Goal: Transaction & Acquisition: Purchase product/service

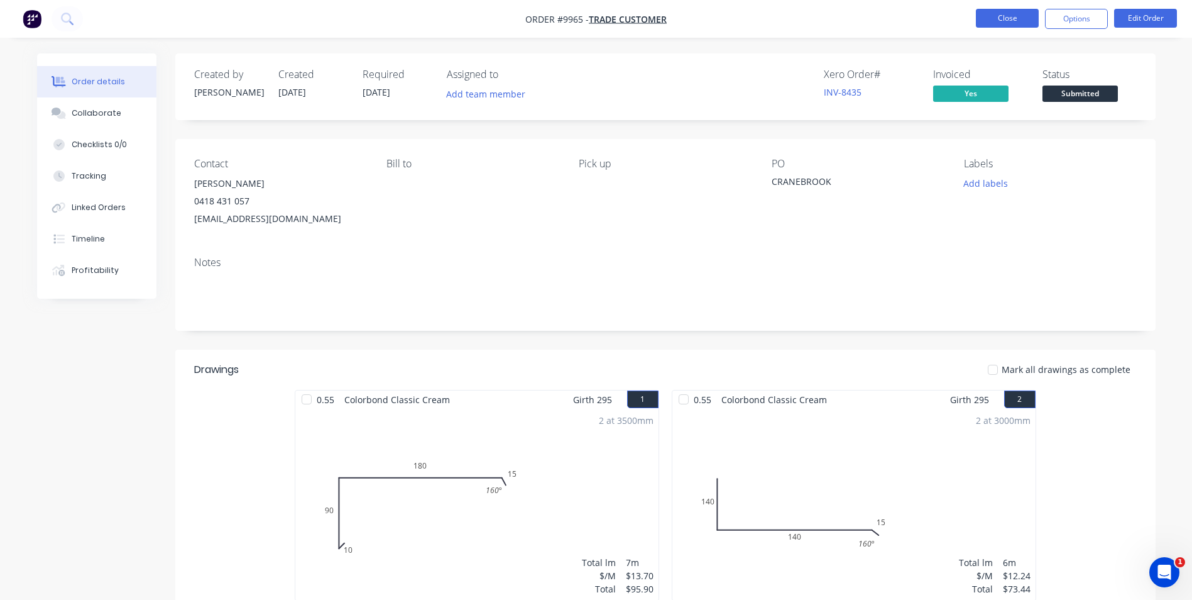
click at [996, 13] on button "Close" at bounding box center [1007, 18] width 63 height 19
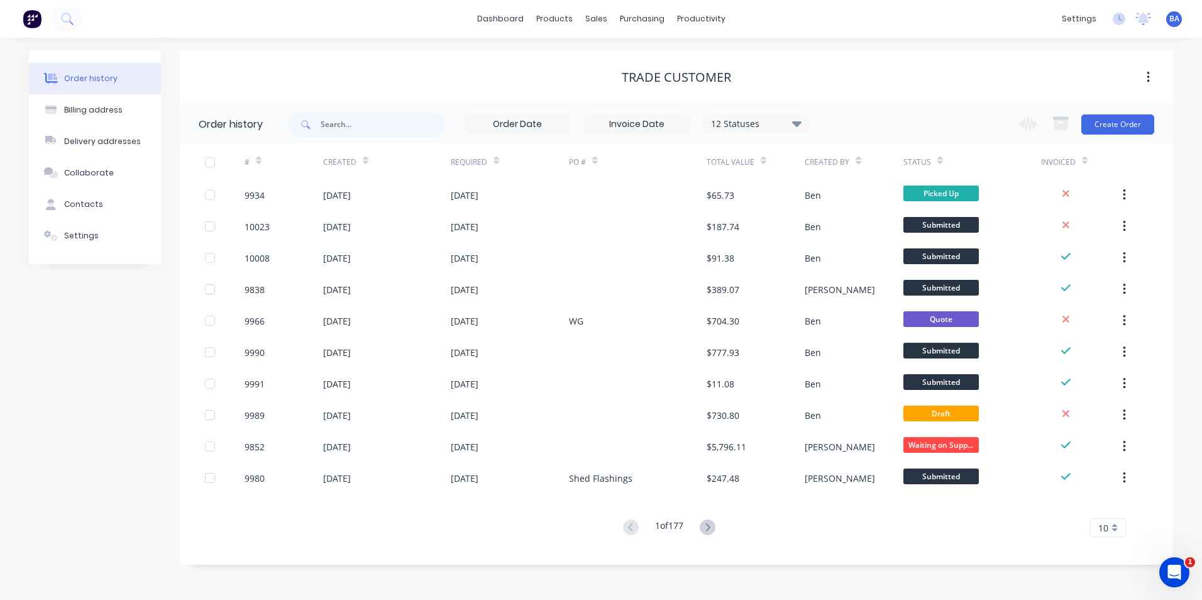
click at [445, 80] on div "Trade Customer" at bounding box center [676, 77] width 993 height 15
click at [608, 78] on link "Customers" at bounding box center [662, 85] width 167 height 25
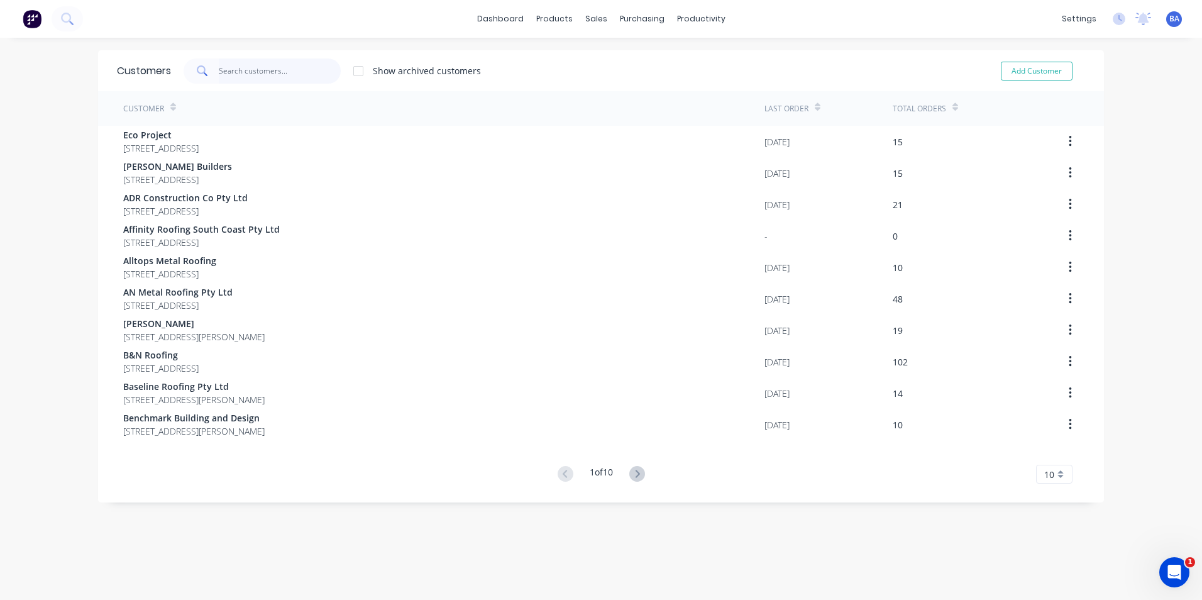
click at [273, 74] on input "text" at bounding box center [280, 70] width 123 height 25
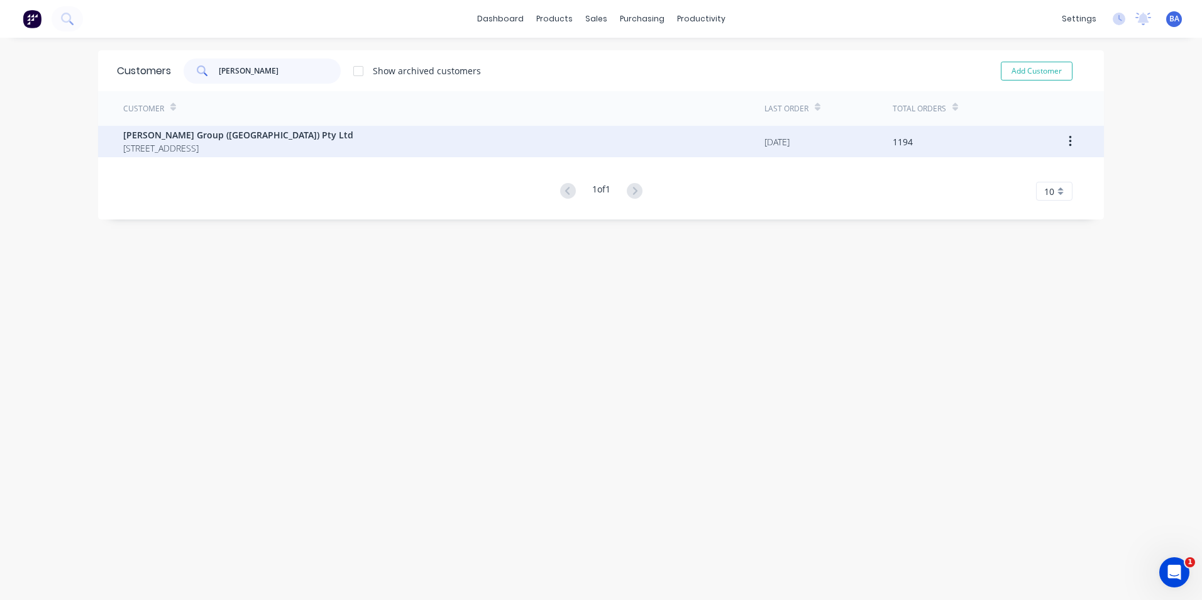
type input "[PERSON_NAME]"
click at [255, 131] on span "[PERSON_NAME] Group ([GEOGRAPHIC_DATA]) Pty Ltd" at bounding box center [238, 134] width 230 height 13
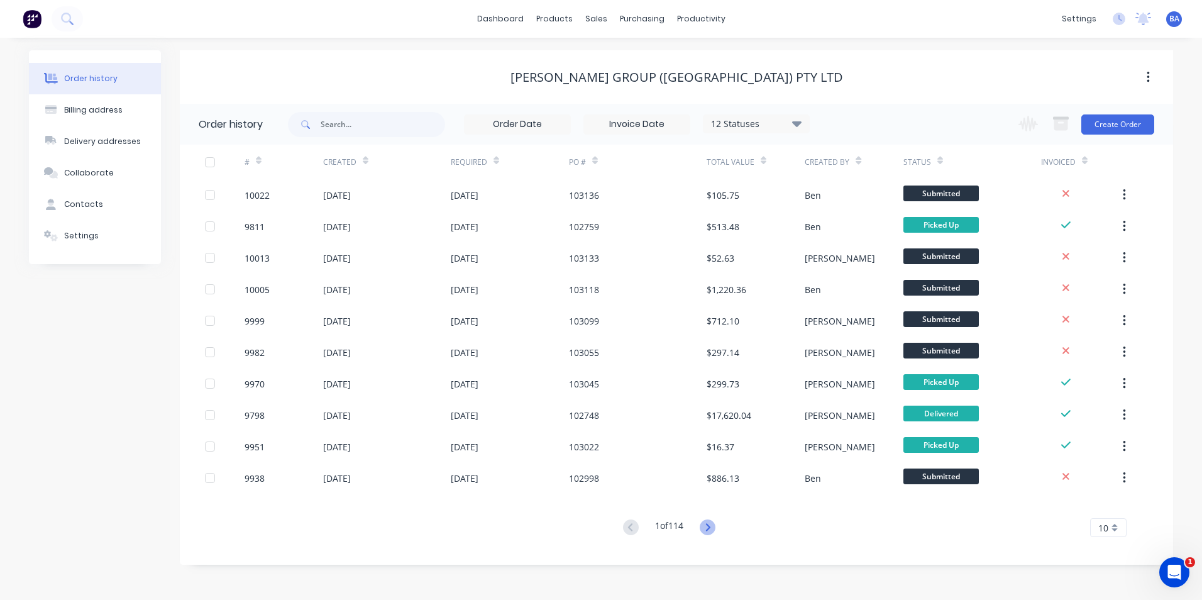
click at [709, 523] on icon at bounding box center [707, 527] width 16 height 16
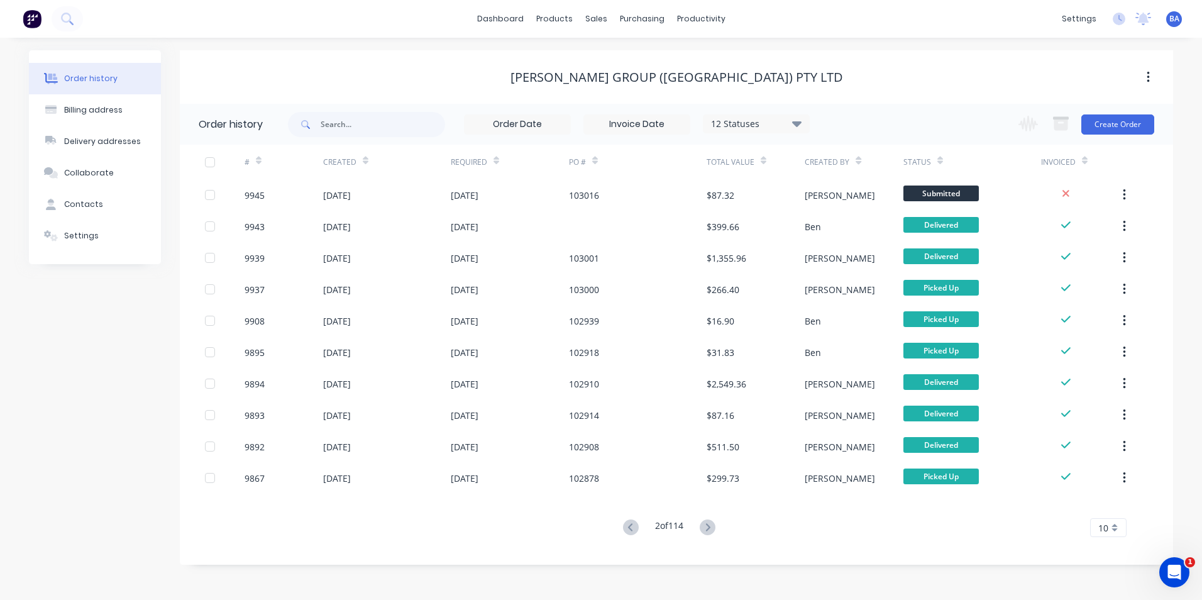
click at [709, 523] on icon at bounding box center [707, 527] width 16 height 16
click at [624, 524] on icon at bounding box center [631, 527] width 16 height 16
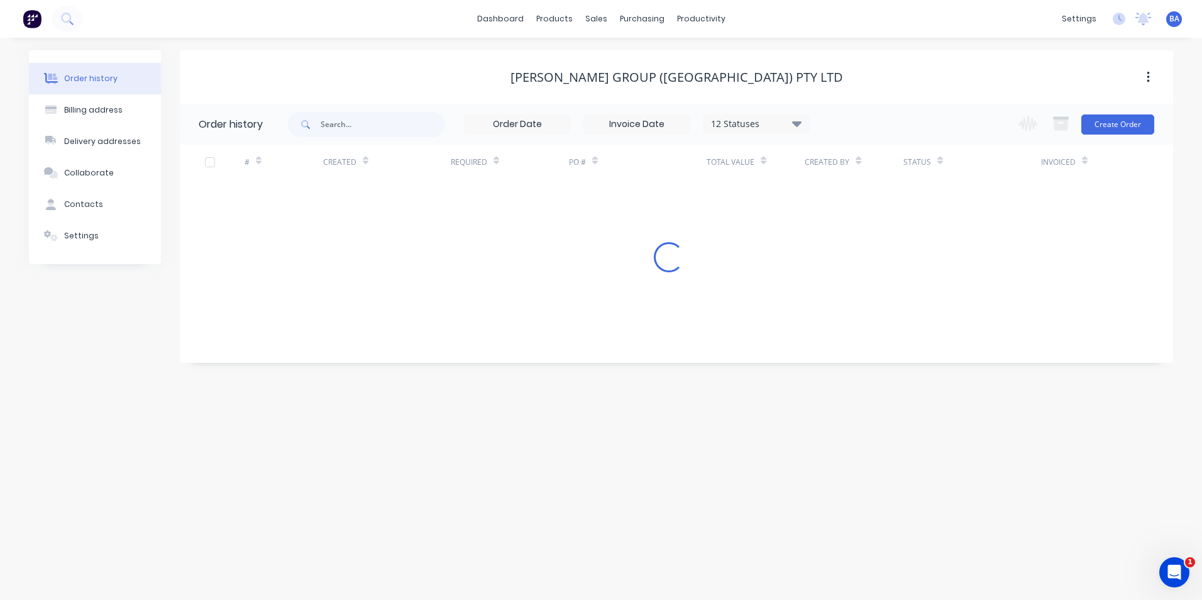
click at [624, 524] on div "Order history Billing address Delivery addresses Collaborate Contacts Settings …" at bounding box center [601, 319] width 1202 height 562
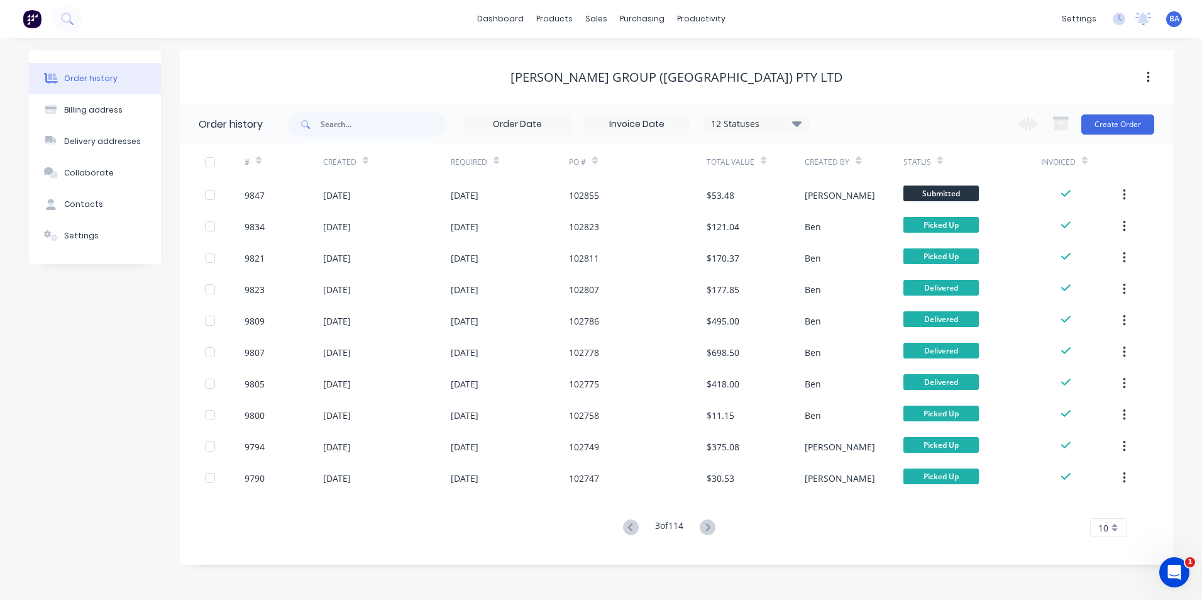
click at [624, 524] on icon at bounding box center [631, 527] width 16 height 16
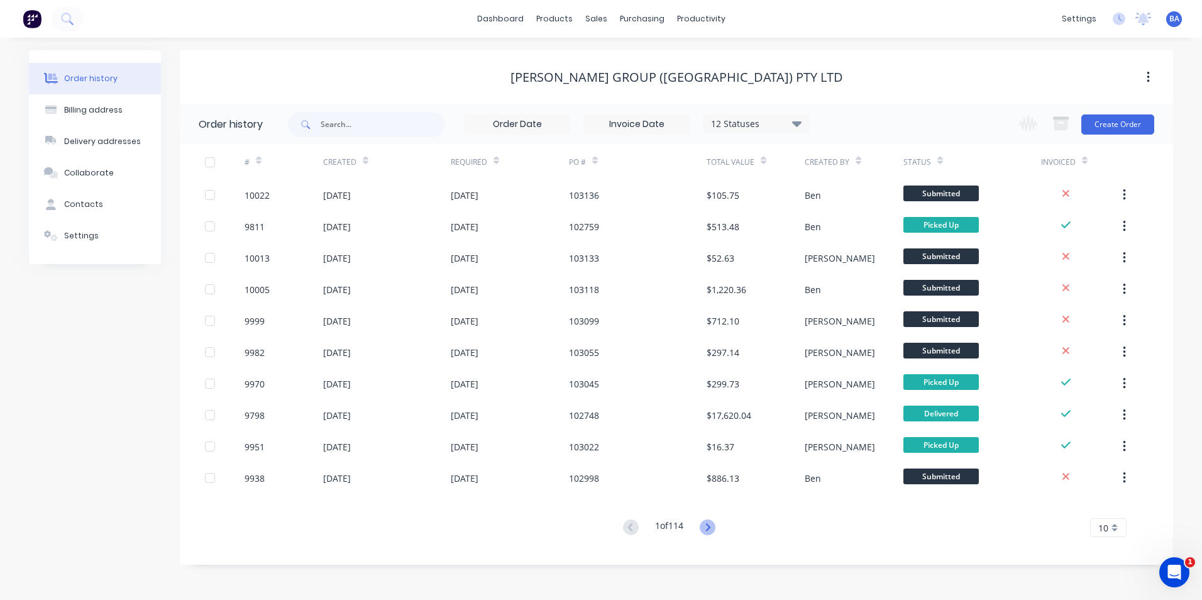
click at [708, 524] on icon at bounding box center [707, 527] width 16 height 16
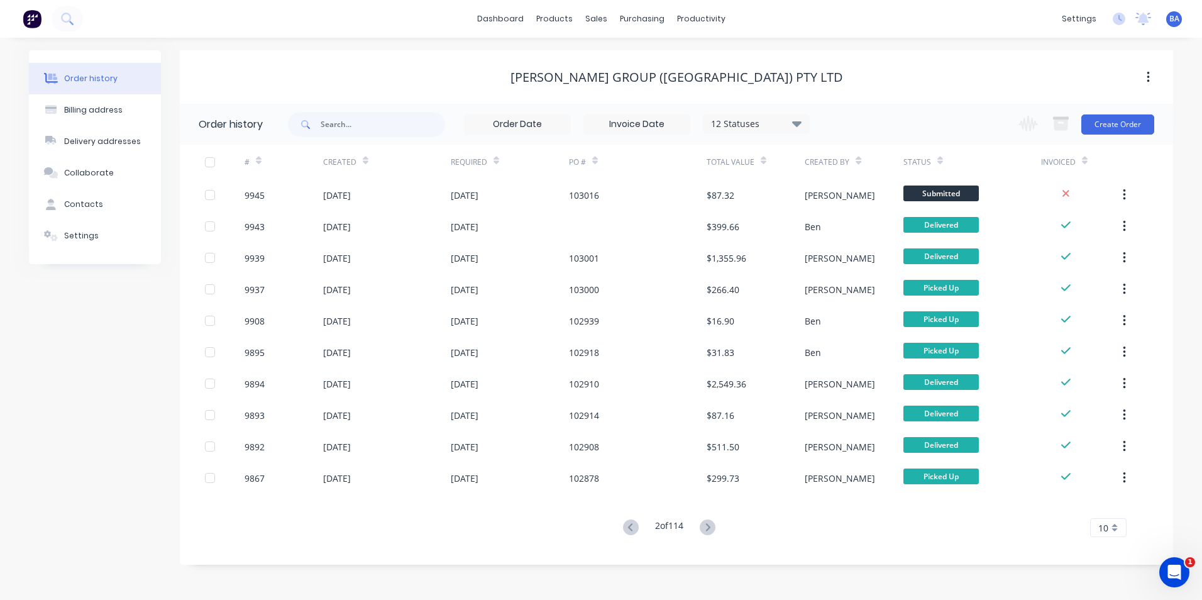
click at [708, 524] on icon at bounding box center [707, 527] width 16 height 16
click at [628, 529] on icon at bounding box center [631, 527] width 16 height 16
click at [630, 525] on icon at bounding box center [631, 527] width 16 height 16
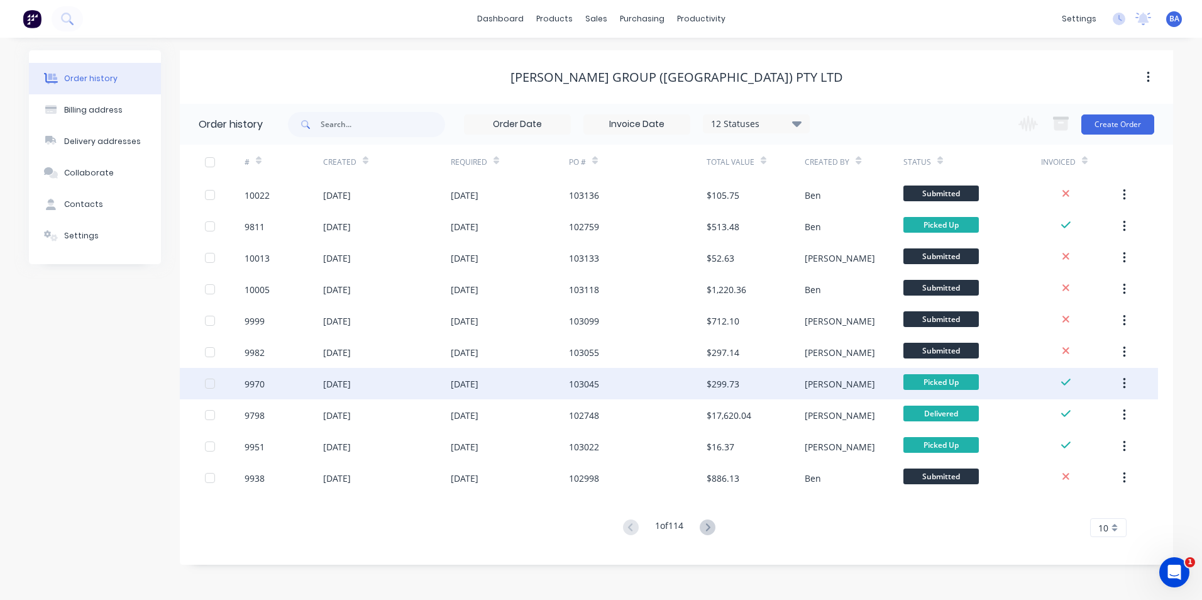
click at [598, 385] on div "103045" at bounding box center [584, 383] width 30 height 13
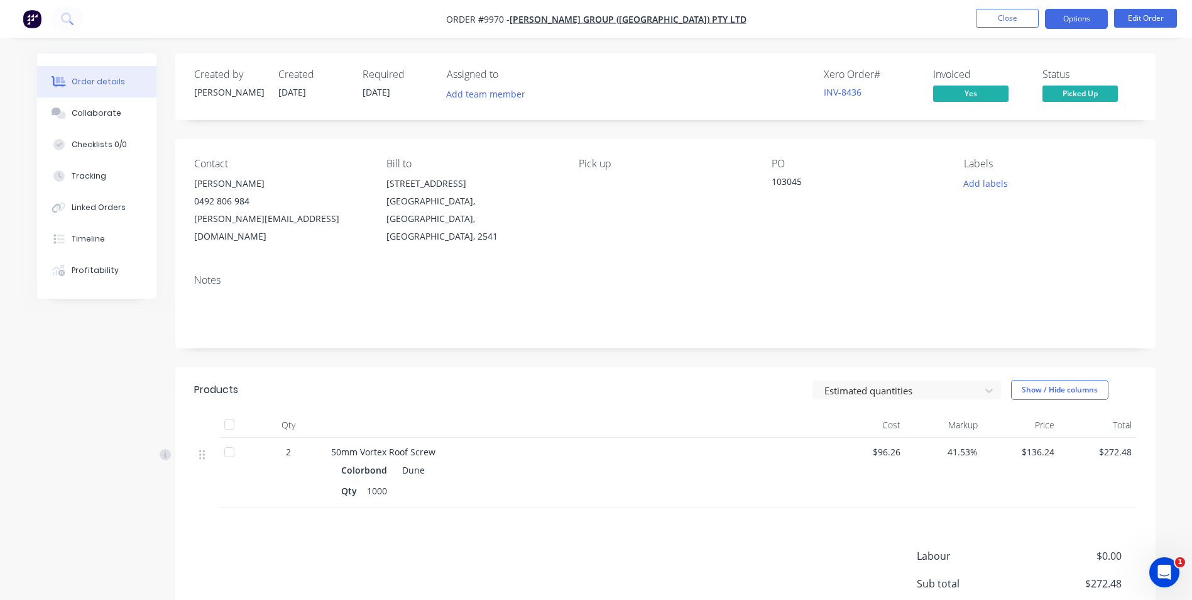
click at [1078, 18] on button "Options" at bounding box center [1076, 19] width 63 height 20
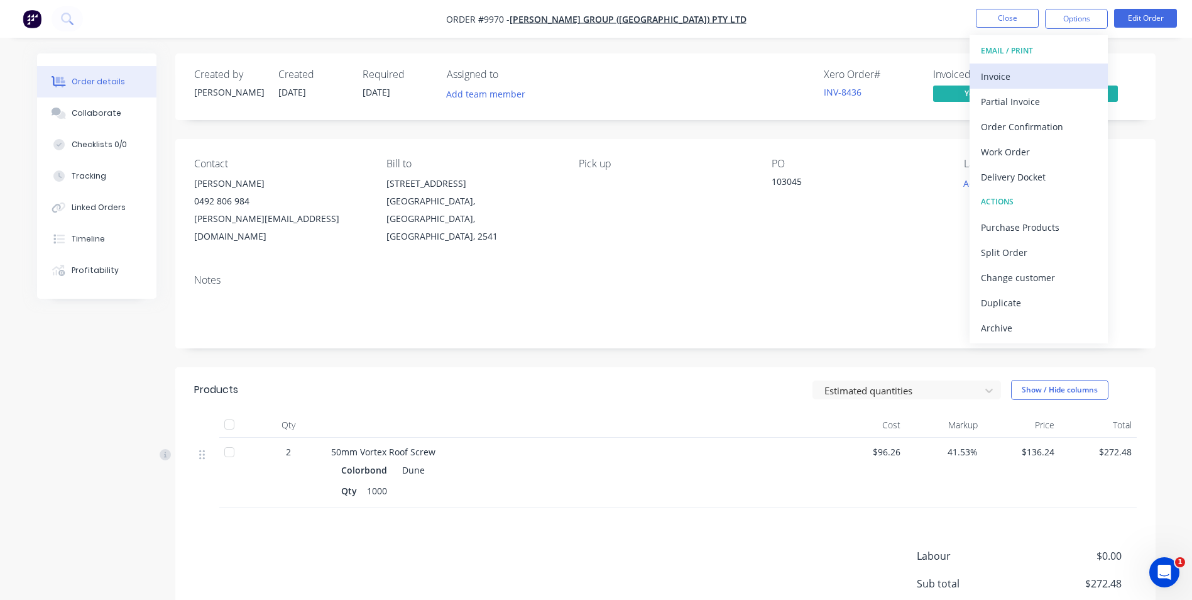
click at [1020, 75] on div "Invoice" at bounding box center [1039, 76] width 116 height 18
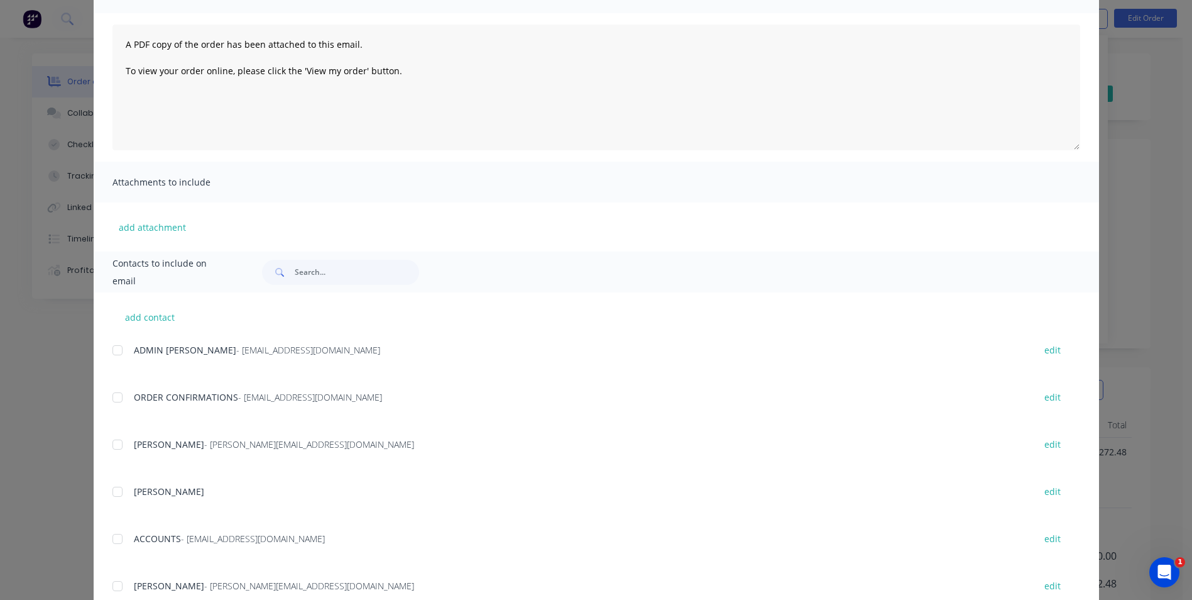
scroll to position [349, 0]
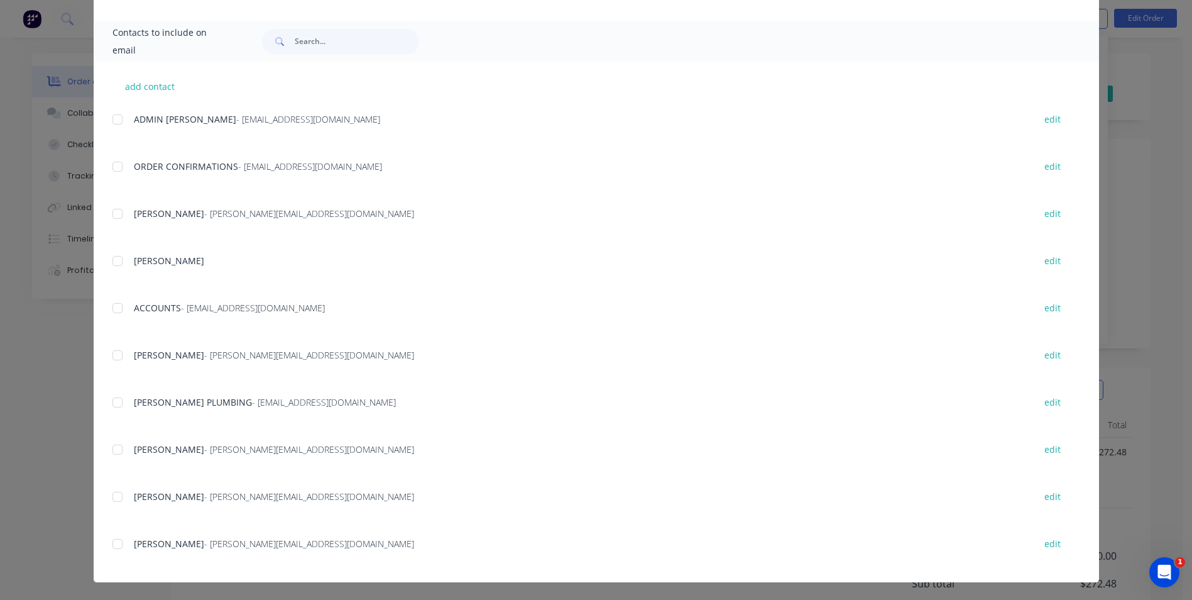
click at [114, 308] on div at bounding box center [117, 307] width 25 height 25
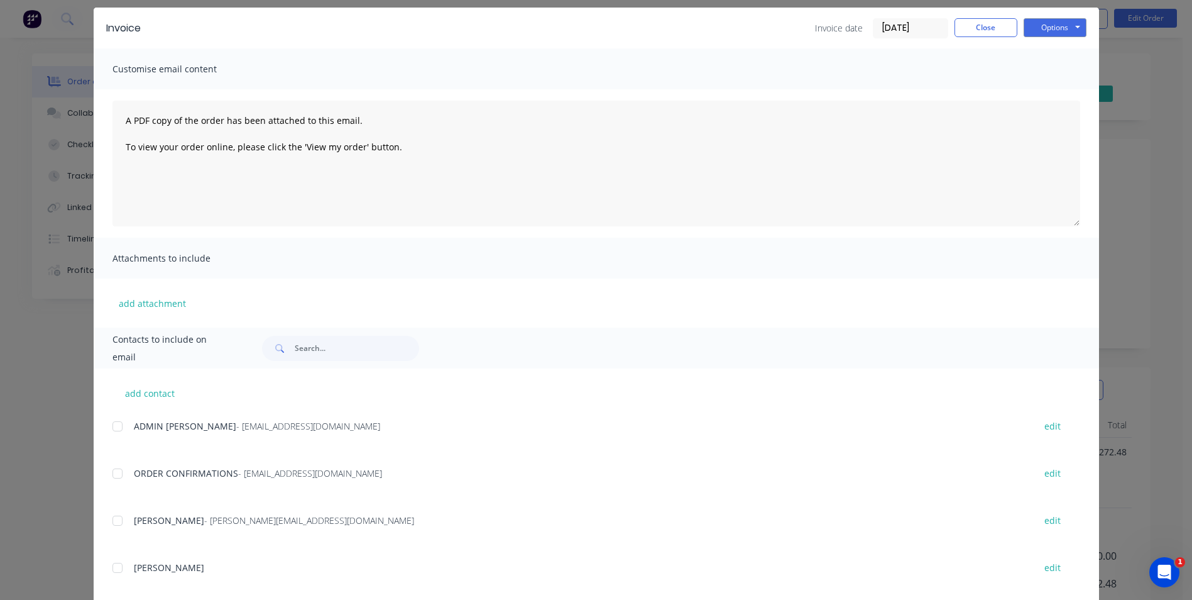
scroll to position [0, 0]
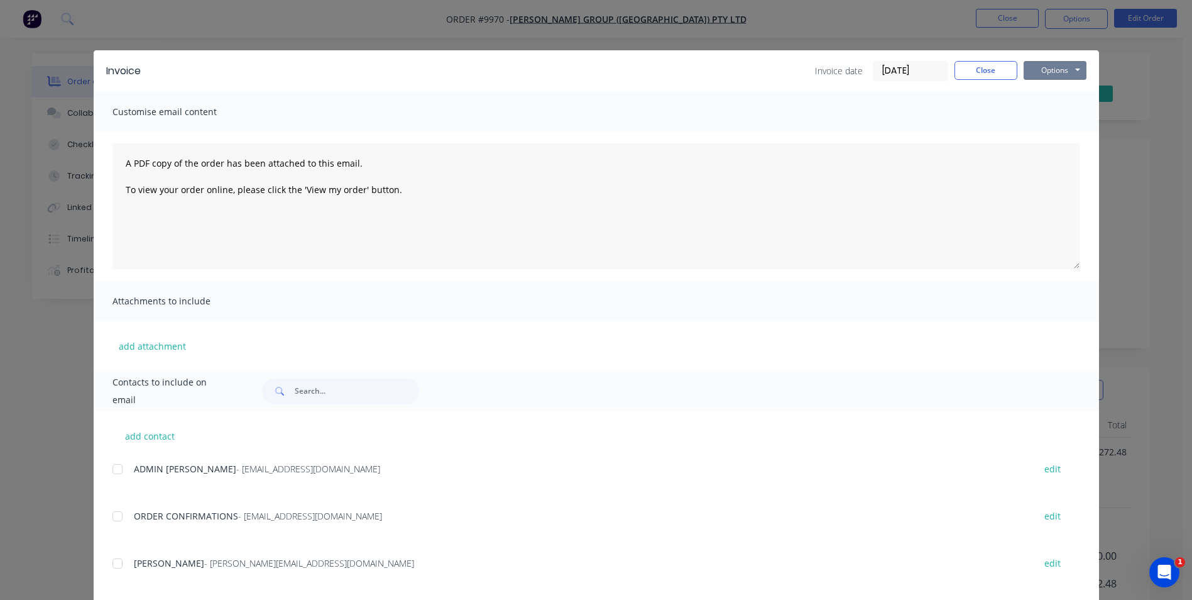
click at [1058, 73] on button "Options" at bounding box center [1055, 70] width 63 height 19
click at [1055, 130] on button "Email" at bounding box center [1064, 134] width 80 height 21
click at [961, 65] on button "Close" at bounding box center [986, 70] width 63 height 19
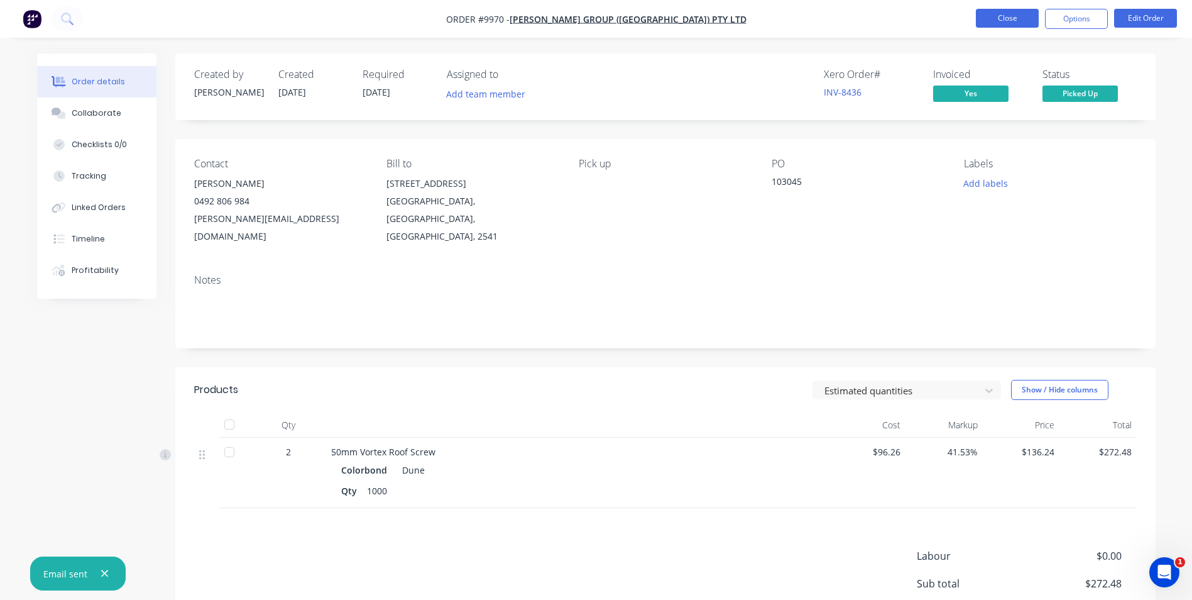
click at [1020, 18] on button "Close" at bounding box center [1007, 18] width 63 height 19
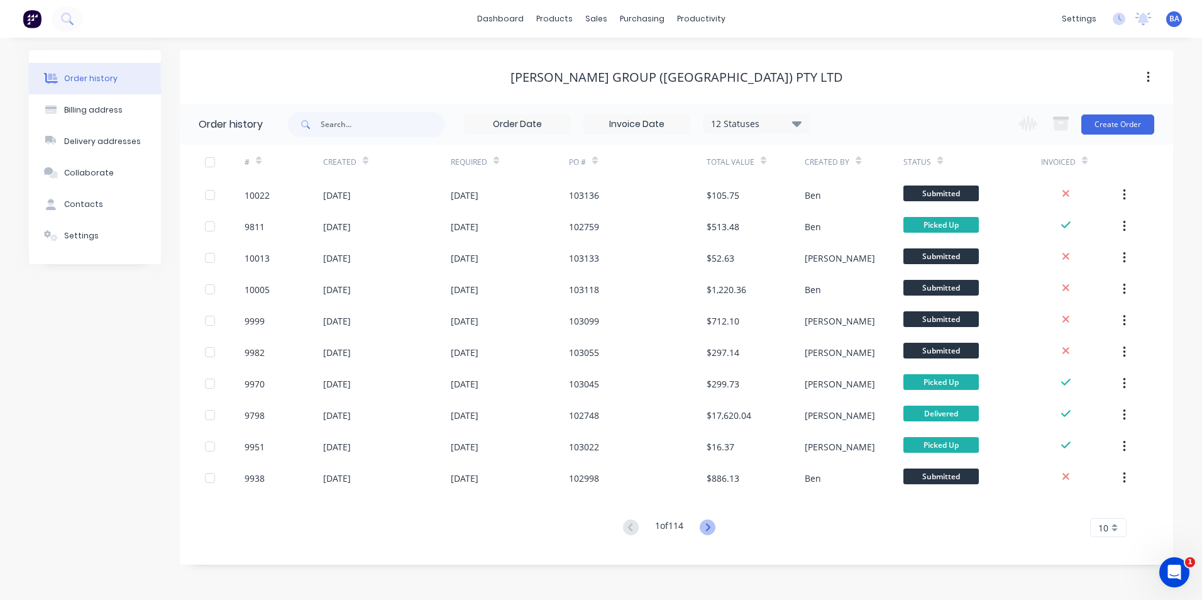
click at [707, 524] on icon at bounding box center [707, 527] width 16 height 16
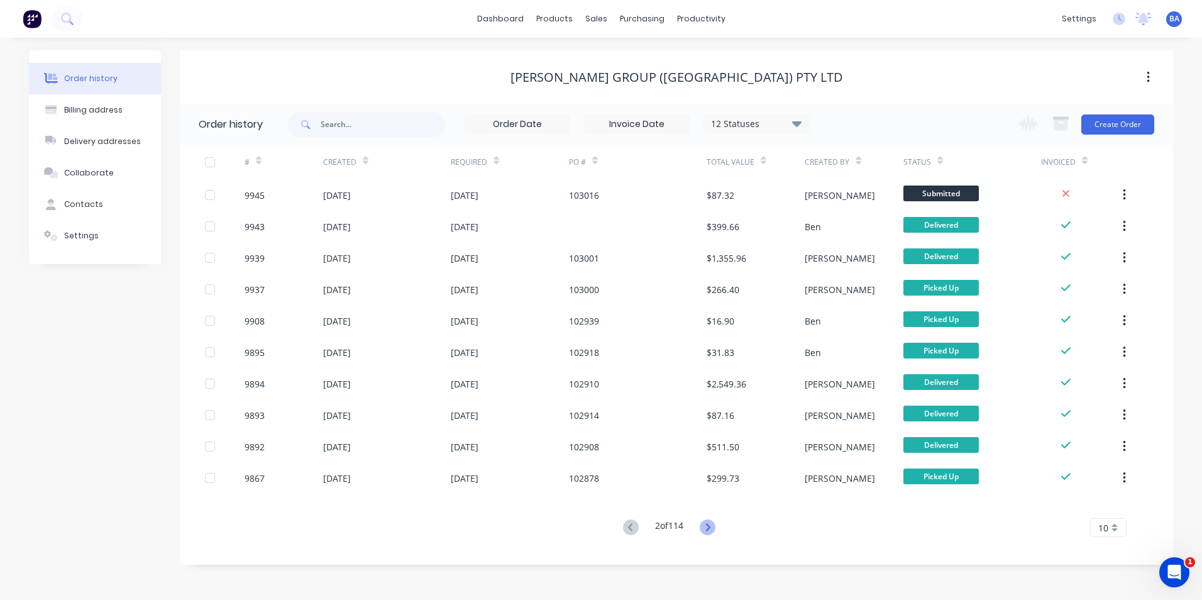
click at [708, 520] on icon at bounding box center [707, 527] width 16 height 16
click at [633, 529] on icon at bounding box center [631, 527] width 16 height 16
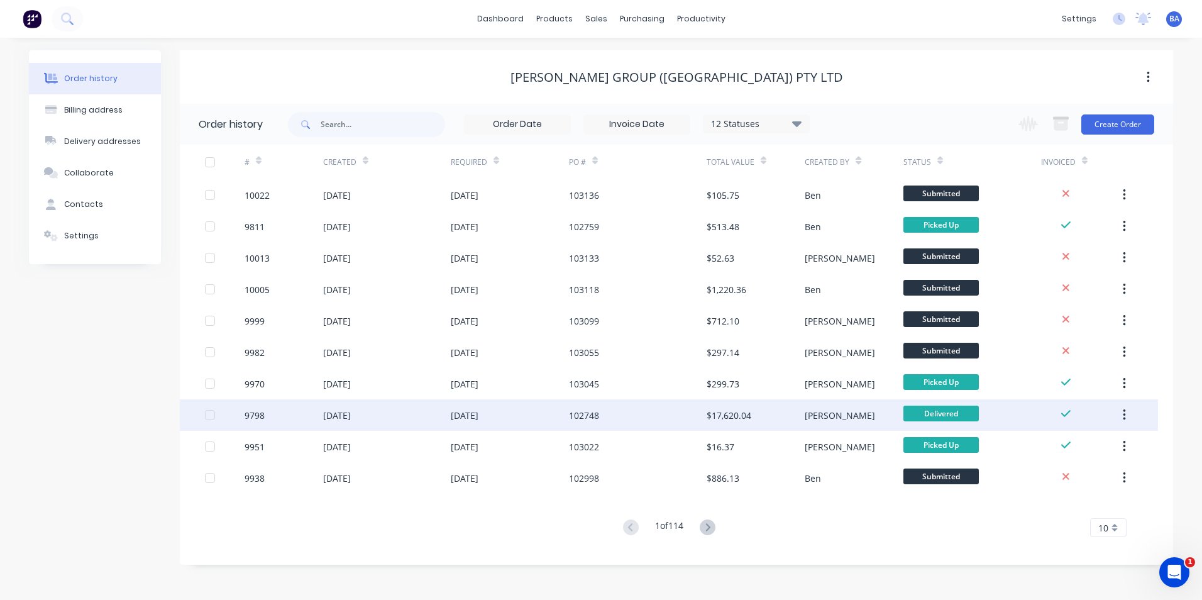
click at [644, 414] on div "102748" at bounding box center [638, 414] width 138 height 31
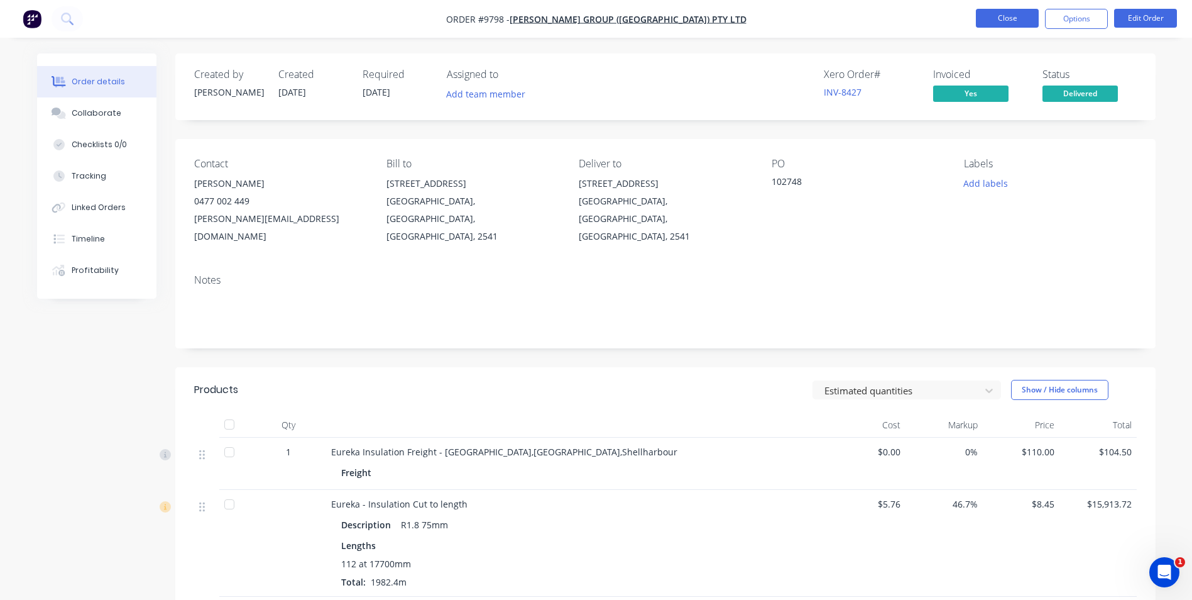
click at [990, 16] on button "Close" at bounding box center [1007, 18] width 63 height 19
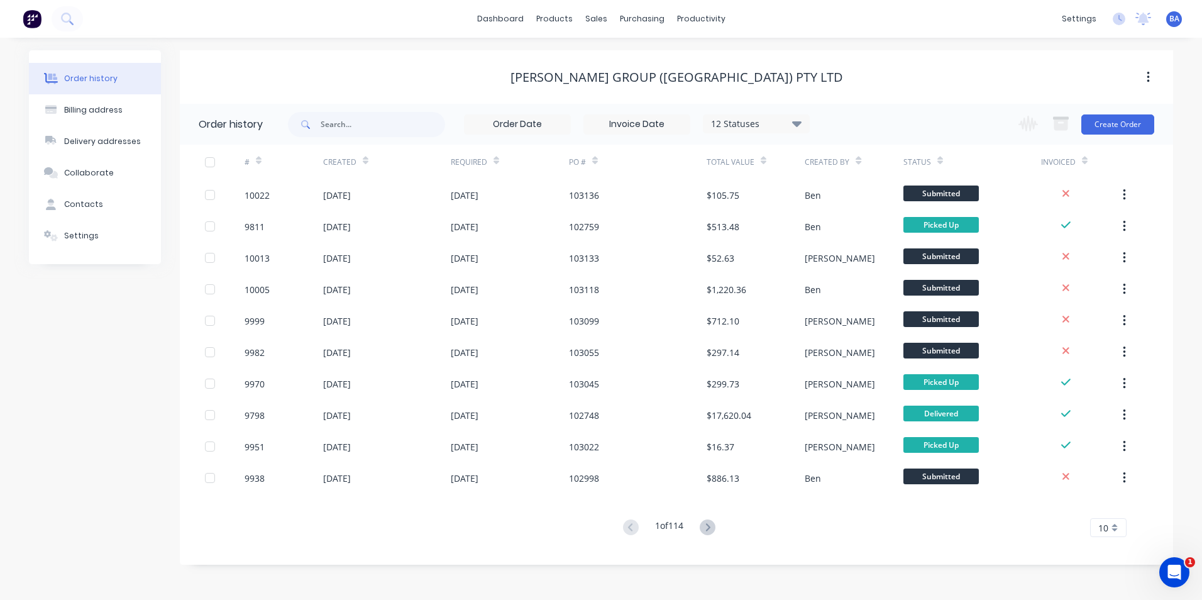
click at [798, 125] on icon at bounding box center [796, 124] width 9 height 6
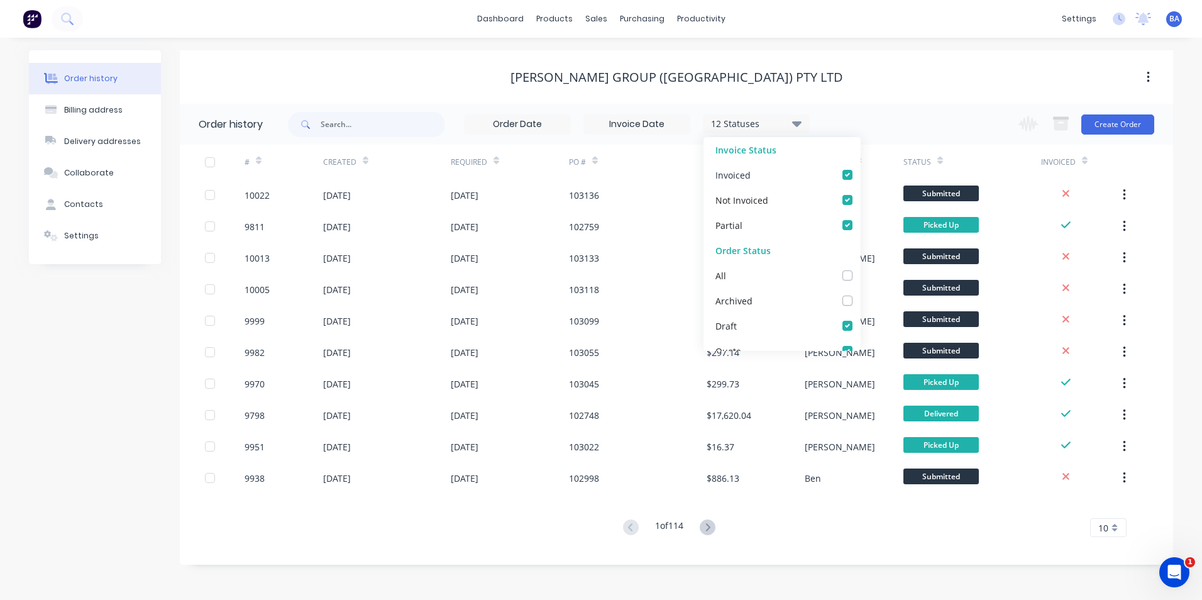
click at [766, 174] on div "Invoiced" at bounding box center [781, 174] width 157 height 25
click at [849, 80] on div "[PERSON_NAME] Group ([GEOGRAPHIC_DATA]) Pty Ltd" at bounding box center [676, 77] width 993 height 15
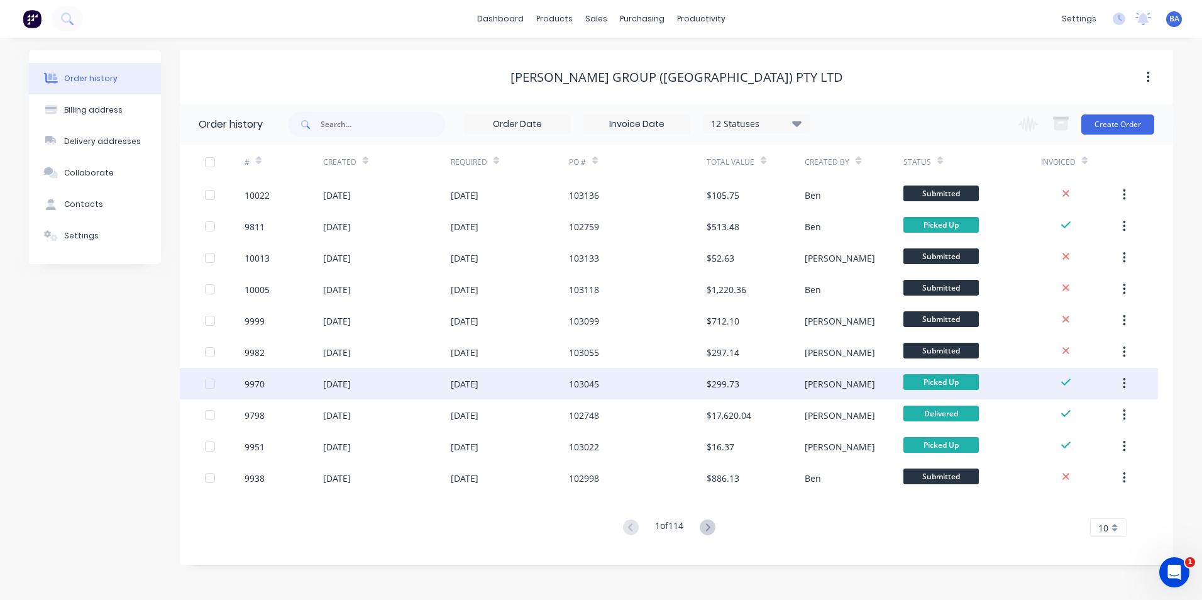
click at [666, 382] on div "103045" at bounding box center [638, 383] width 138 height 31
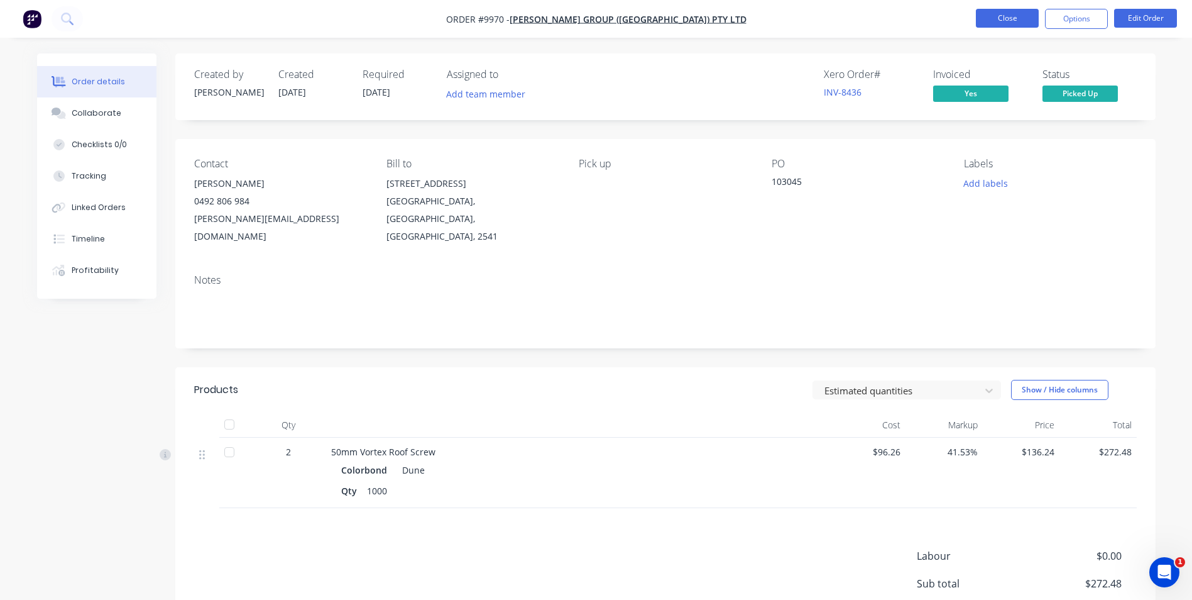
click at [981, 19] on button "Close" at bounding box center [1007, 18] width 63 height 19
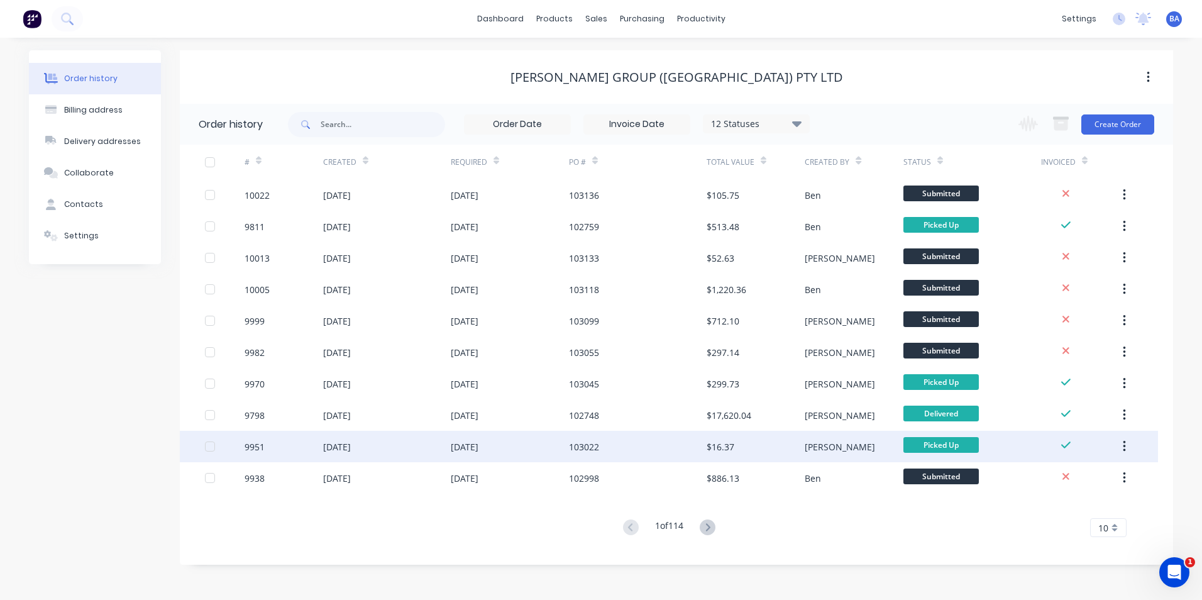
click at [662, 442] on div "103022" at bounding box center [638, 445] width 138 height 31
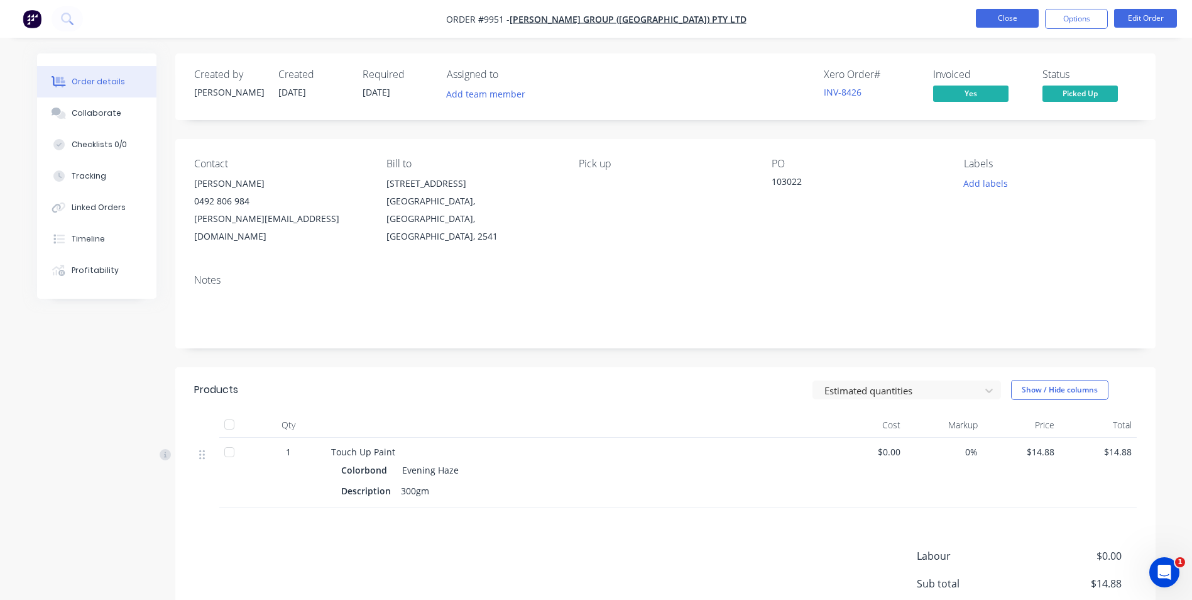
click at [1007, 16] on button "Close" at bounding box center [1007, 18] width 63 height 19
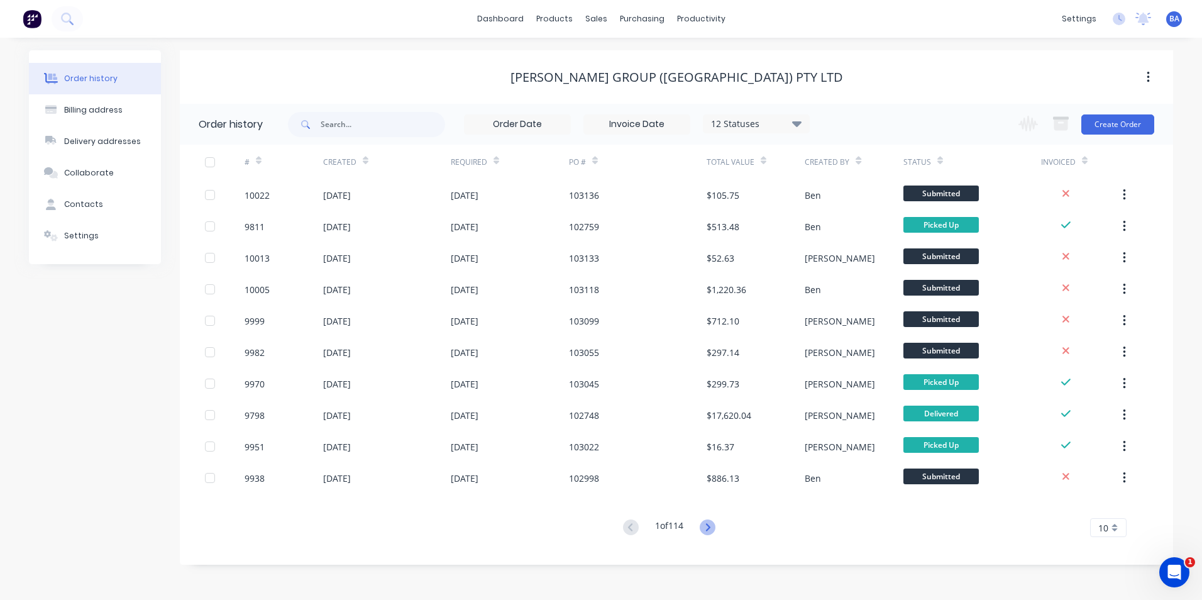
click at [710, 528] on icon at bounding box center [707, 527] width 16 height 16
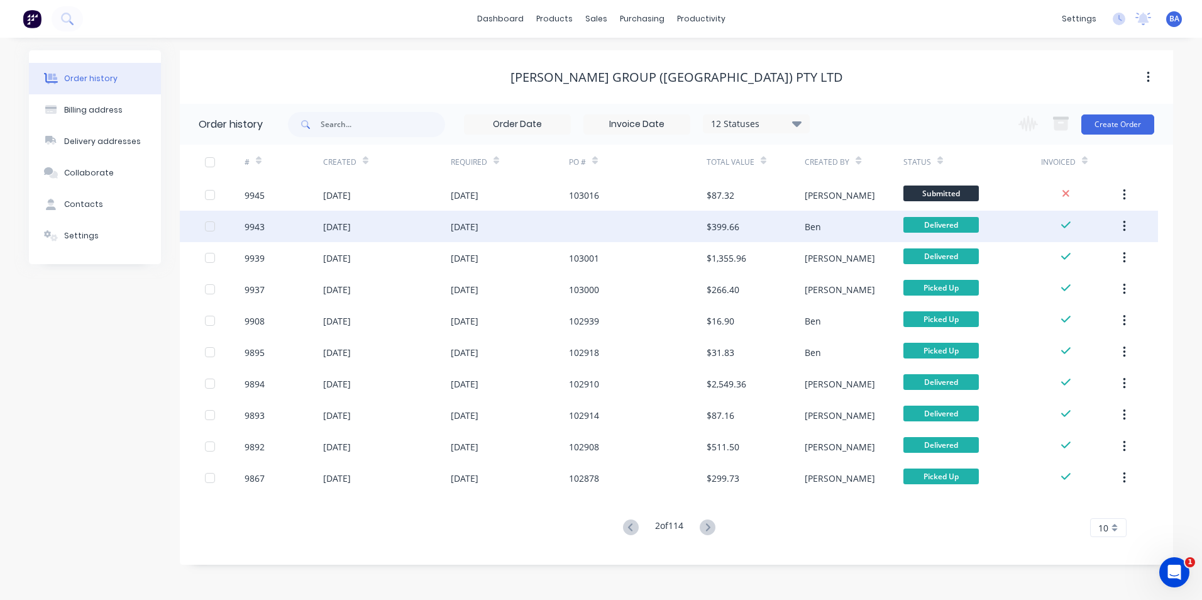
click at [694, 214] on div at bounding box center [638, 226] width 138 height 31
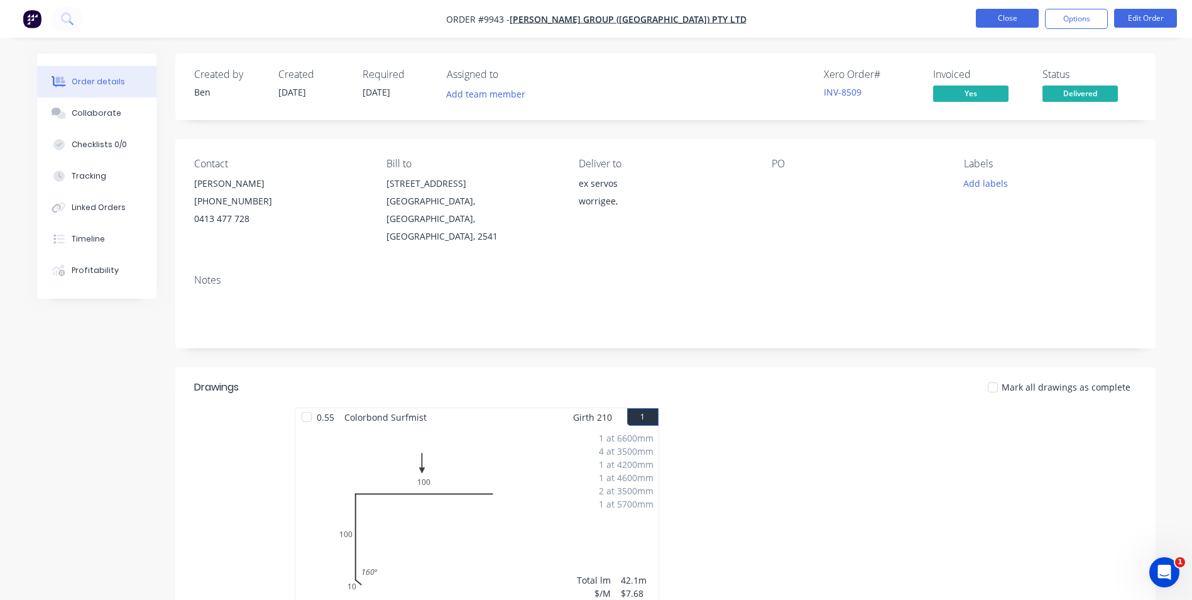
click at [987, 14] on button "Close" at bounding box center [1007, 18] width 63 height 19
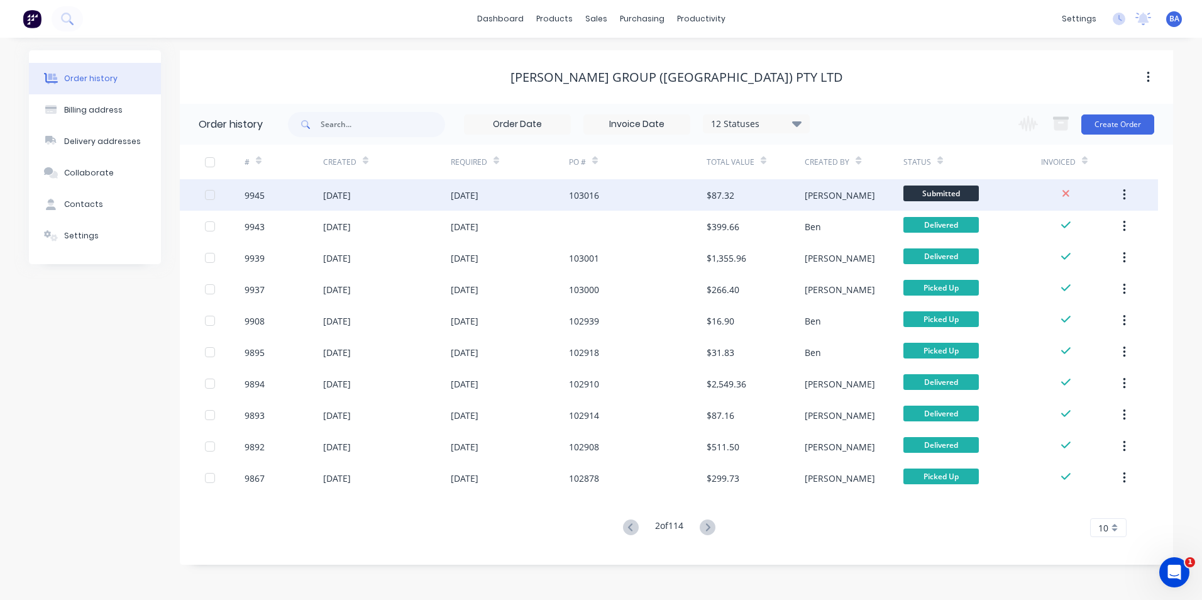
click at [696, 195] on div "103016" at bounding box center [638, 194] width 138 height 31
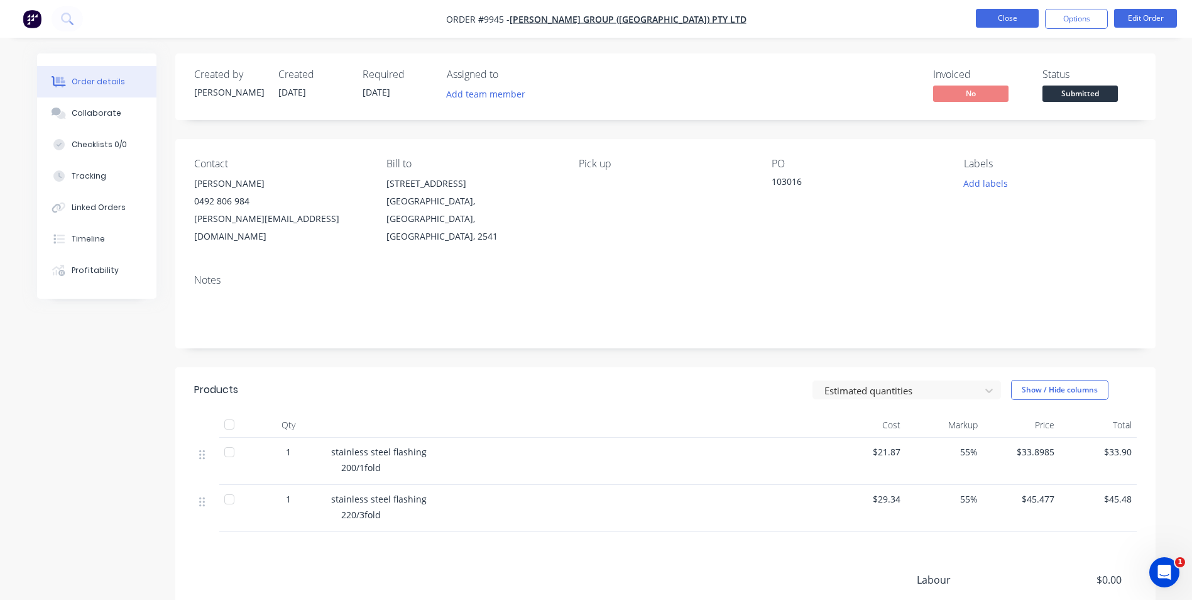
click at [990, 17] on button "Close" at bounding box center [1007, 18] width 63 height 19
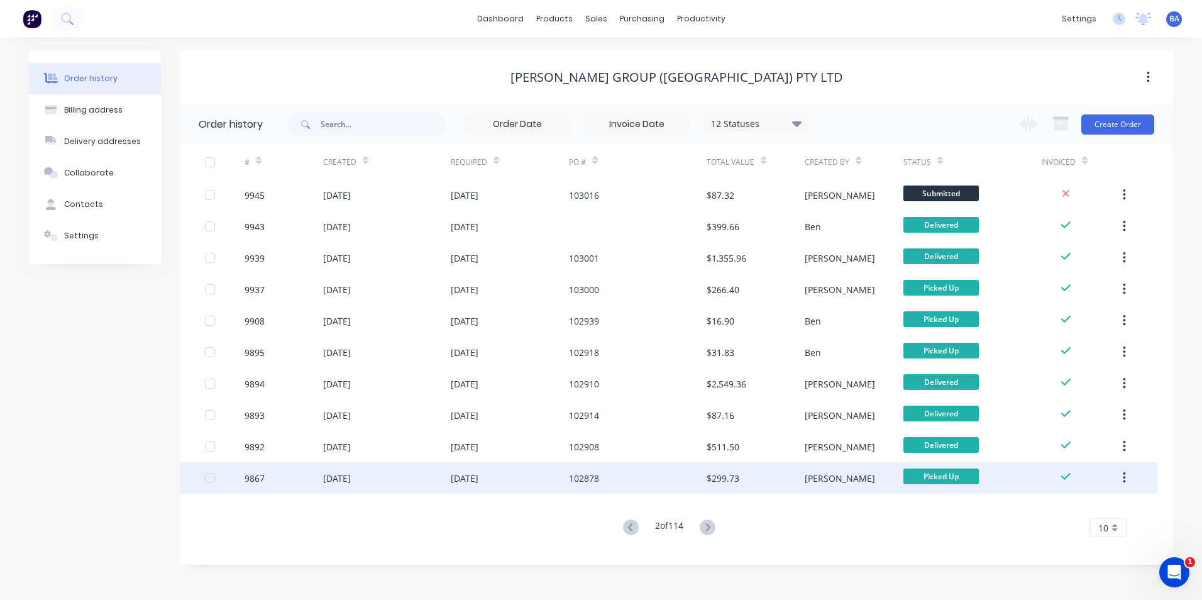
click at [681, 476] on div "102878" at bounding box center [638, 477] width 138 height 31
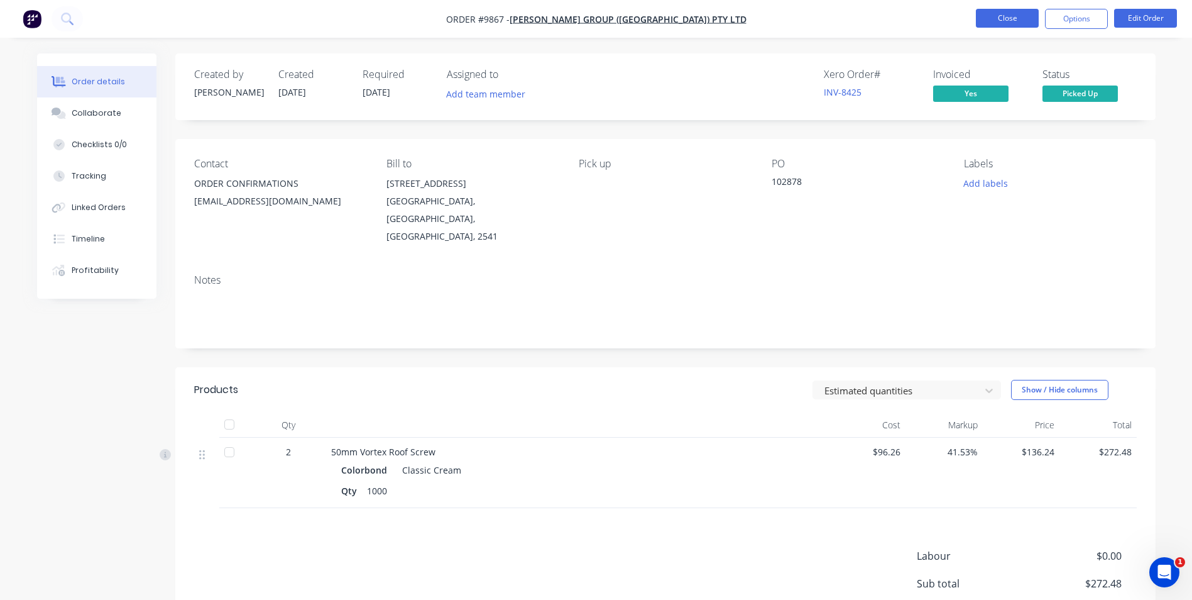
click at [1003, 11] on button "Close" at bounding box center [1007, 18] width 63 height 19
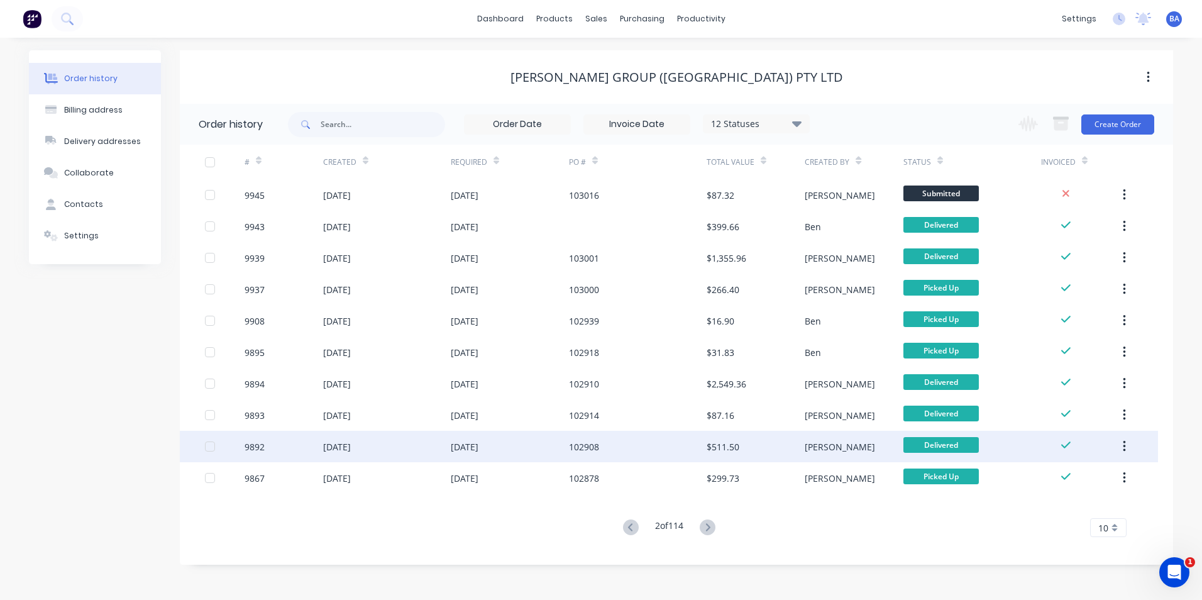
click at [732, 449] on div "$511.50" at bounding box center [722, 446] width 33 height 13
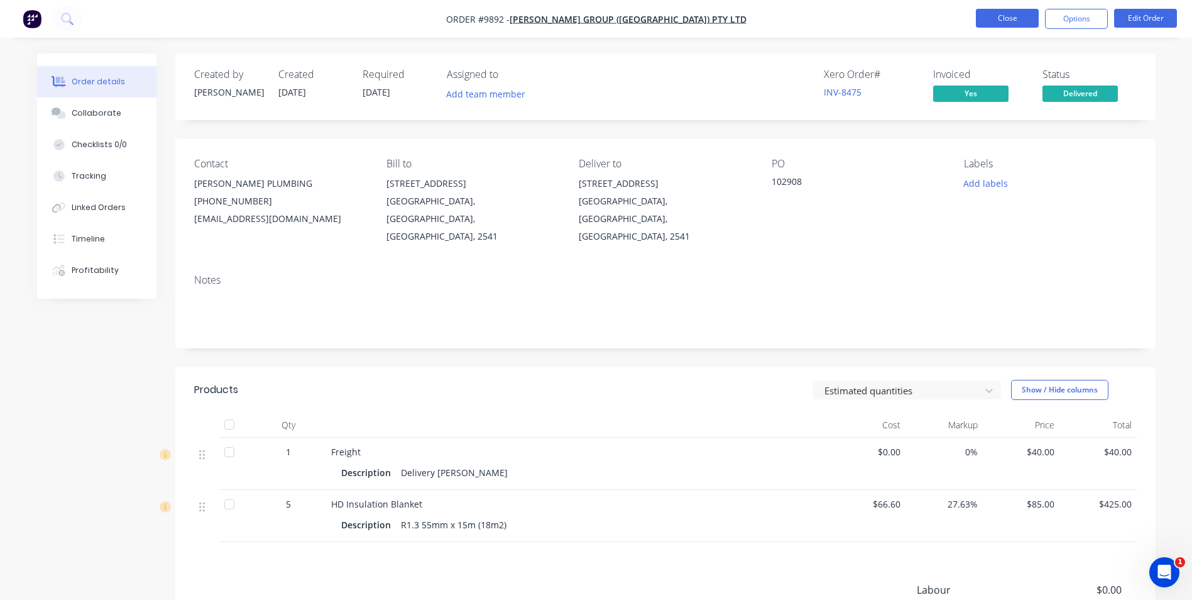
click at [1010, 18] on button "Close" at bounding box center [1007, 18] width 63 height 19
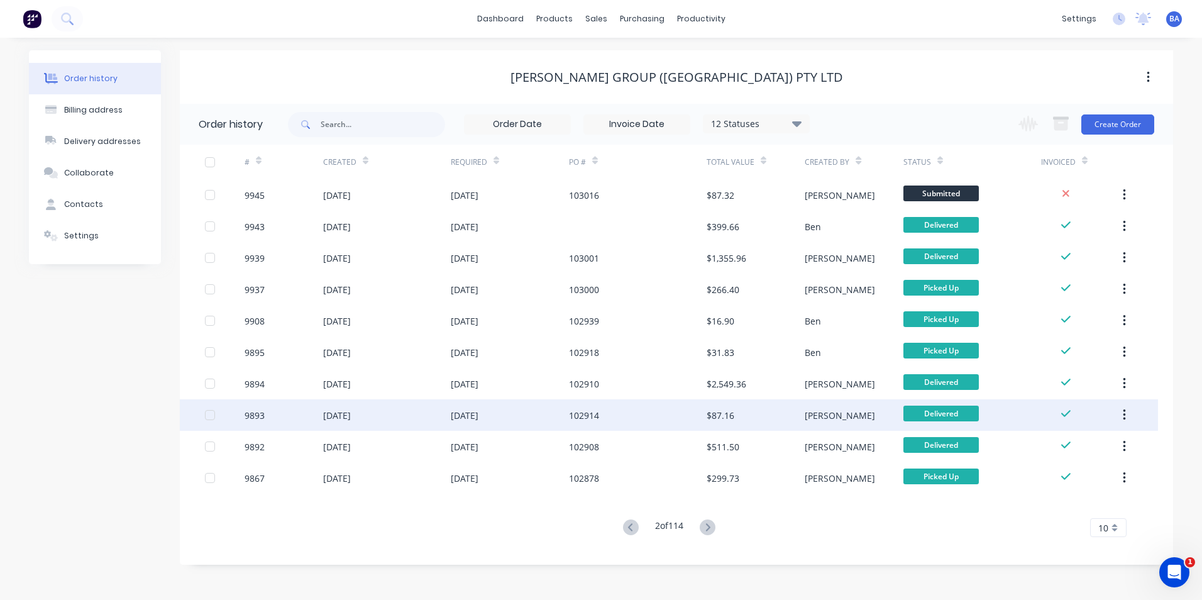
click at [796, 412] on div "$87.16" at bounding box center [755, 414] width 98 height 31
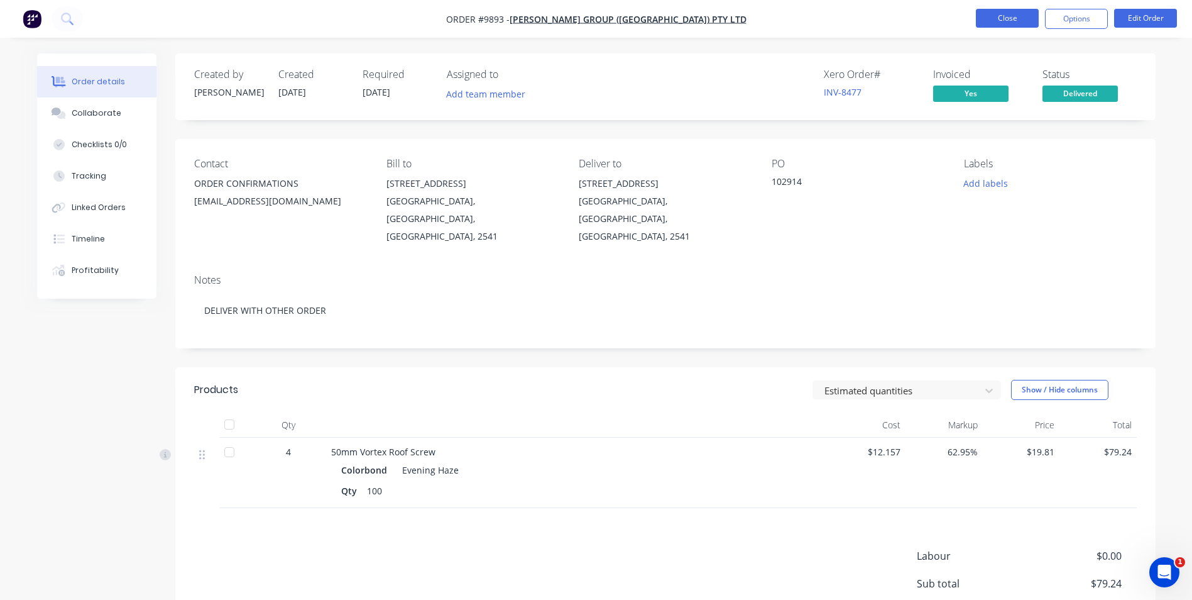
click at [1004, 16] on button "Close" at bounding box center [1007, 18] width 63 height 19
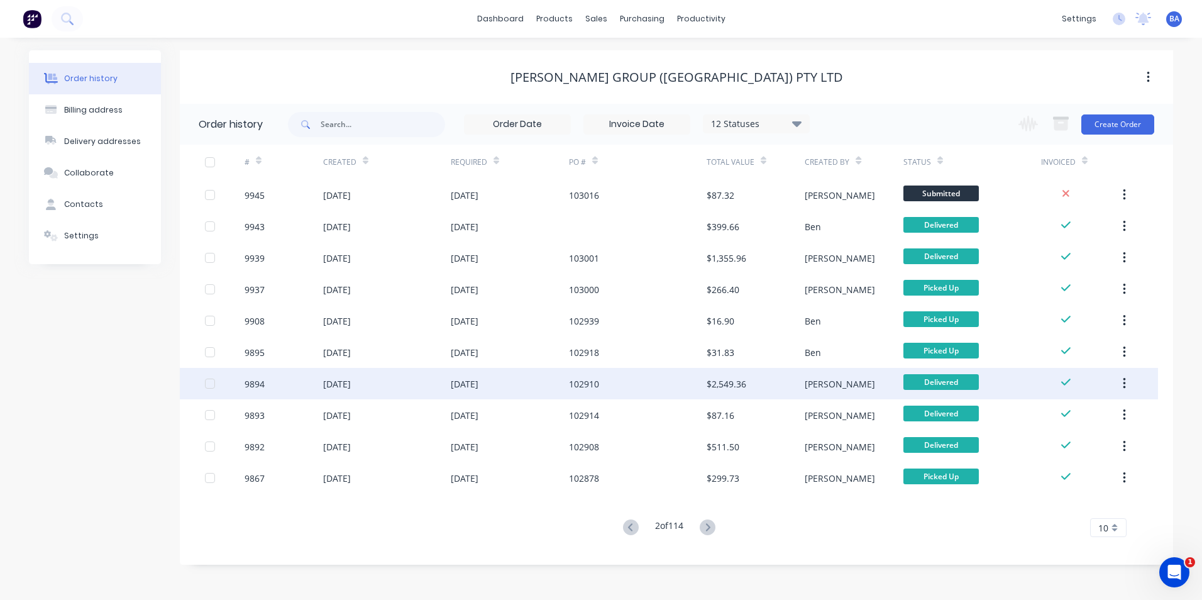
click at [791, 374] on div "$2,549.36" at bounding box center [755, 383] width 98 height 31
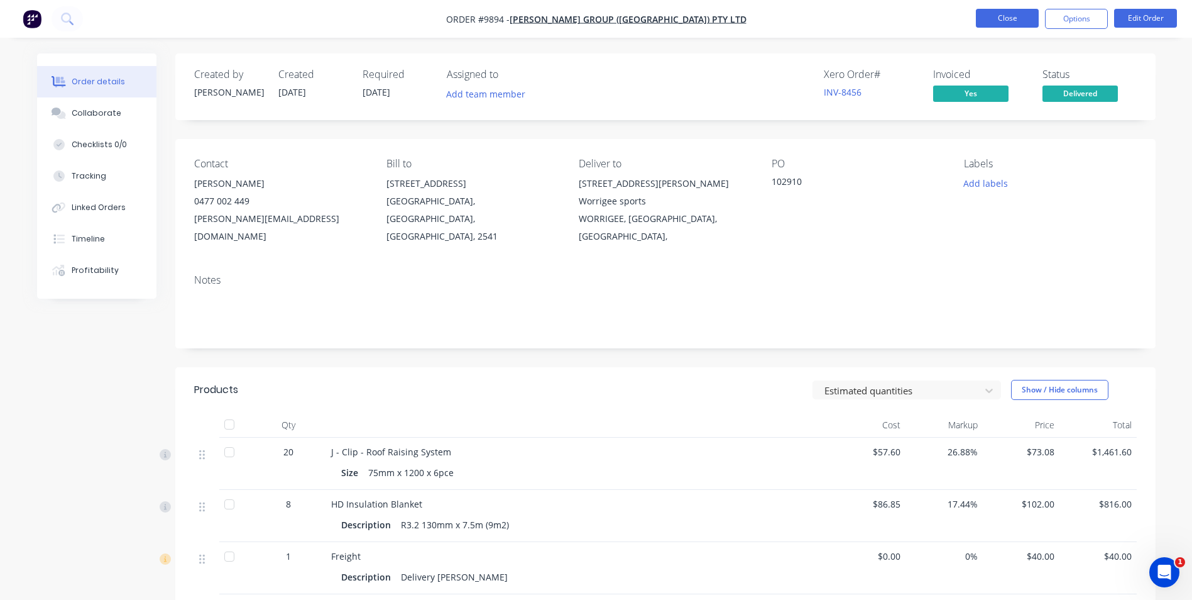
click at [1006, 18] on button "Close" at bounding box center [1007, 18] width 63 height 19
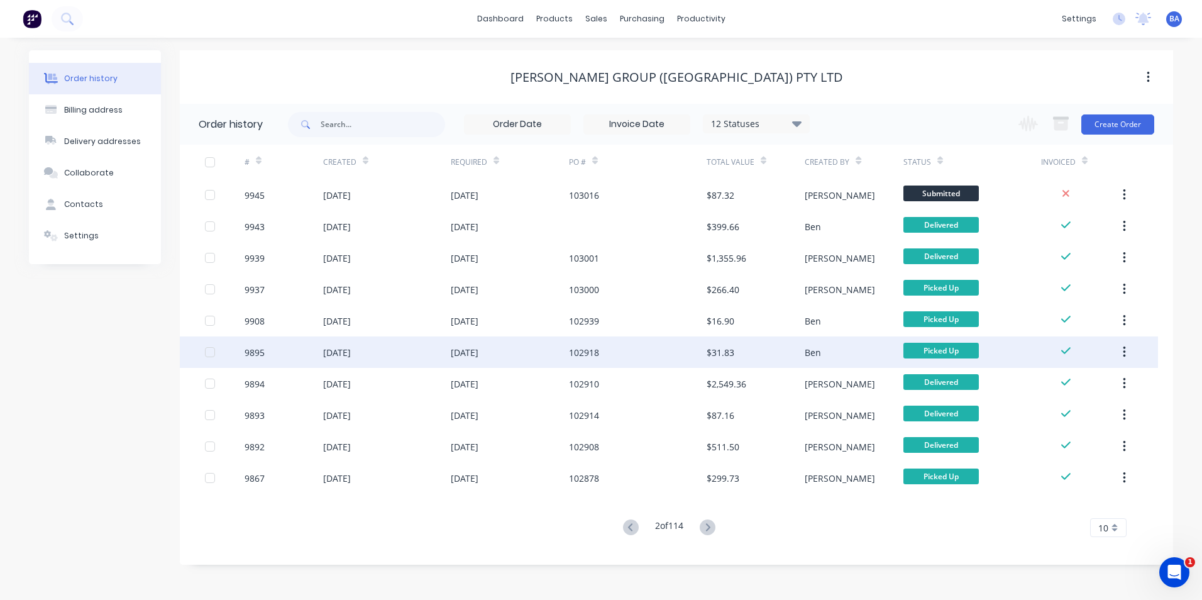
click at [733, 354] on div "$31.83" at bounding box center [720, 352] width 28 height 13
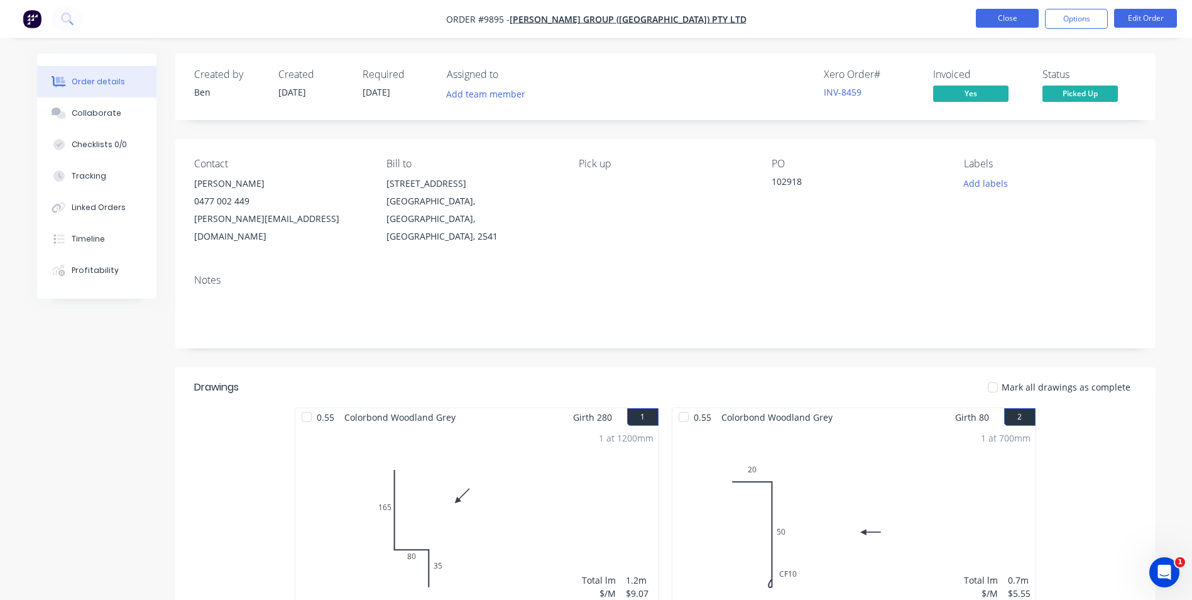
click at [1009, 21] on button "Close" at bounding box center [1007, 18] width 63 height 19
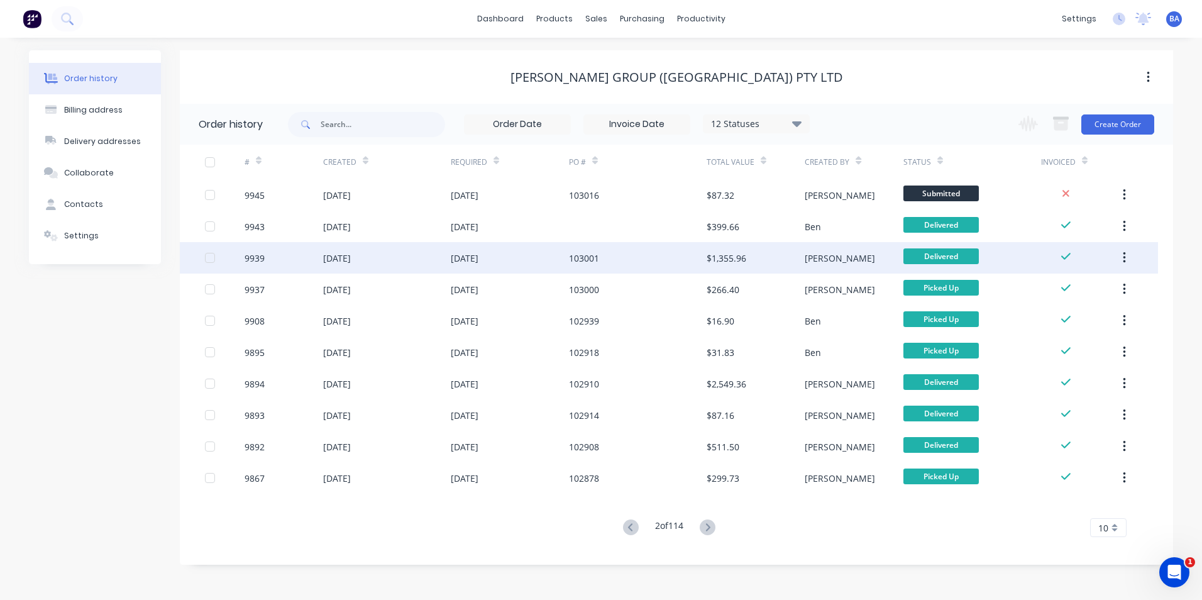
click at [758, 258] on div "$1,355.96" at bounding box center [755, 257] width 98 height 31
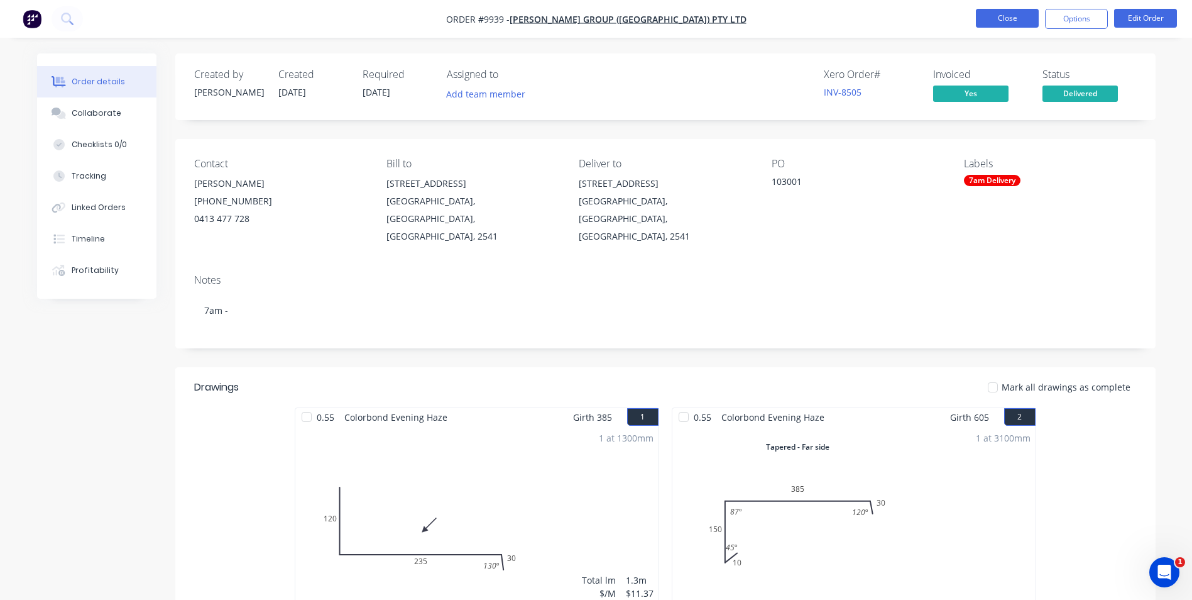
click at [1014, 11] on button "Close" at bounding box center [1007, 18] width 63 height 19
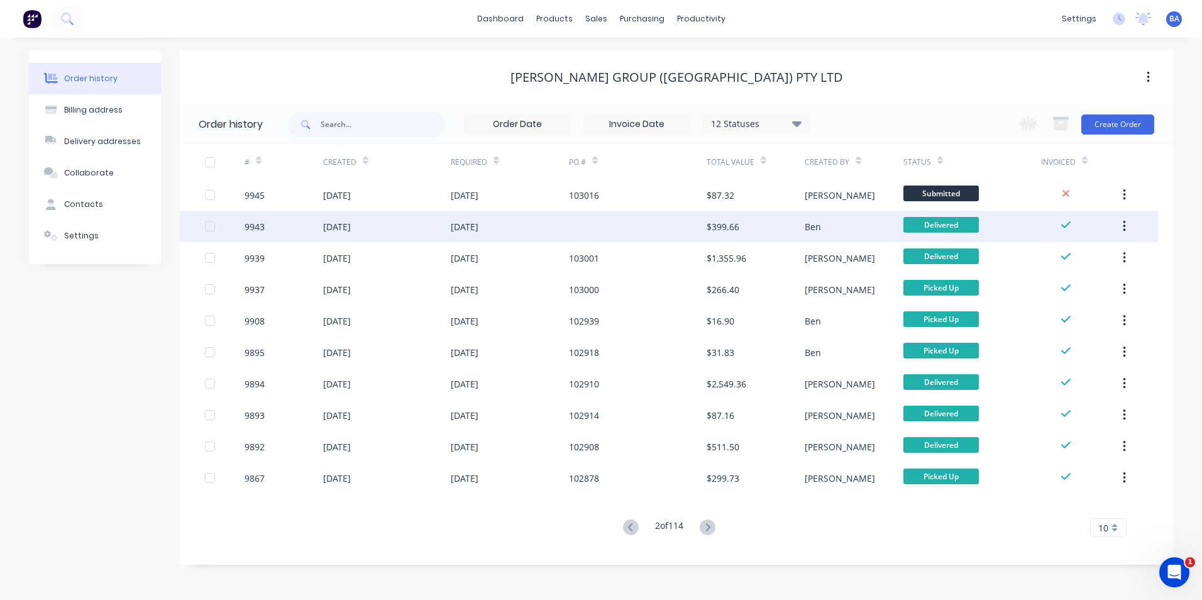
click at [778, 236] on div "$399.66" at bounding box center [755, 226] width 98 height 31
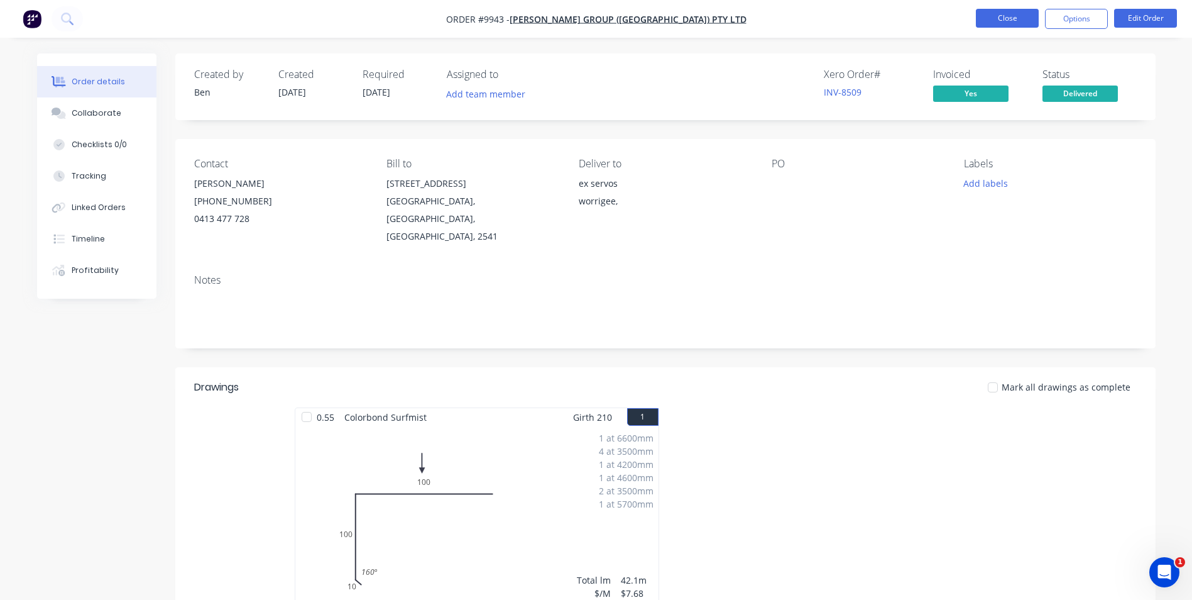
click at [990, 16] on button "Close" at bounding box center [1007, 18] width 63 height 19
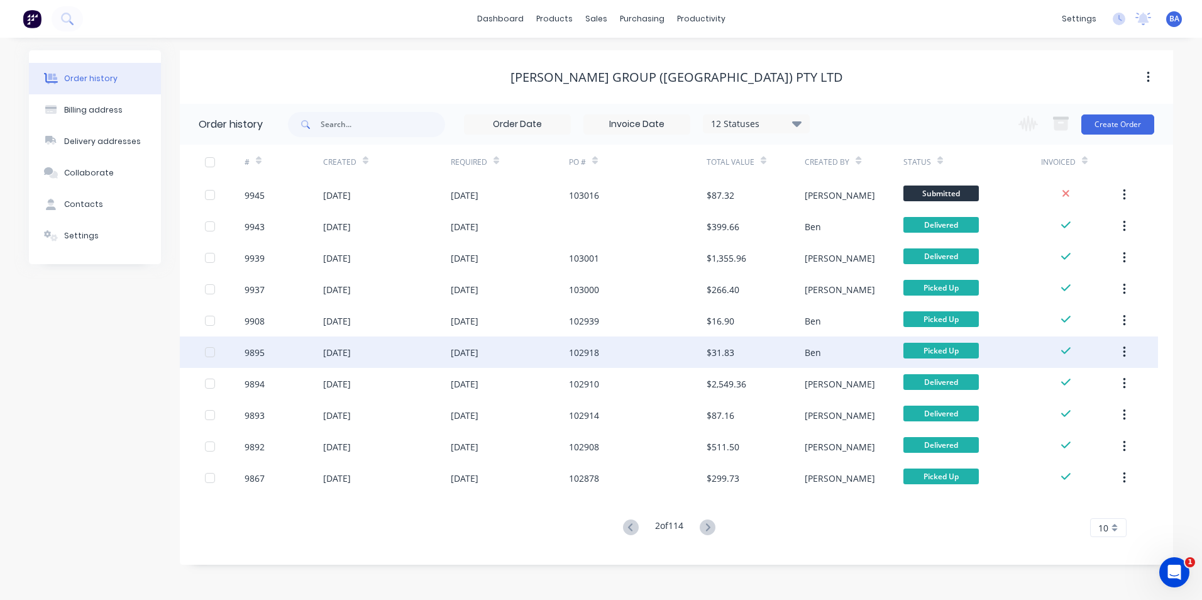
click at [752, 361] on div "$31.83" at bounding box center [755, 351] width 98 height 31
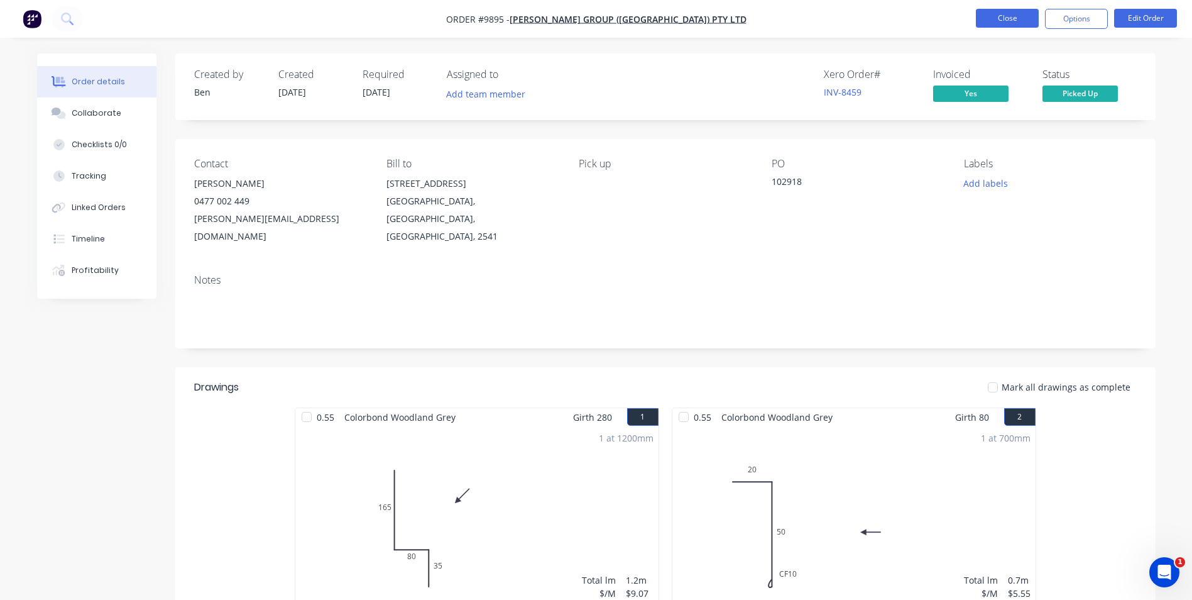
click at [987, 19] on button "Close" at bounding box center [1007, 18] width 63 height 19
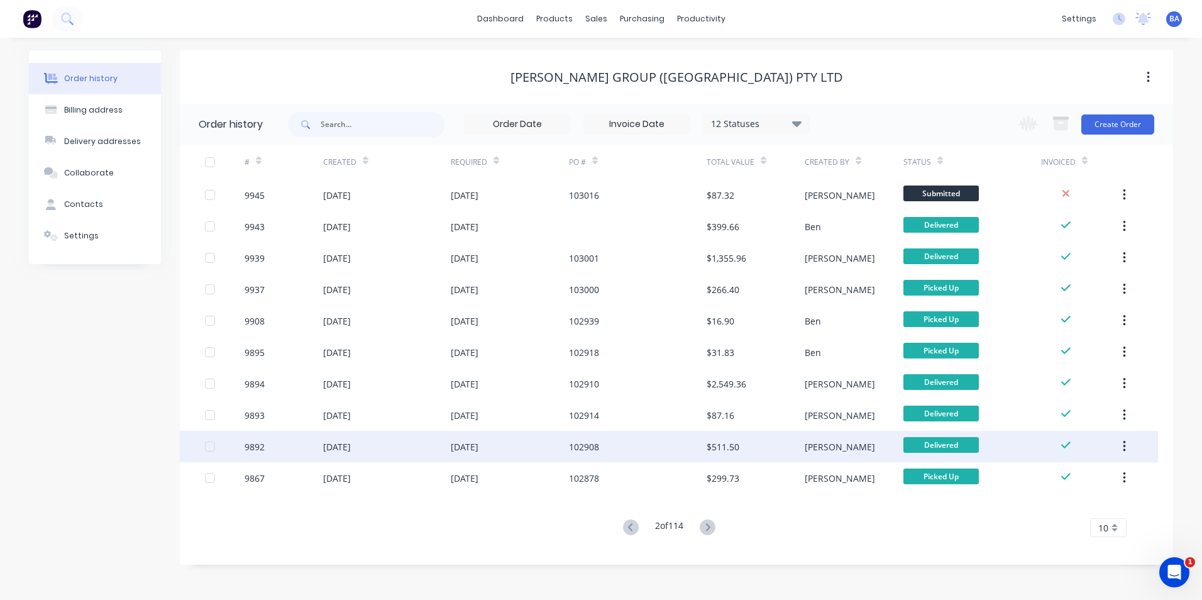
click at [752, 435] on div "$511.50" at bounding box center [755, 445] width 98 height 31
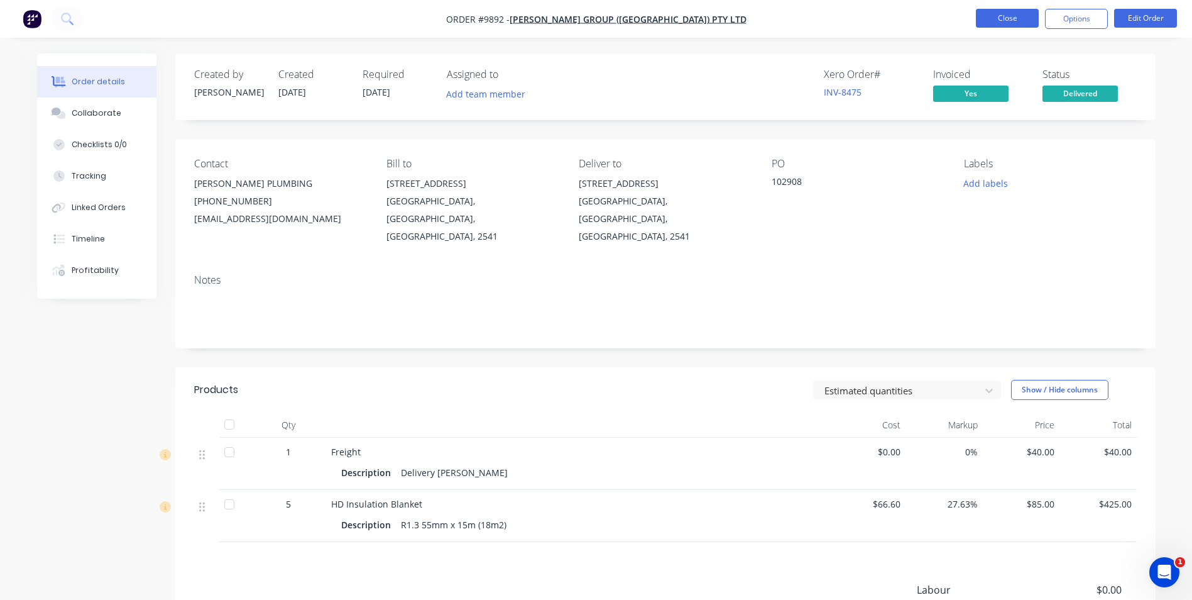
click at [977, 13] on button "Close" at bounding box center [1007, 18] width 63 height 19
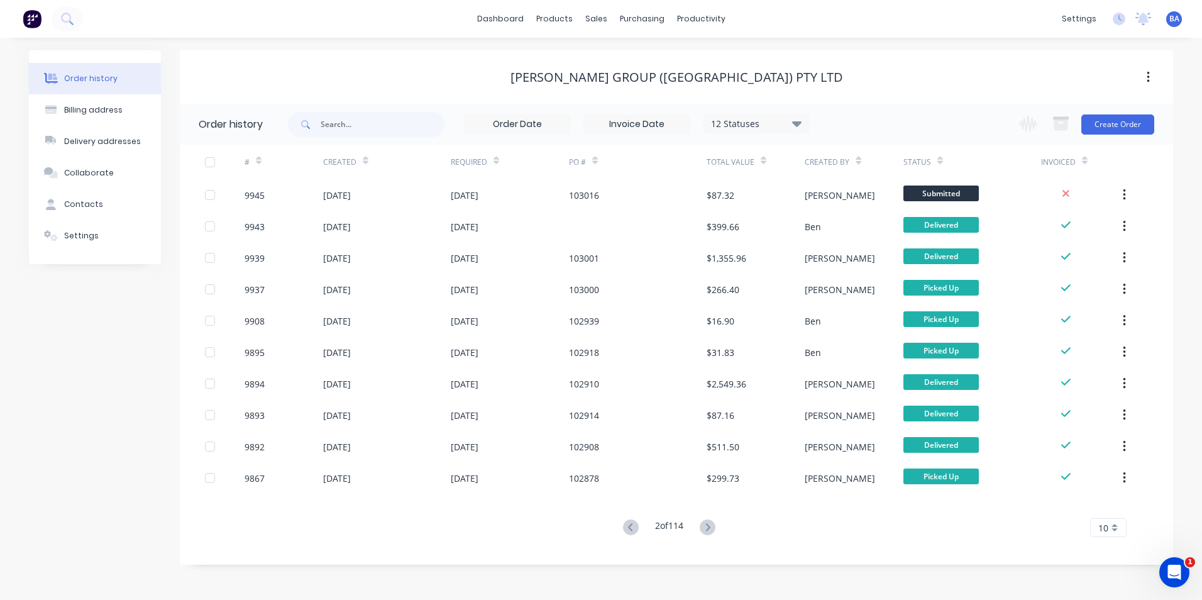
click at [454, 119] on div "12 Statuses Invoice Status Invoiced Not Invoiced Partial Order Status All Archi…" at bounding box center [549, 124] width 522 height 41
click at [351, 119] on input "text" at bounding box center [383, 124] width 124 height 25
type input "8424"
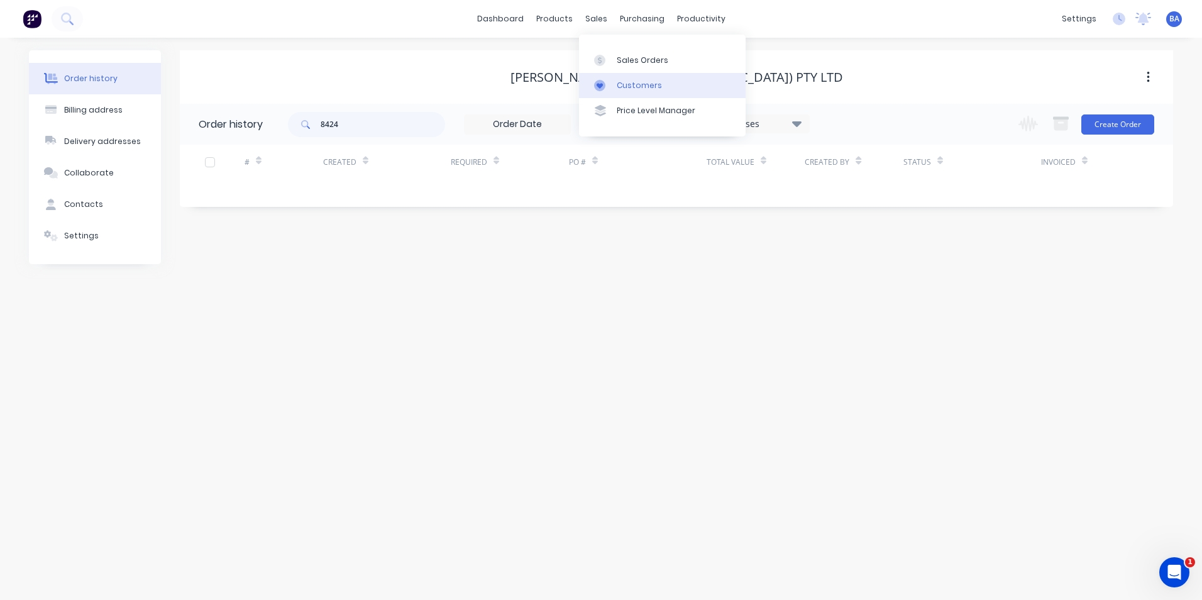
click at [613, 82] on link "Customers" at bounding box center [662, 85] width 167 height 25
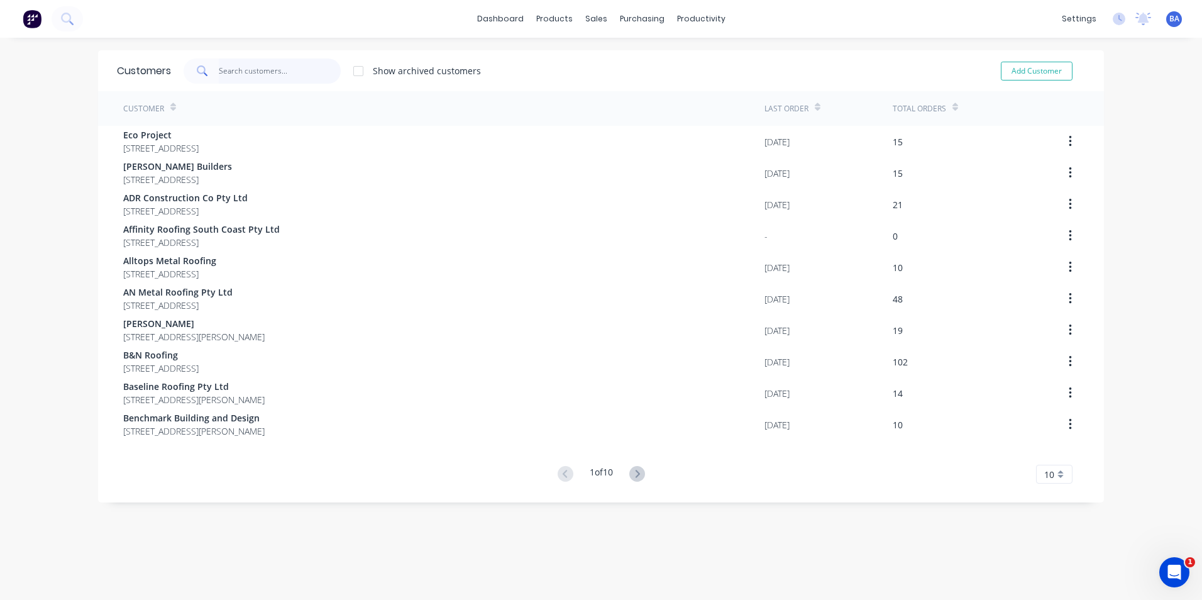
click at [276, 67] on input "text" at bounding box center [280, 70] width 123 height 25
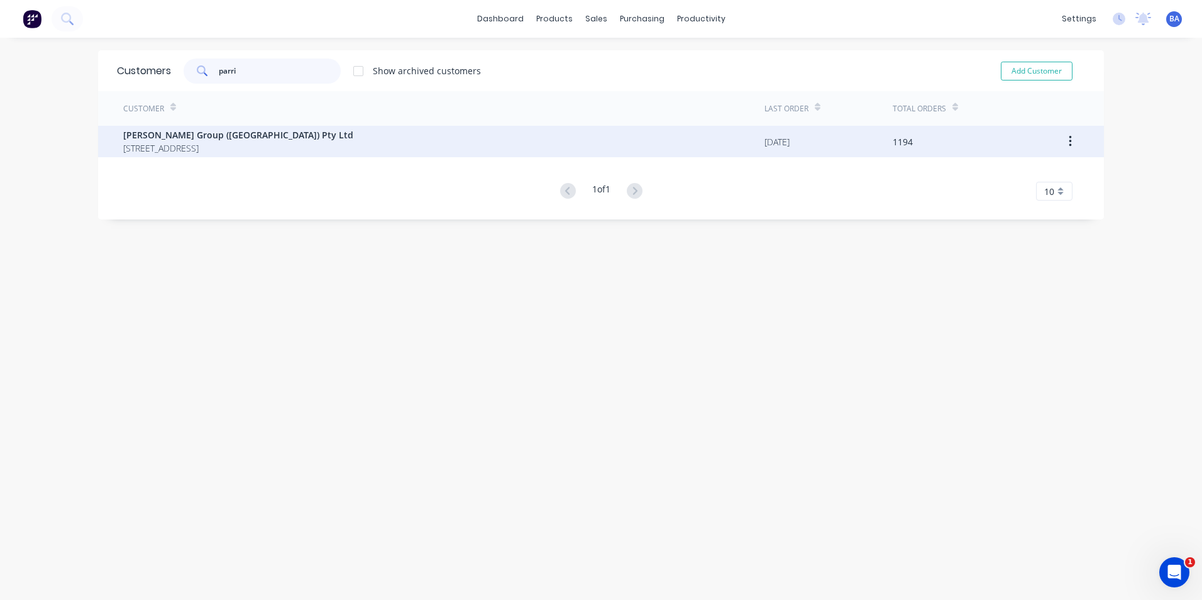
type input "parri"
click at [281, 150] on span "[STREET_ADDRESS]" at bounding box center [238, 147] width 230 height 13
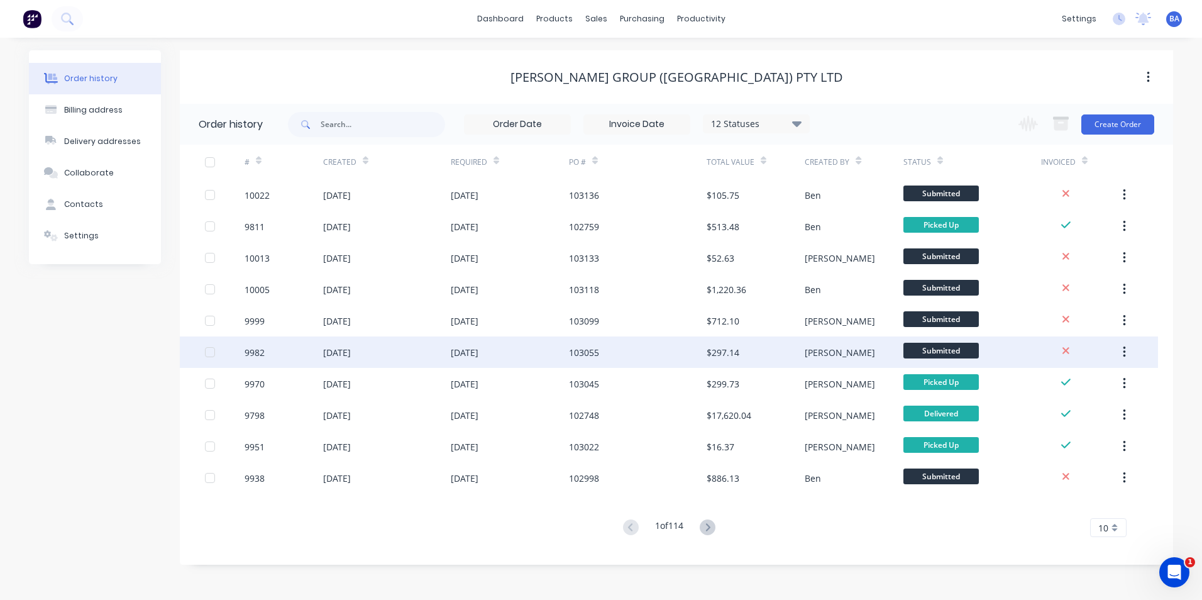
click at [669, 358] on div "103055" at bounding box center [638, 351] width 138 height 31
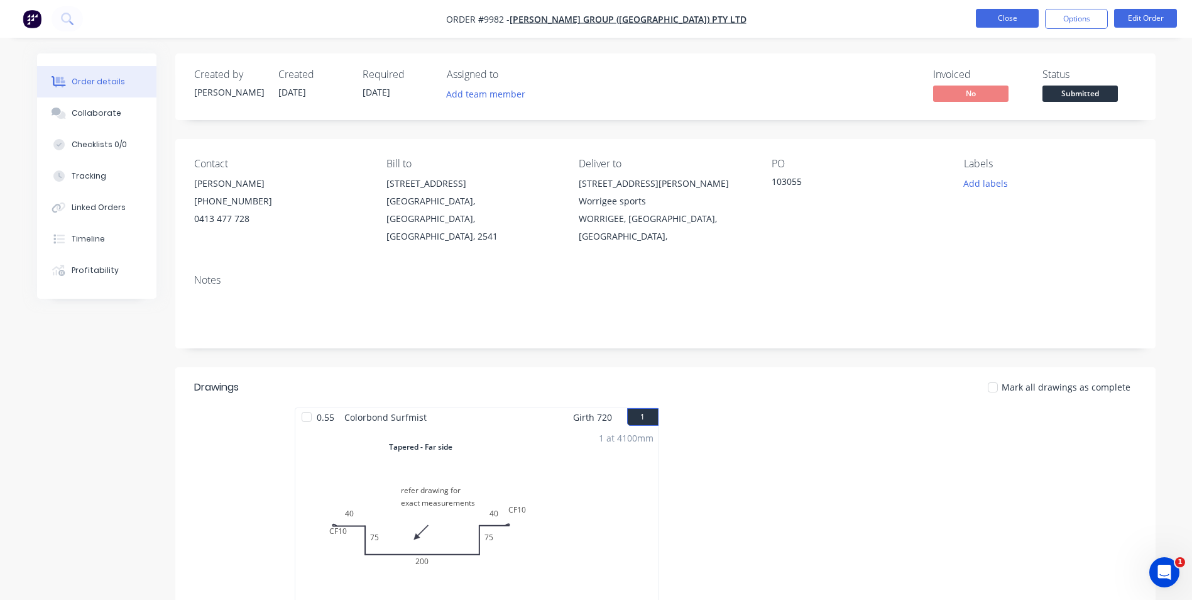
click at [1024, 14] on button "Close" at bounding box center [1007, 18] width 63 height 19
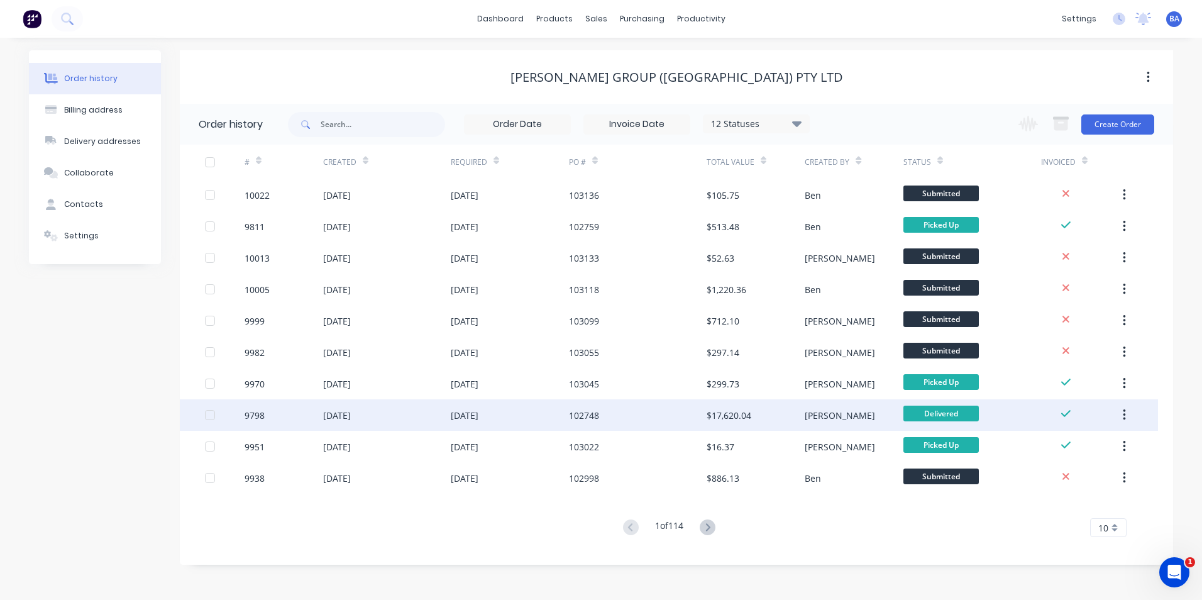
click at [596, 404] on div "102748" at bounding box center [638, 414] width 138 height 31
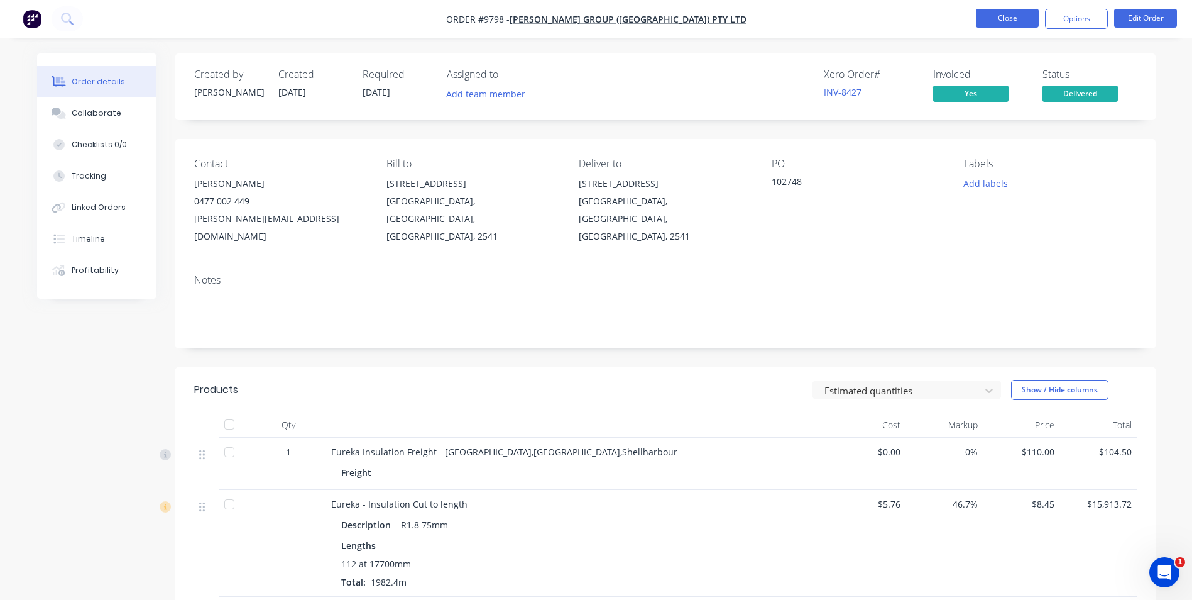
click at [1023, 21] on button "Close" at bounding box center [1007, 18] width 63 height 19
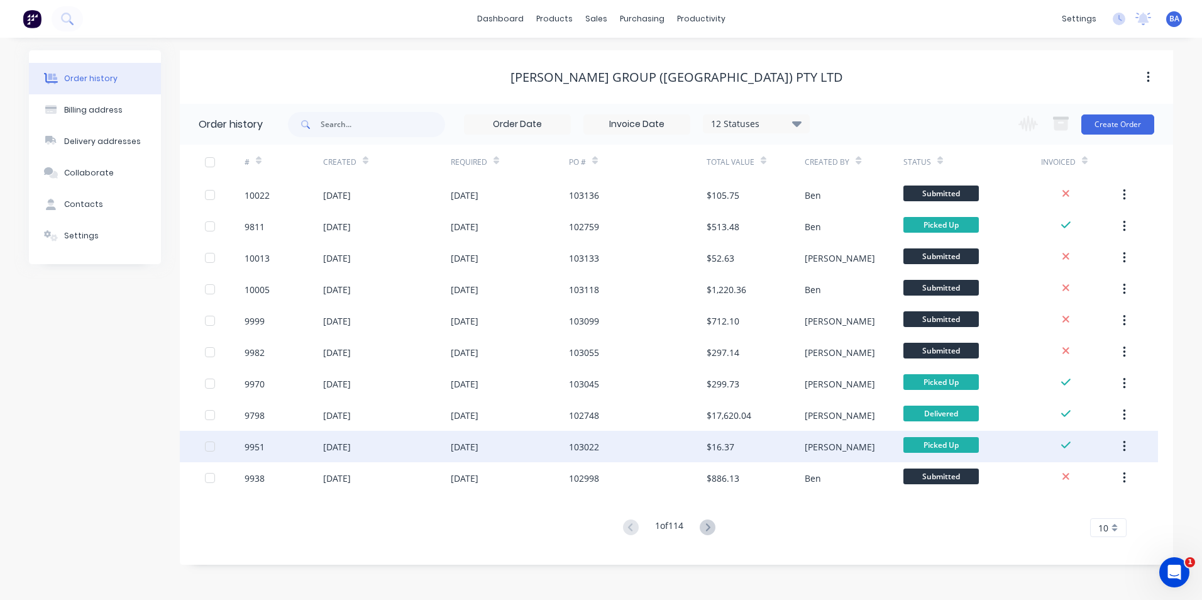
click at [735, 443] on div "$16.37" at bounding box center [755, 445] width 98 height 31
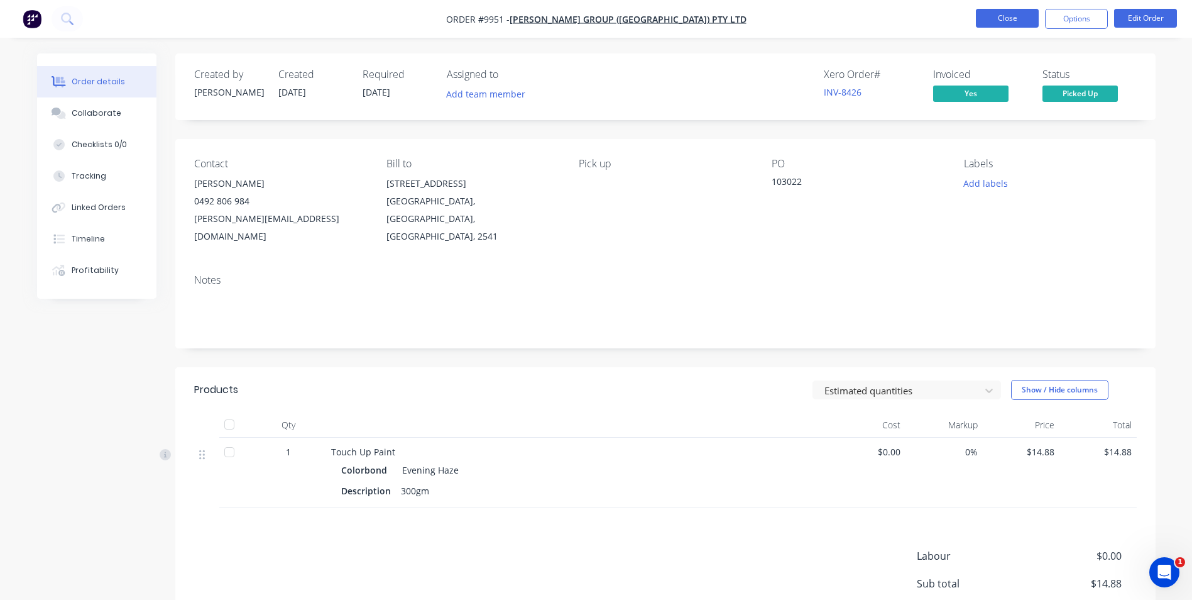
click at [982, 21] on button "Close" at bounding box center [1007, 18] width 63 height 19
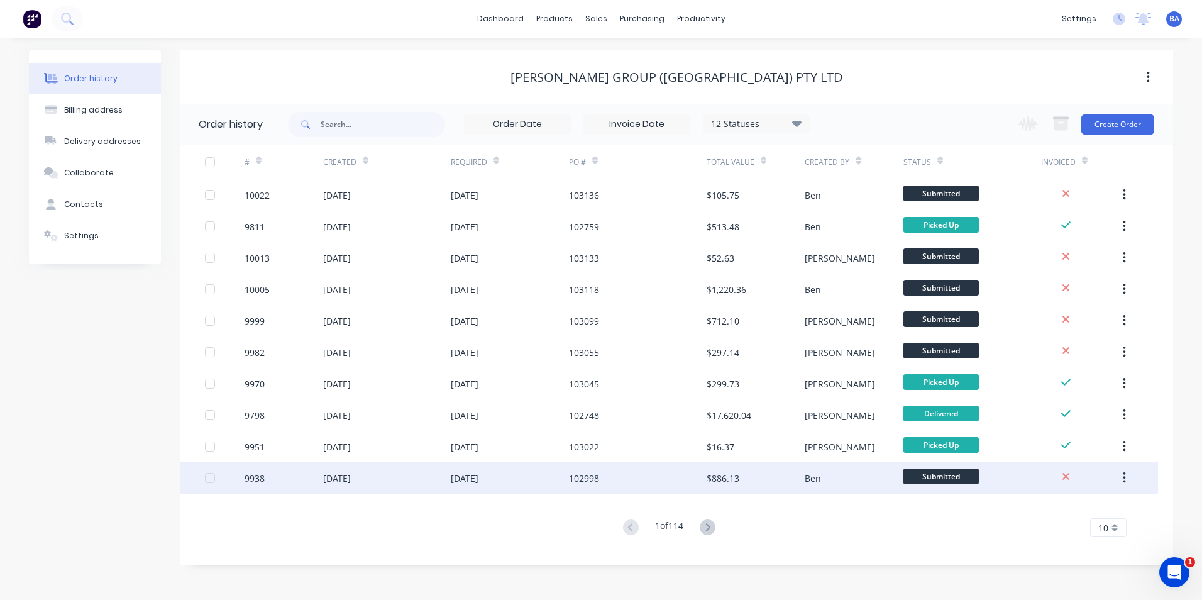
click at [688, 480] on div "102998" at bounding box center [638, 477] width 138 height 31
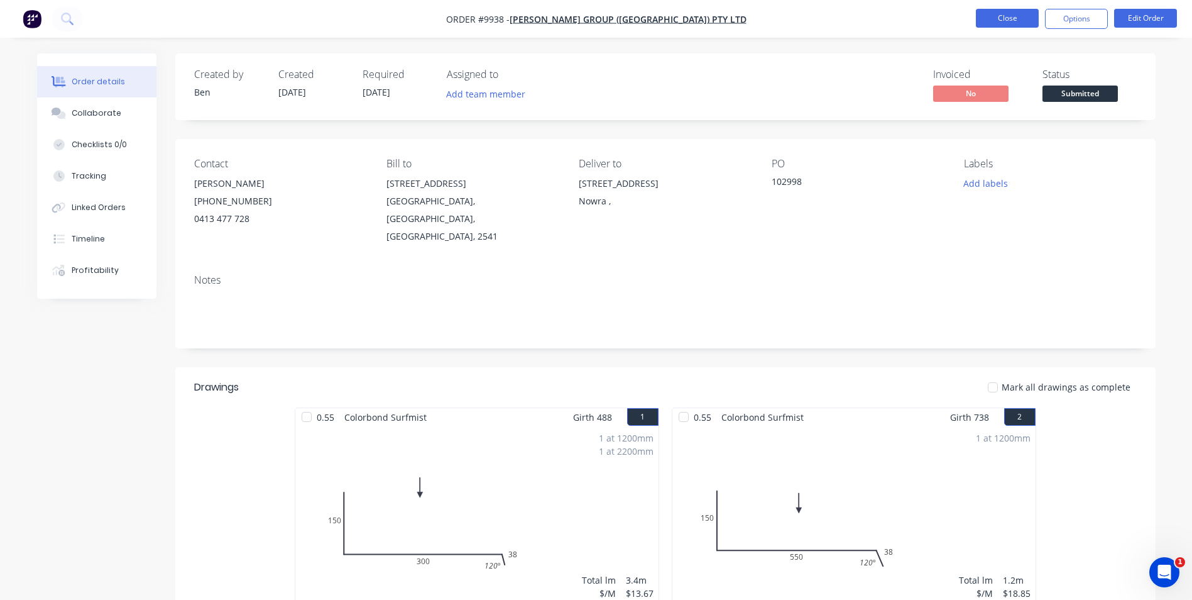
click at [999, 14] on button "Close" at bounding box center [1007, 18] width 63 height 19
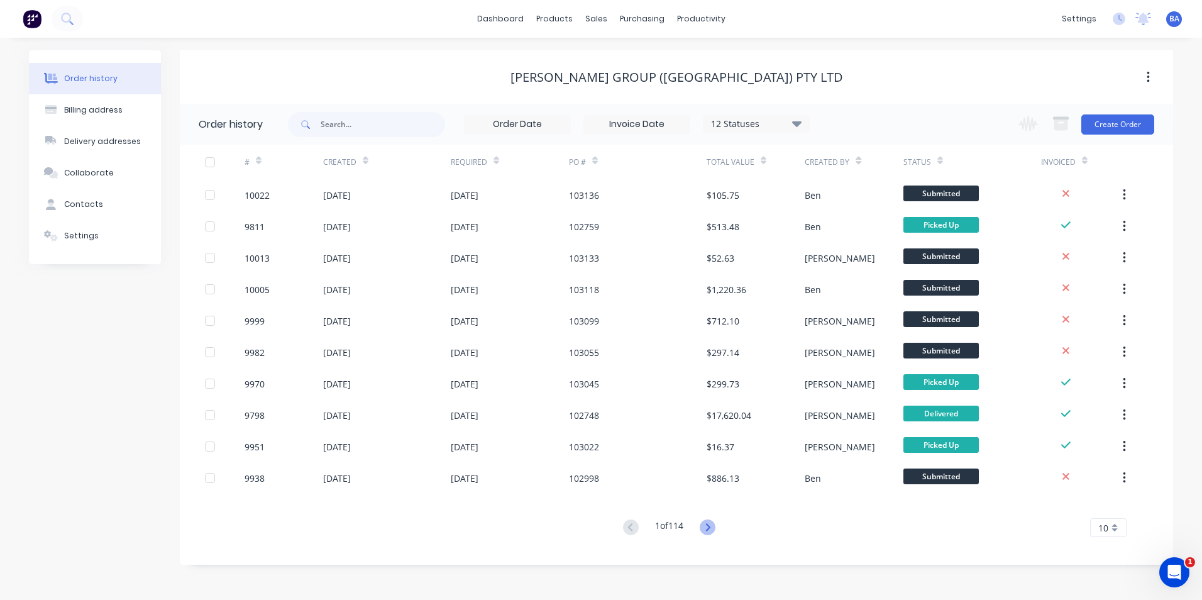
click at [708, 524] on icon at bounding box center [707, 527] width 4 height 8
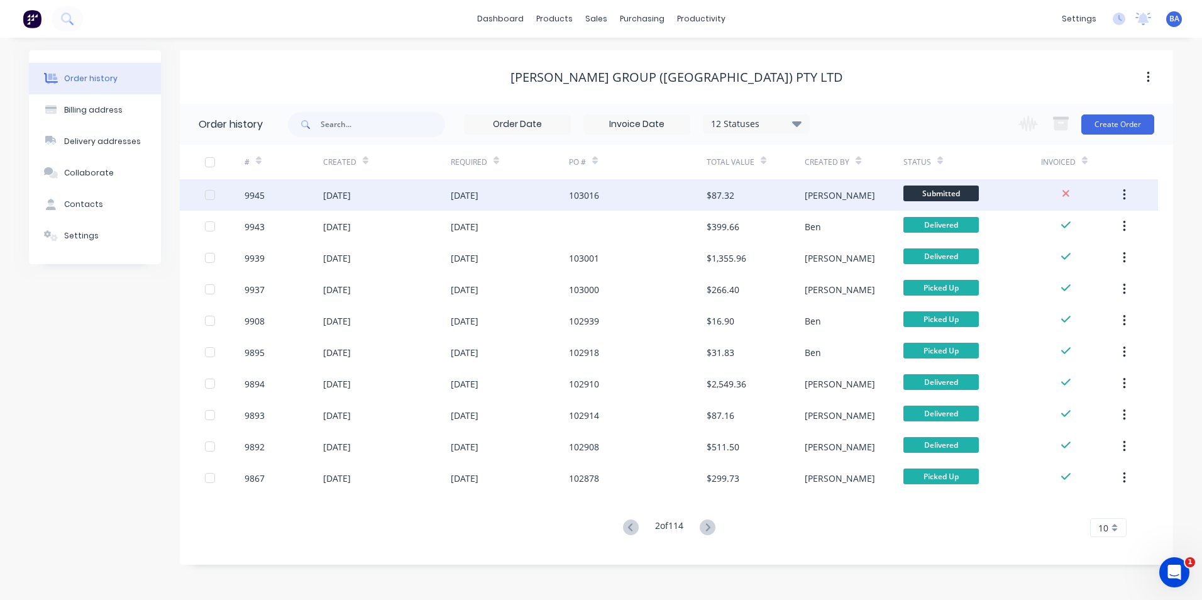
click at [748, 198] on div "$87.32" at bounding box center [755, 194] width 98 height 31
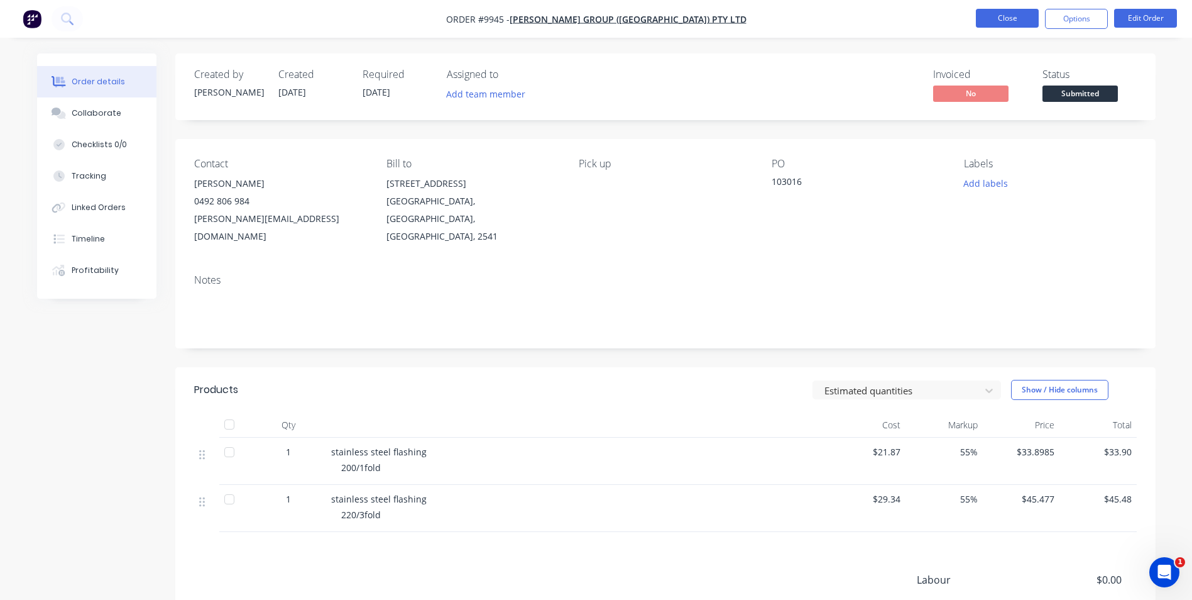
click at [992, 17] on button "Close" at bounding box center [1007, 18] width 63 height 19
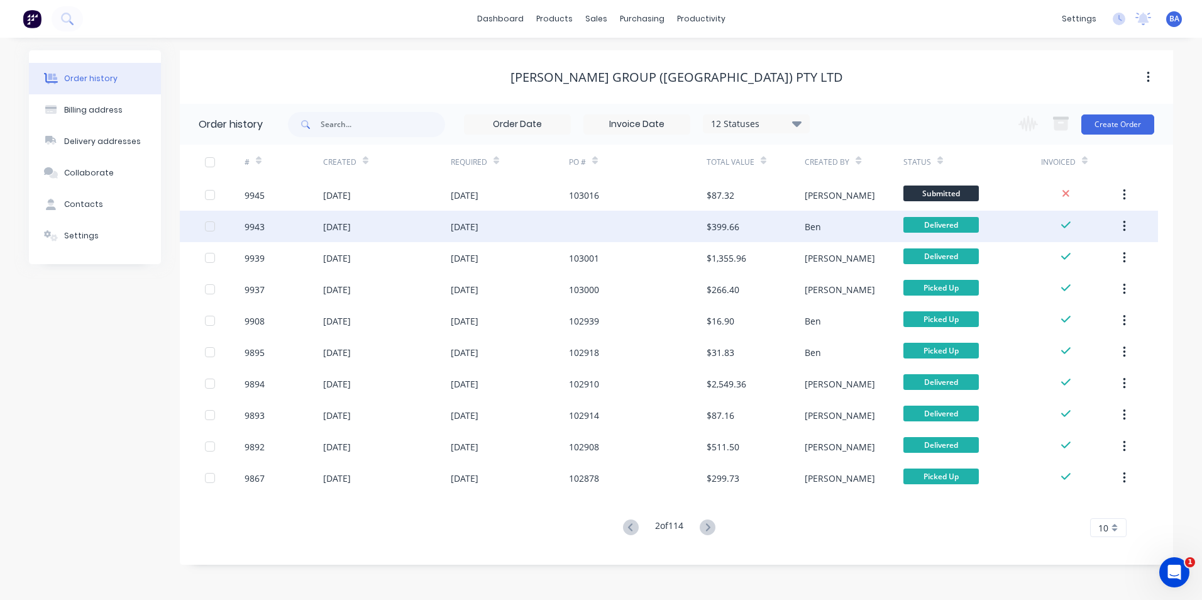
click at [833, 221] on div "Ben" at bounding box center [853, 226] width 98 height 31
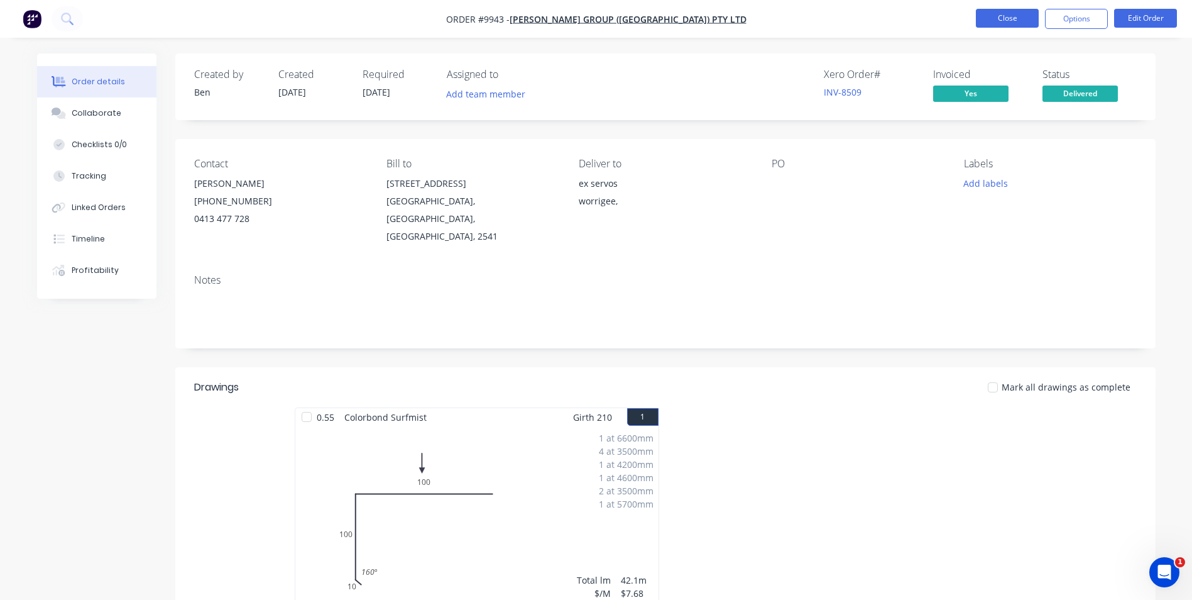
click at [1007, 16] on button "Close" at bounding box center [1007, 18] width 63 height 19
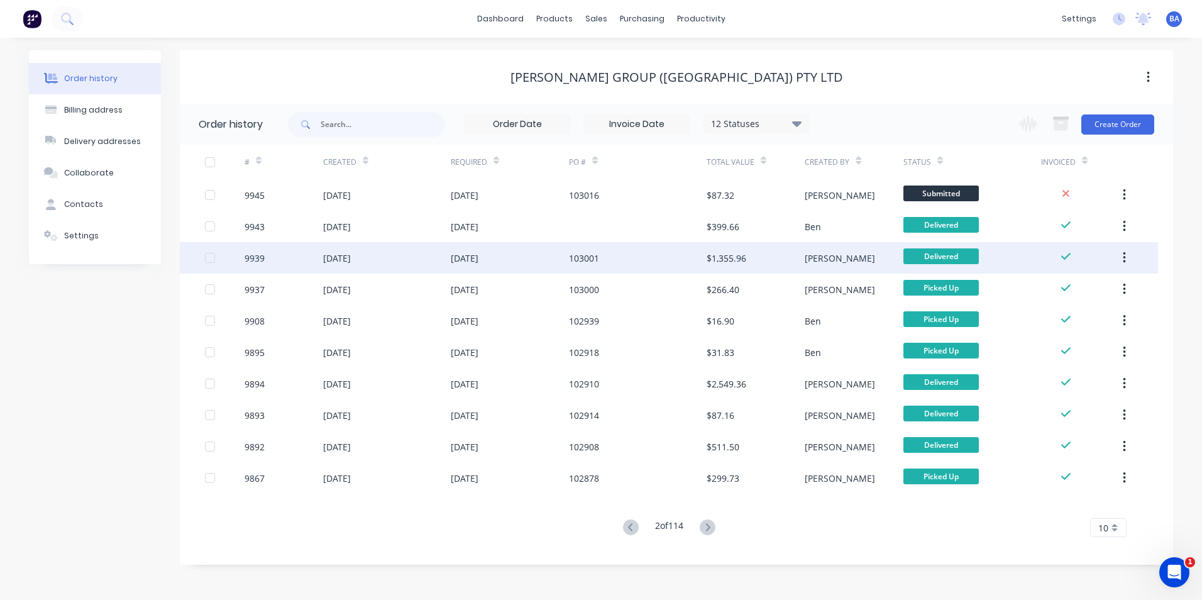
click at [742, 246] on div "$1,355.96" at bounding box center [755, 257] width 98 height 31
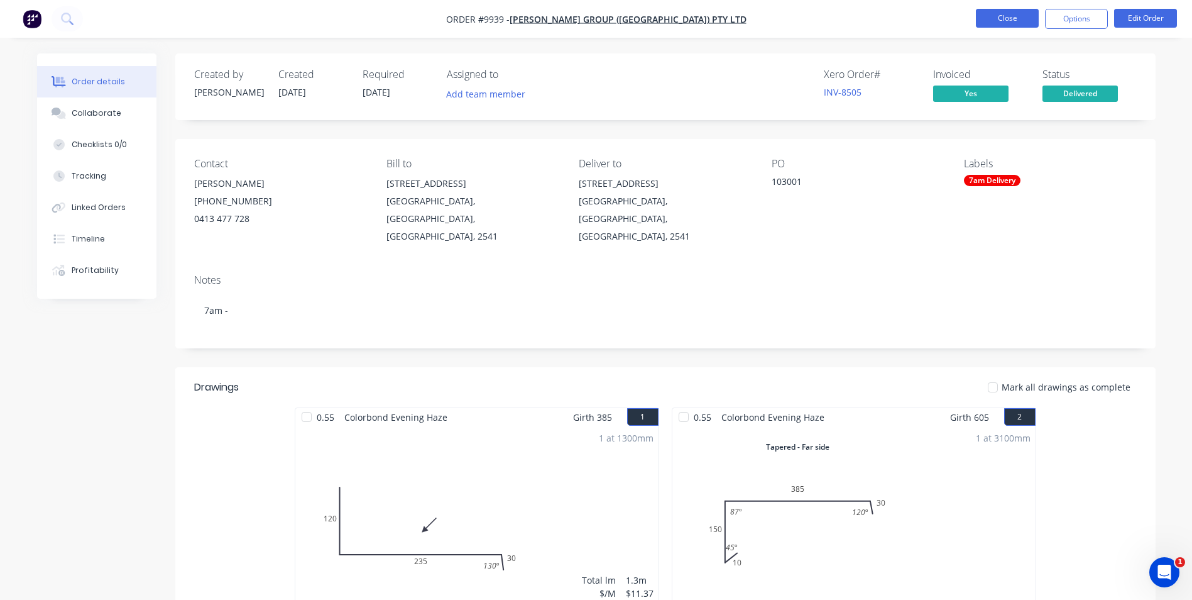
click at [1011, 21] on button "Close" at bounding box center [1007, 18] width 63 height 19
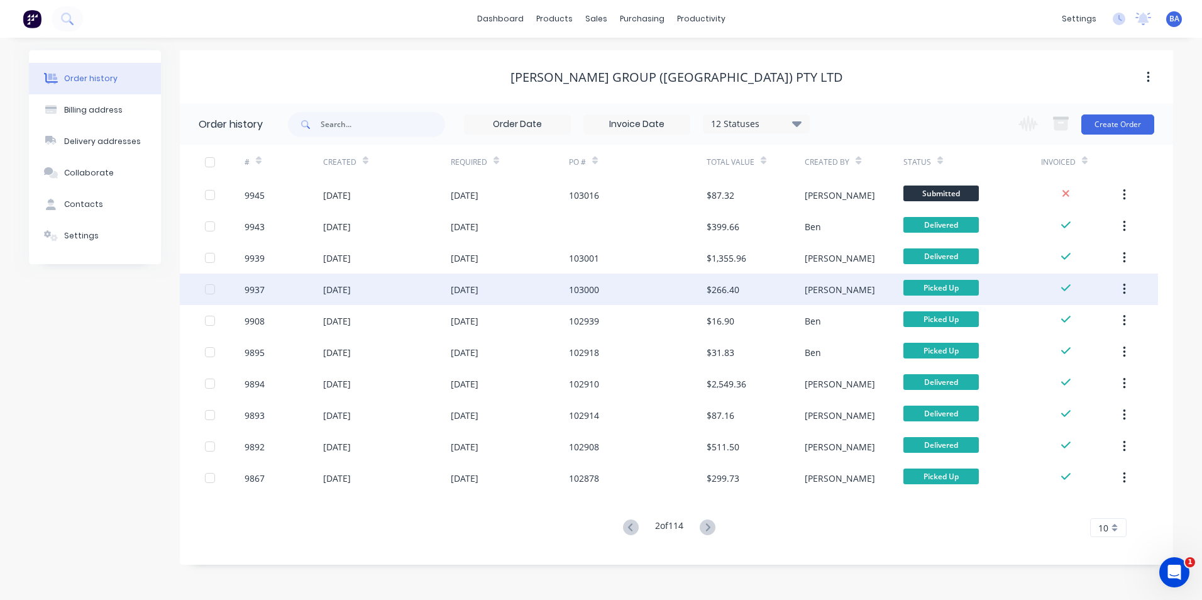
click at [730, 282] on div "$266.40" at bounding box center [755, 288] width 98 height 31
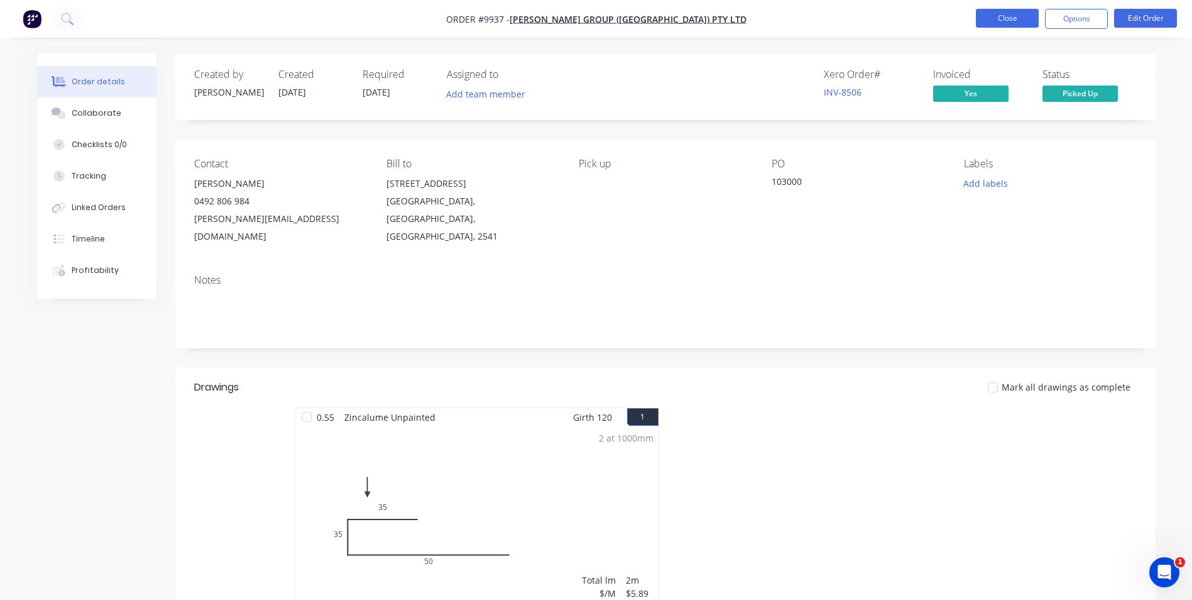
click at [1020, 15] on button "Close" at bounding box center [1007, 18] width 63 height 19
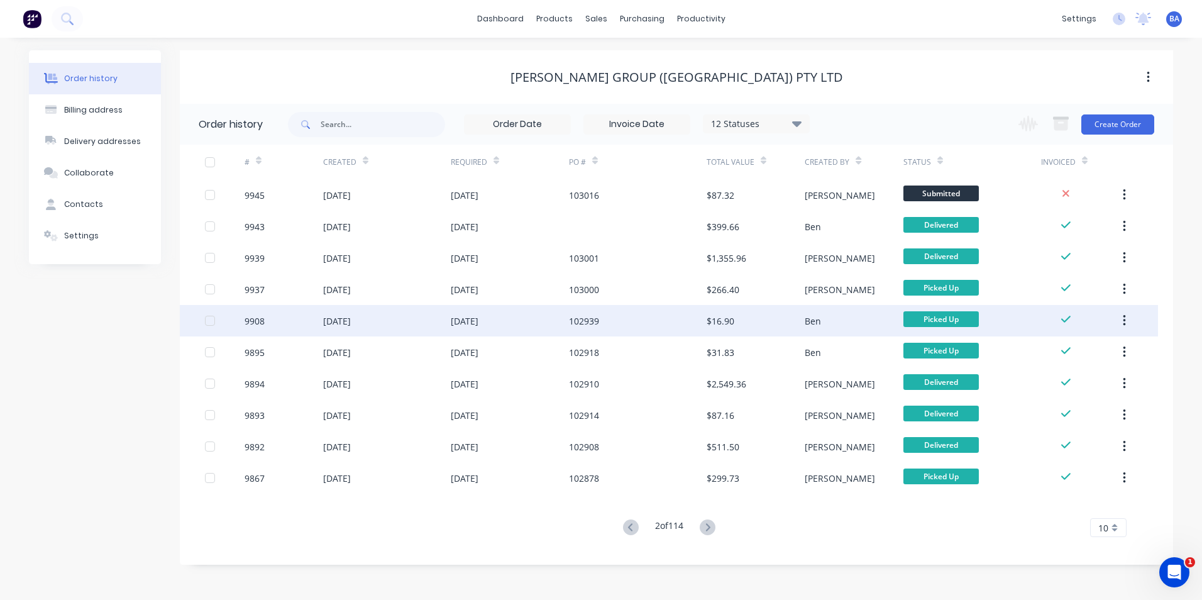
click at [708, 319] on div "$16.90" at bounding box center [720, 320] width 28 height 13
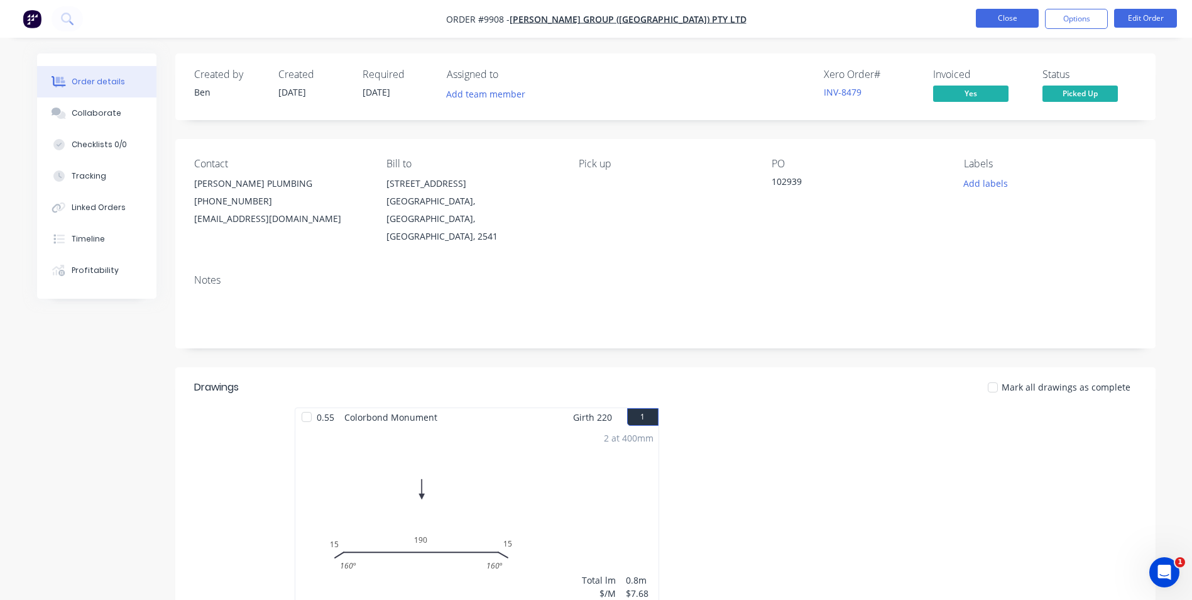
click at [1007, 22] on button "Close" at bounding box center [1007, 18] width 63 height 19
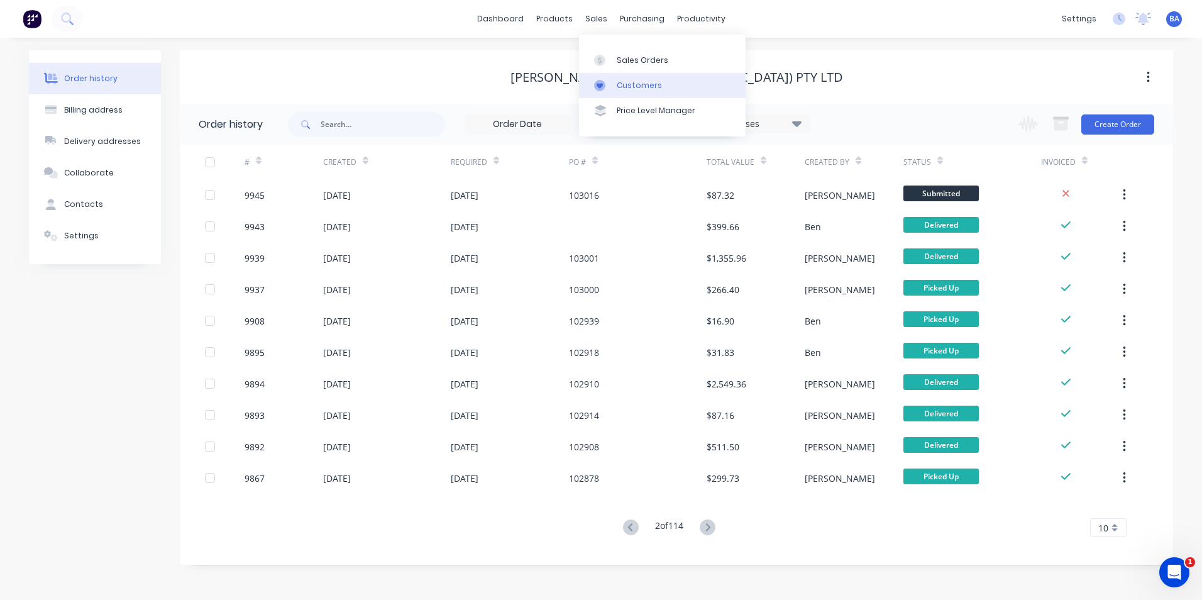
click at [592, 77] on link "Customers" at bounding box center [662, 85] width 167 height 25
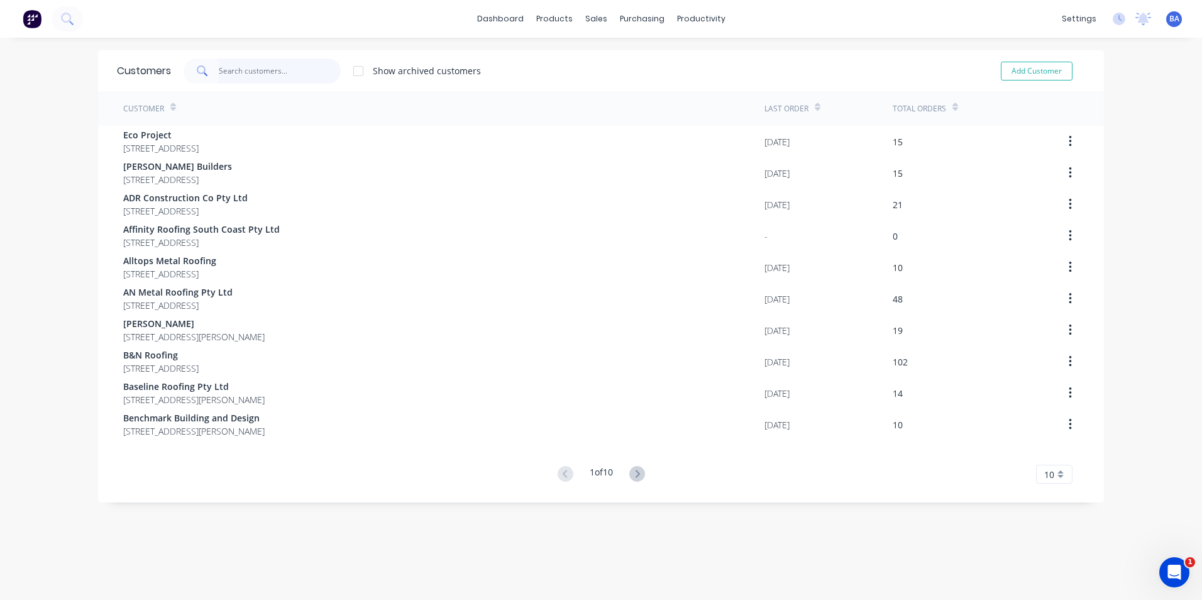
click at [273, 75] on input "text" at bounding box center [280, 70] width 123 height 25
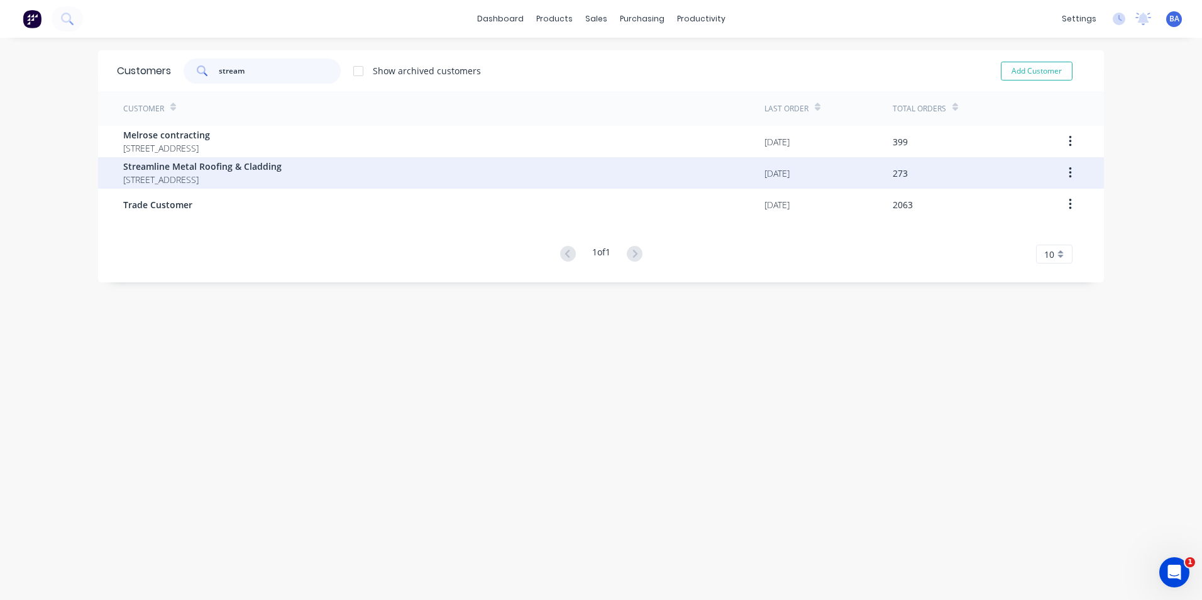
type input "stream"
click at [223, 178] on span "[STREET_ADDRESS]" at bounding box center [202, 179] width 158 height 13
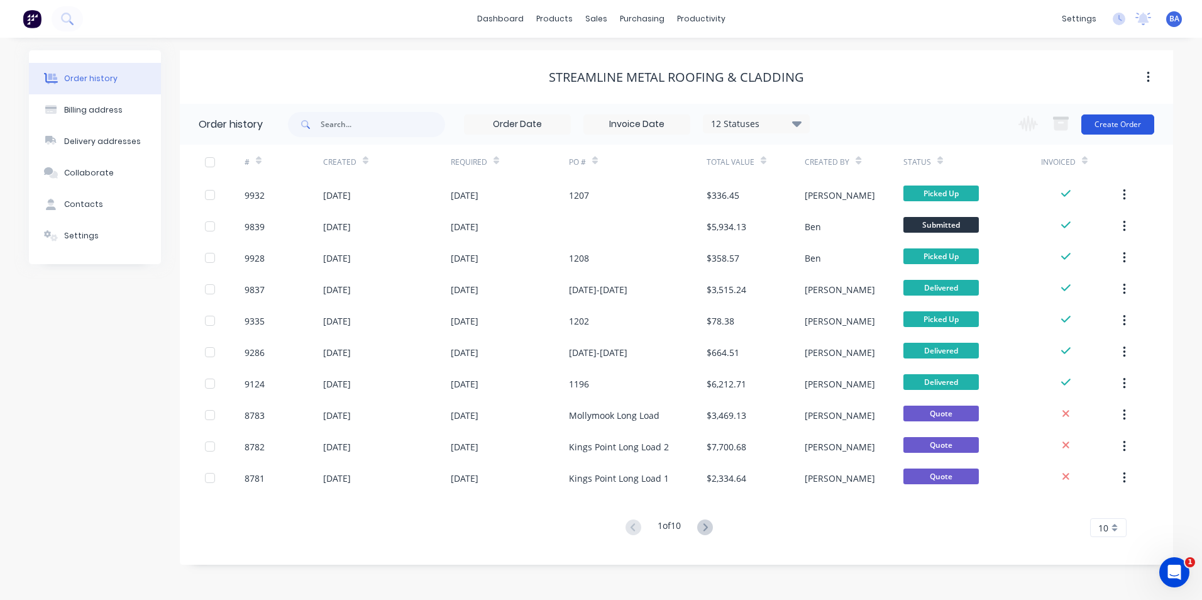
click at [1121, 122] on button "Create Order" at bounding box center [1117, 124] width 73 height 20
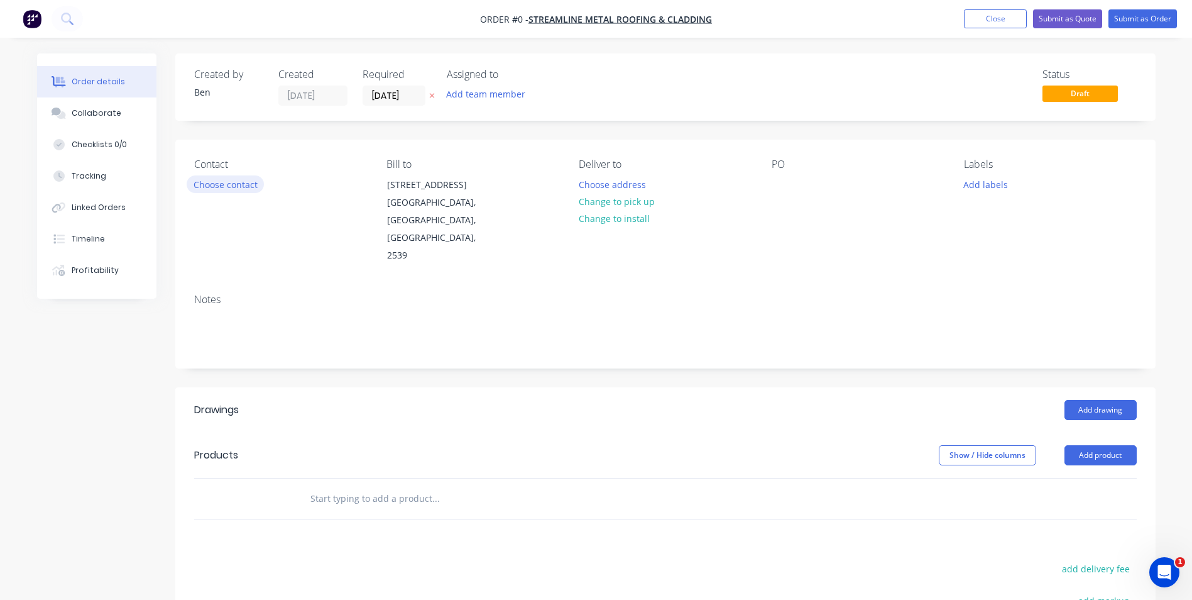
click at [226, 184] on button "Choose contact" at bounding box center [225, 183] width 77 height 17
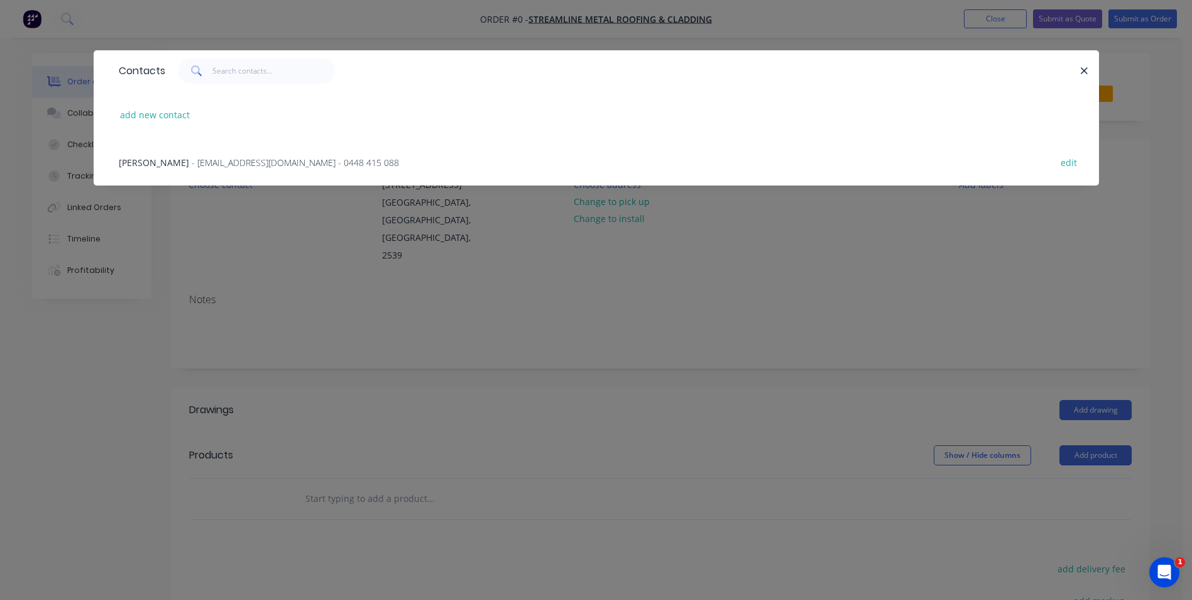
click at [219, 163] on span "- [EMAIL_ADDRESS][DOMAIN_NAME] - 0448 415 088" at bounding box center [295, 162] width 207 height 12
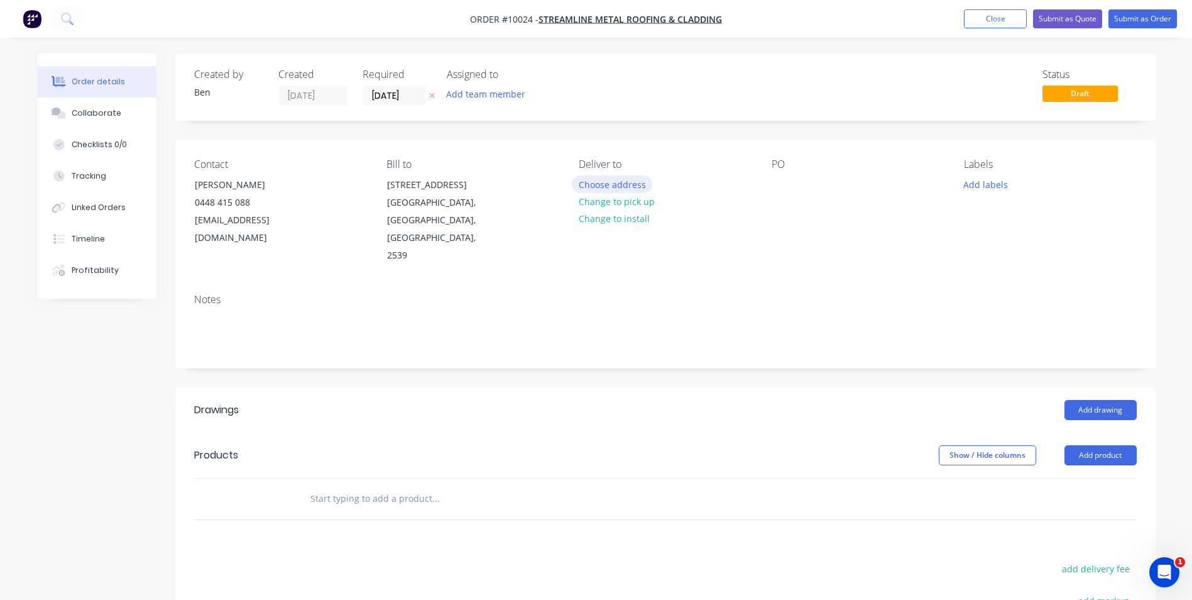
click at [635, 183] on button "Choose address" at bounding box center [612, 183] width 80 height 17
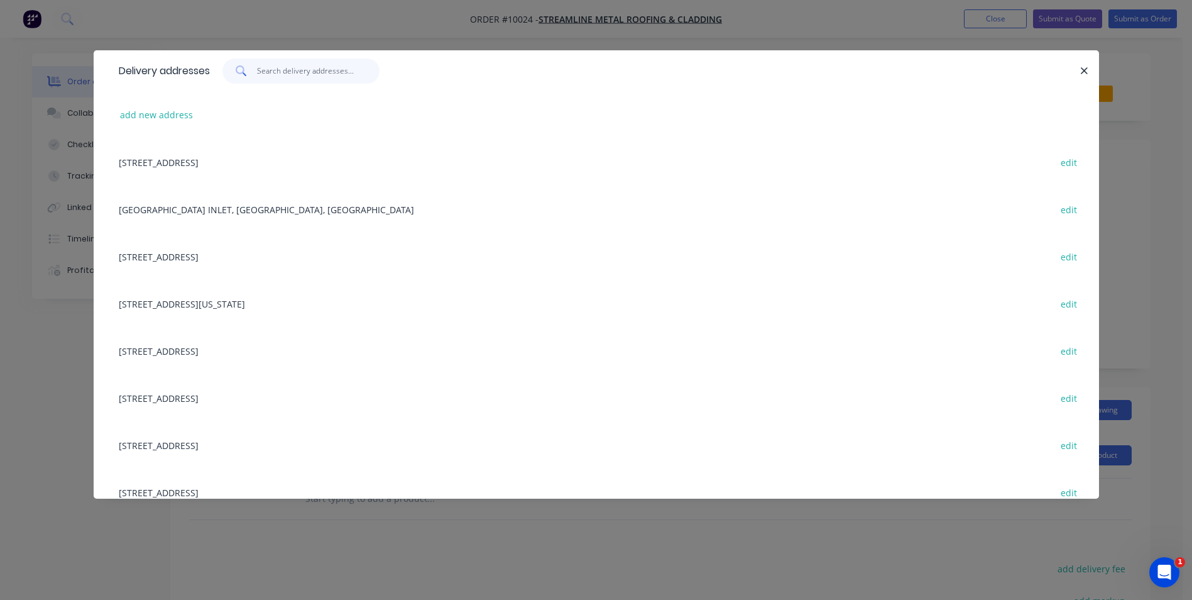
click at [272, 68] on input "text" at bounding box center [318, 70] width 123 height 25
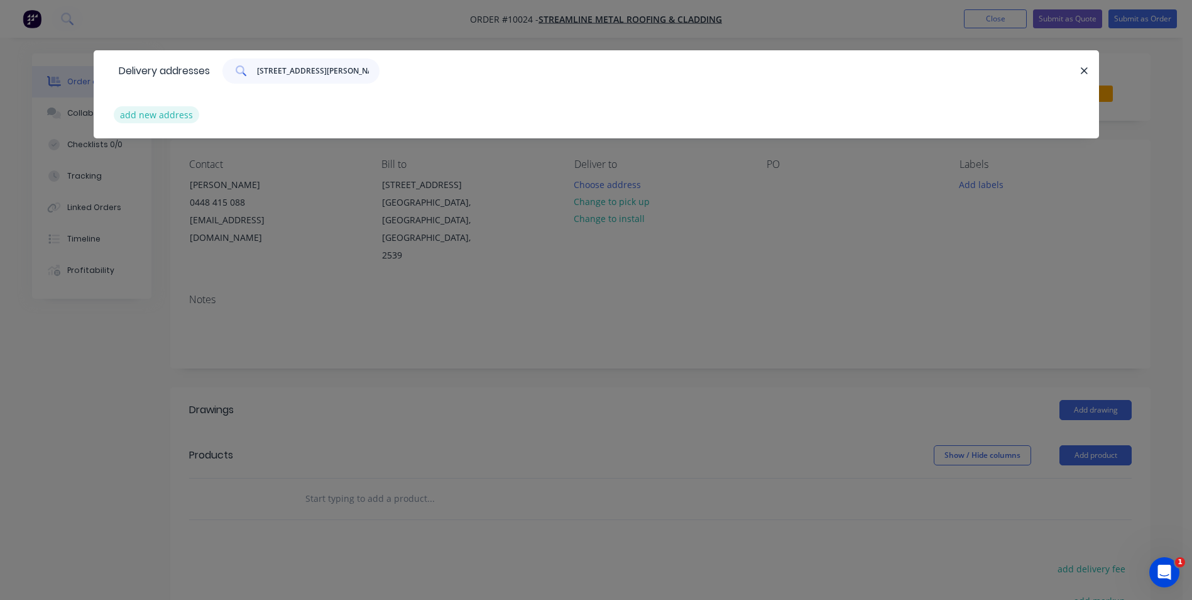
type input "[STREET_ADDRESS][PERSON_NAME]"
click at [183, 114] on button "add new address" at bounding box center [157, 114] width 86 height 17
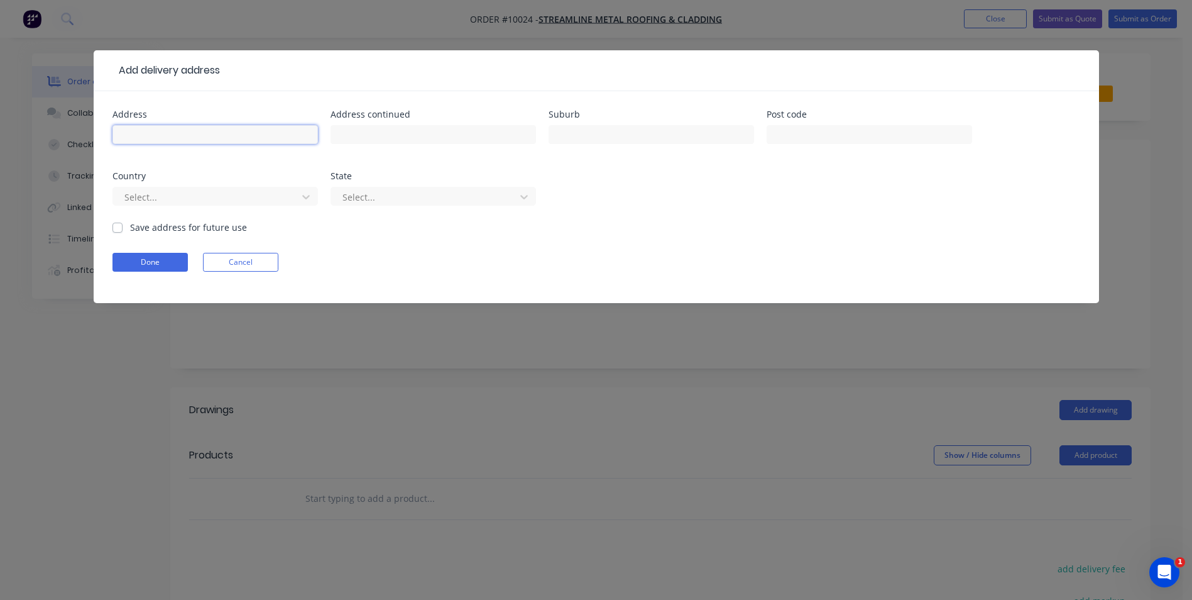
click at [163, 128] on input "text" at bounding box center [215, 134] width 206 height 19
type input "[STREET_ADDRESS][PERSON_NAME]"
click at [602, 134] on input "text" at bounding box center [652, 134] width 206 height 19
type input "Mollymook"
click at [164, 259] on button "Done" at bounding box center [149, 262] width 75 height 19
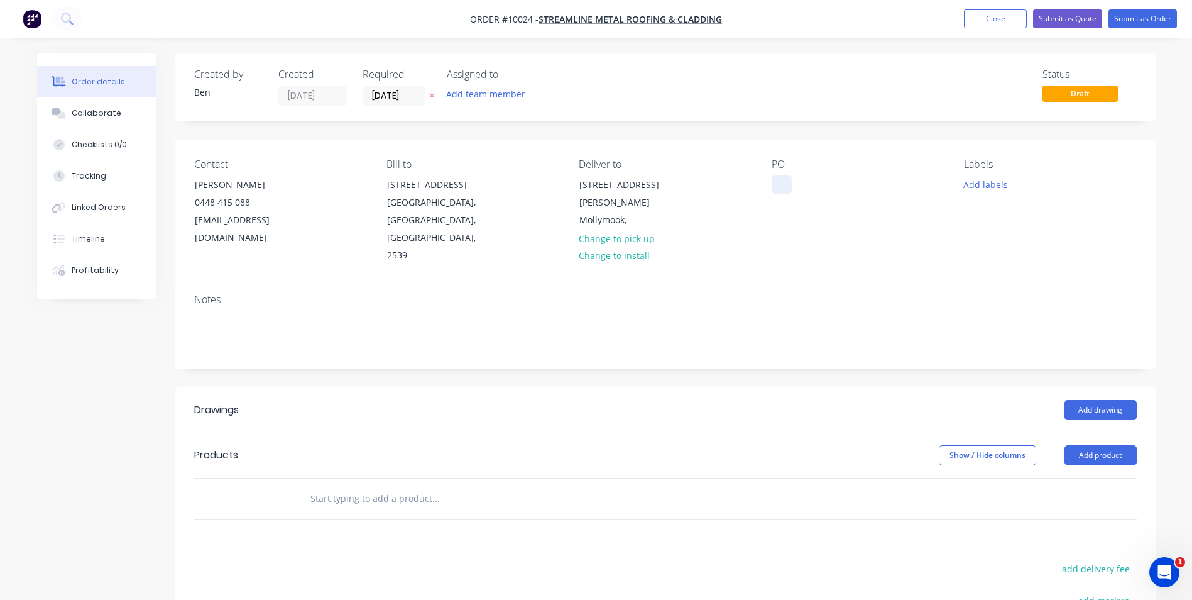
click at [781, 182] on div at bounding box center [782, 184] width 20 height 18
click at [411, 92] on input "[DATE]" at bounding box center [394, 95] width 62 height 19
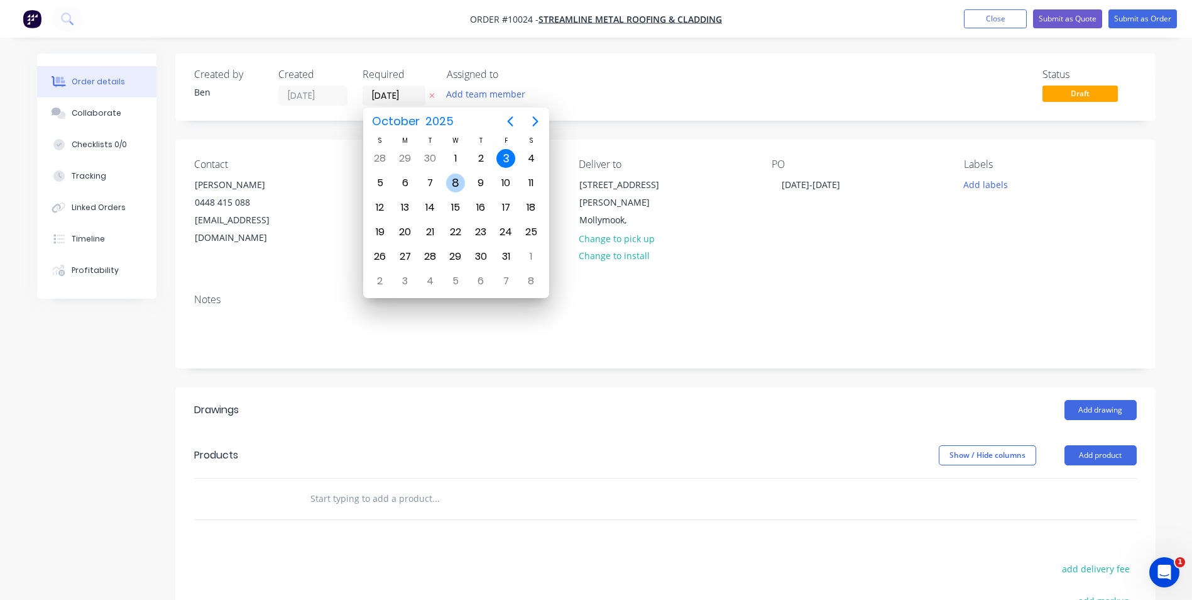
click at [452, 178] on div "8" at bounding box center [455, 182] width 19 height 19
type input "[DATE]"
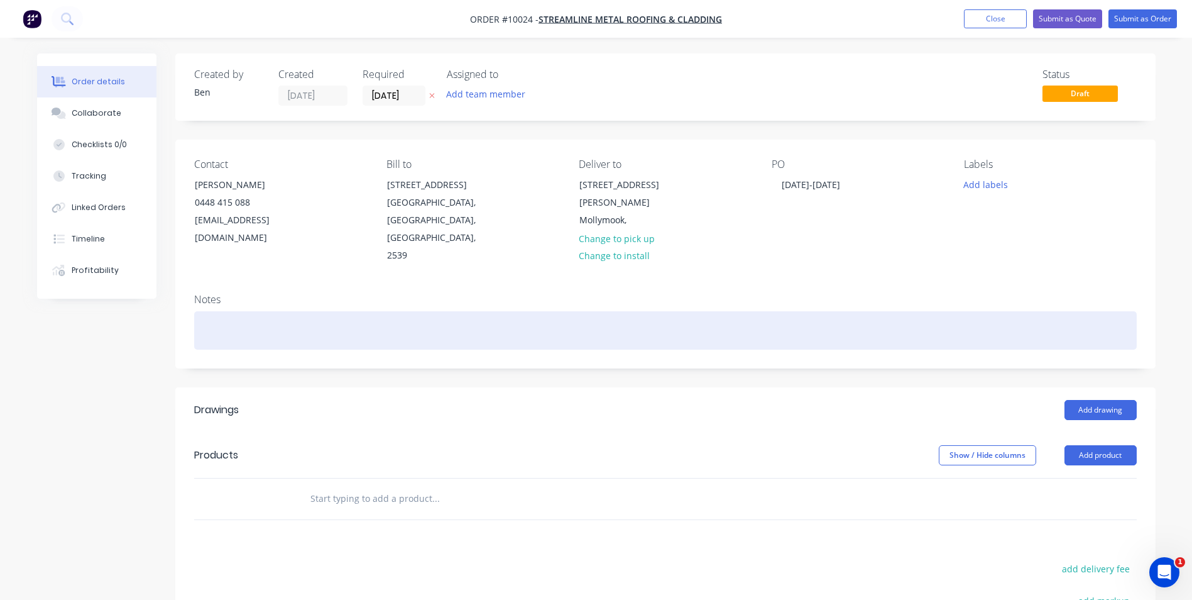
click at [214, 311] on div at bounding box center [665, 330] width 943 height 38
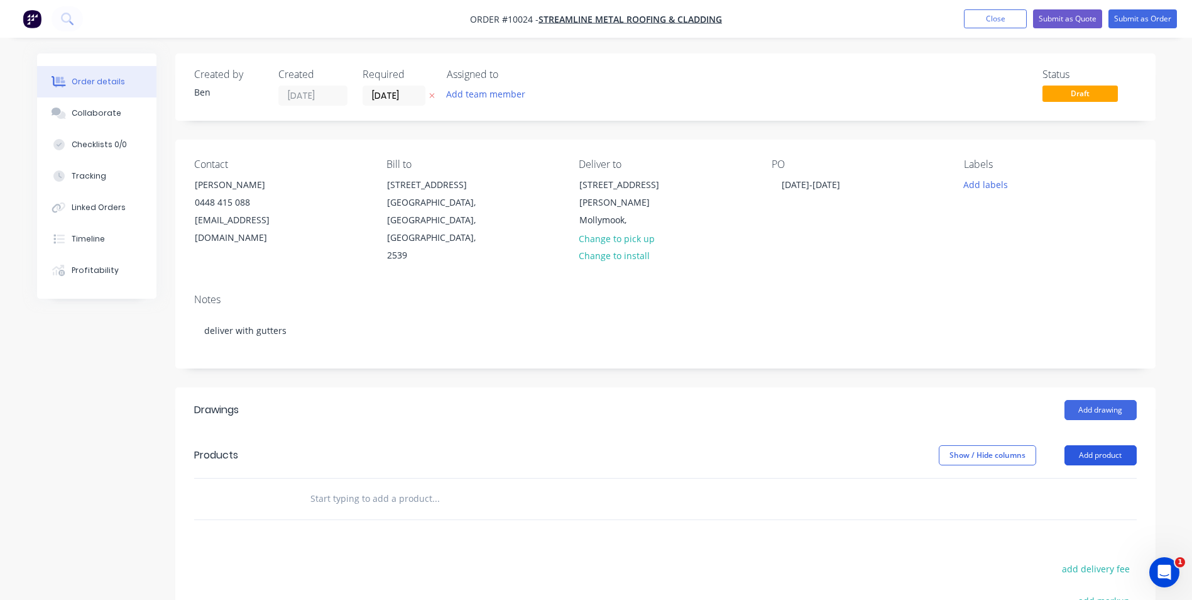
click at [1076, 445] on button "Add product" at bounding box center [1101, 455] width 72 height 20
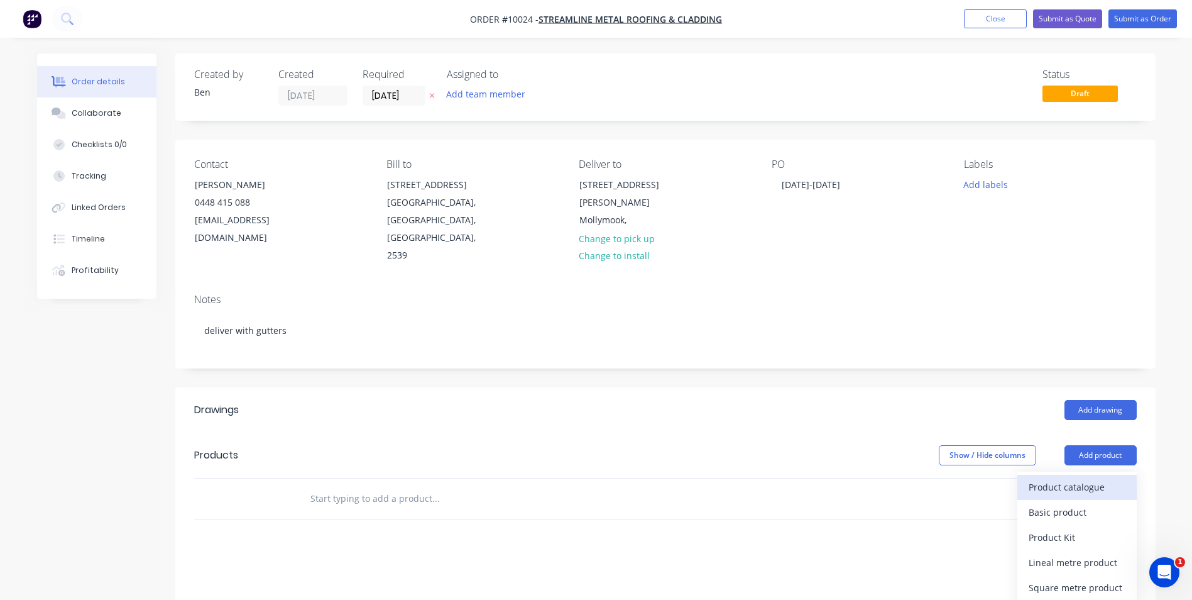
click at [1073, 478] on div "Product catalogue" at bounding box center [1077, 487] width 97 height 18
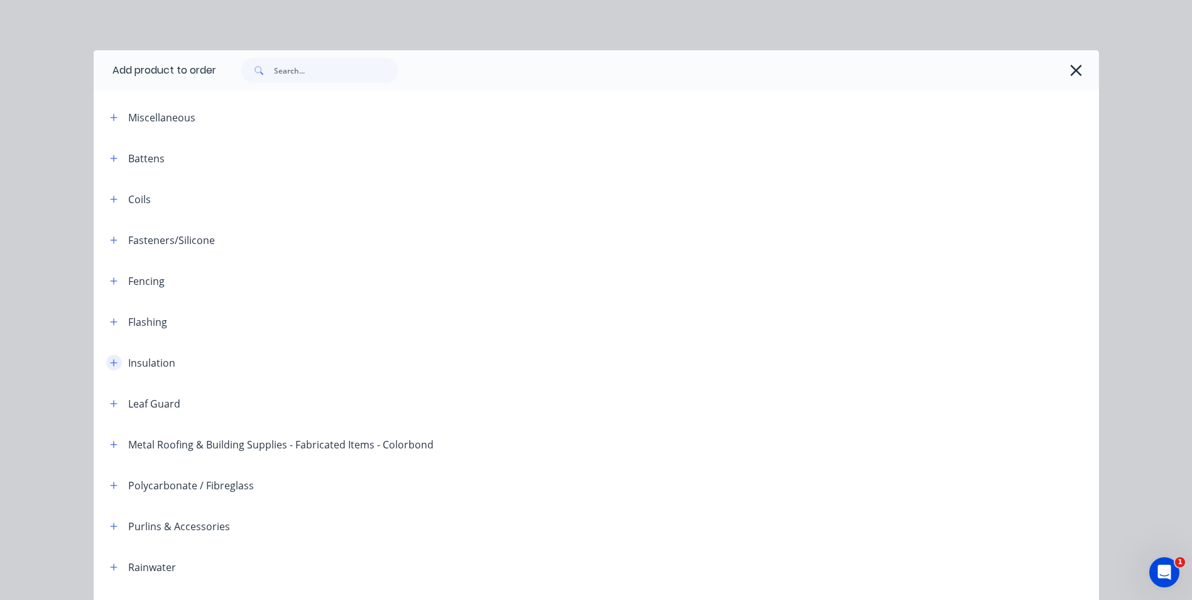
click at [110, 364] on icon "button" at bounding box center [114, 362] width 8 height 9
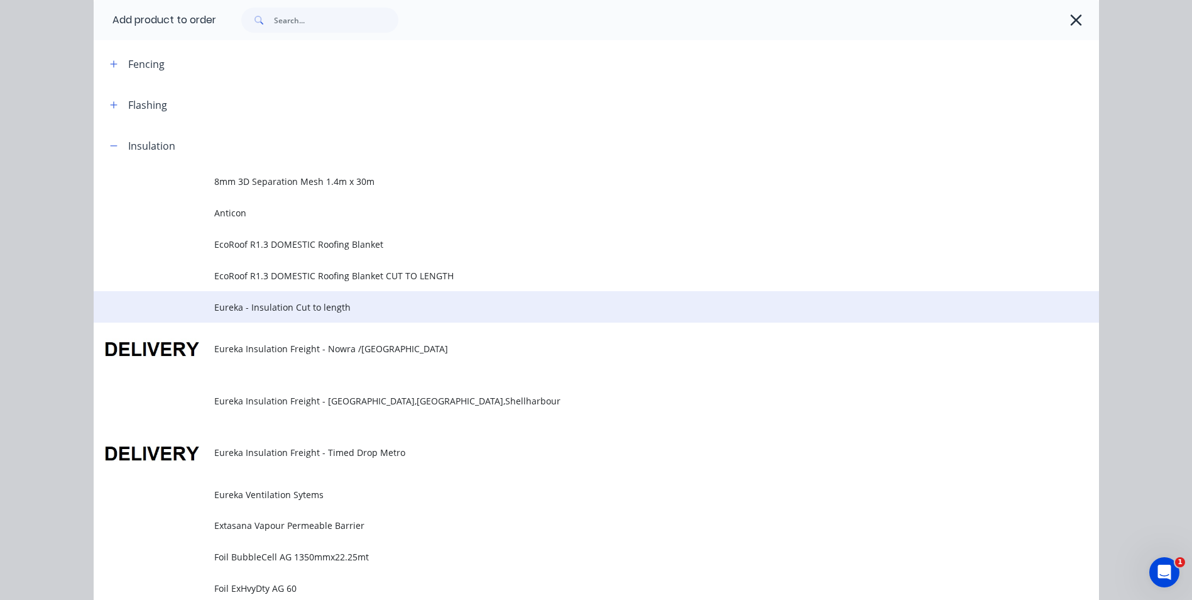
scroll to position [503, 0]
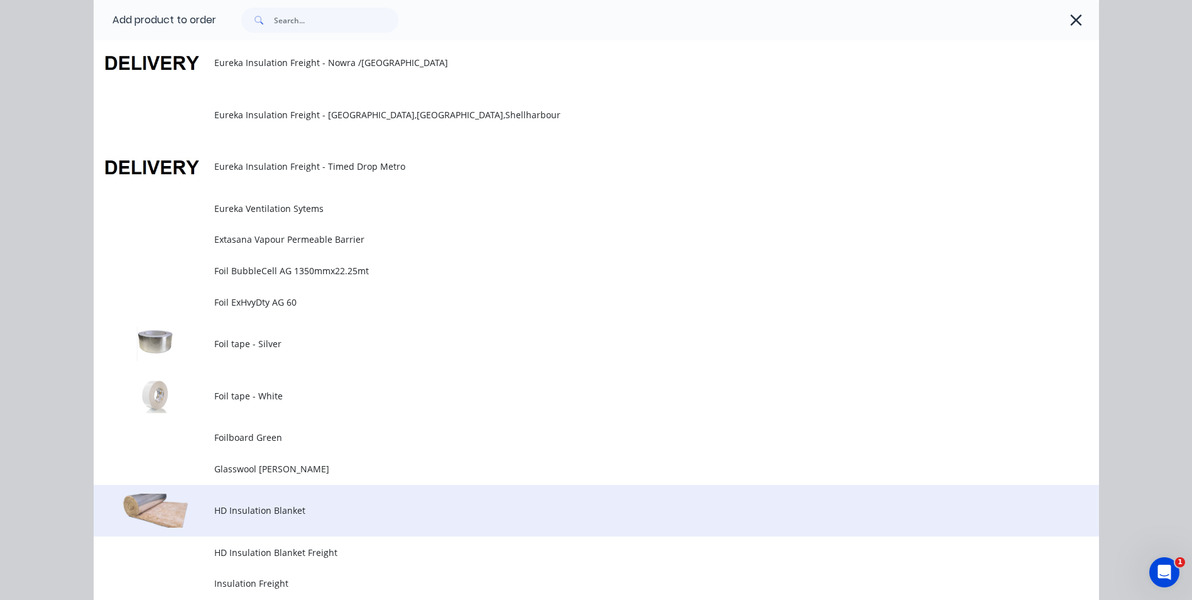
click at [246, 509] on span "HD Insulation Blanket" at bounding box center [568, 509] width 708 height 13
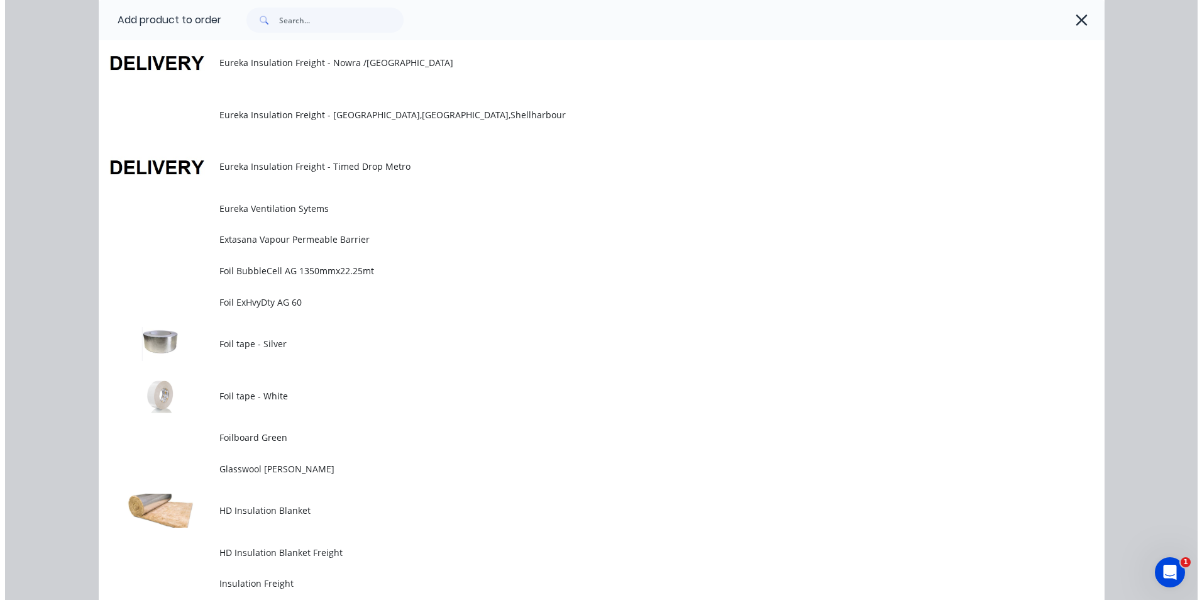
scroll to position [0, 0]
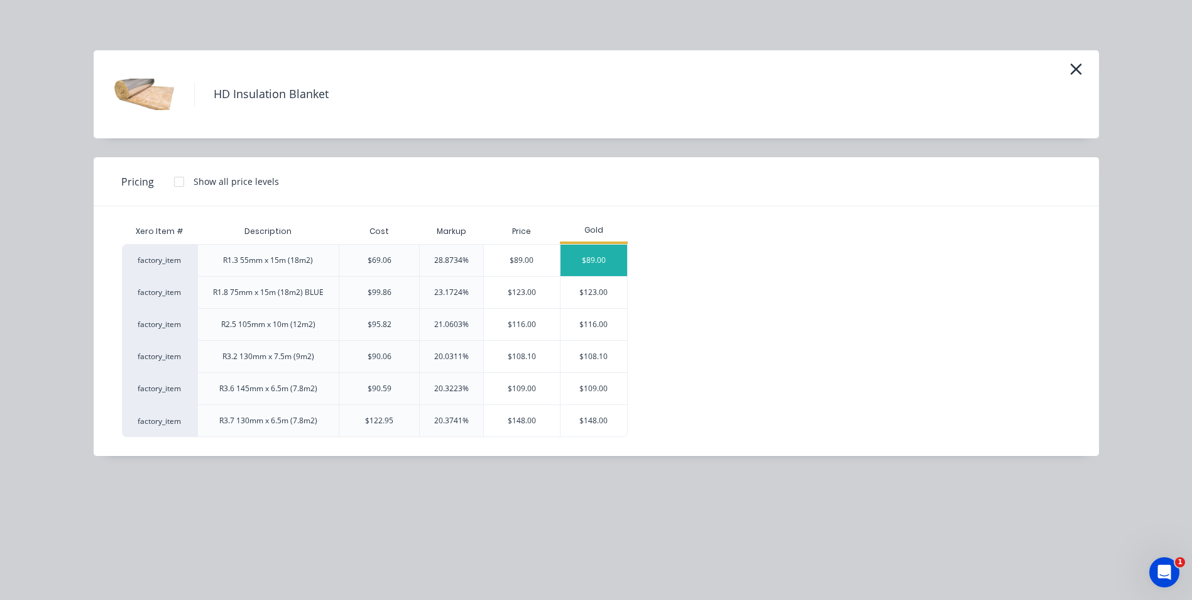
click at [593, 258] on div "$89.00" at bounding box center [594, 259] width 67 height 31
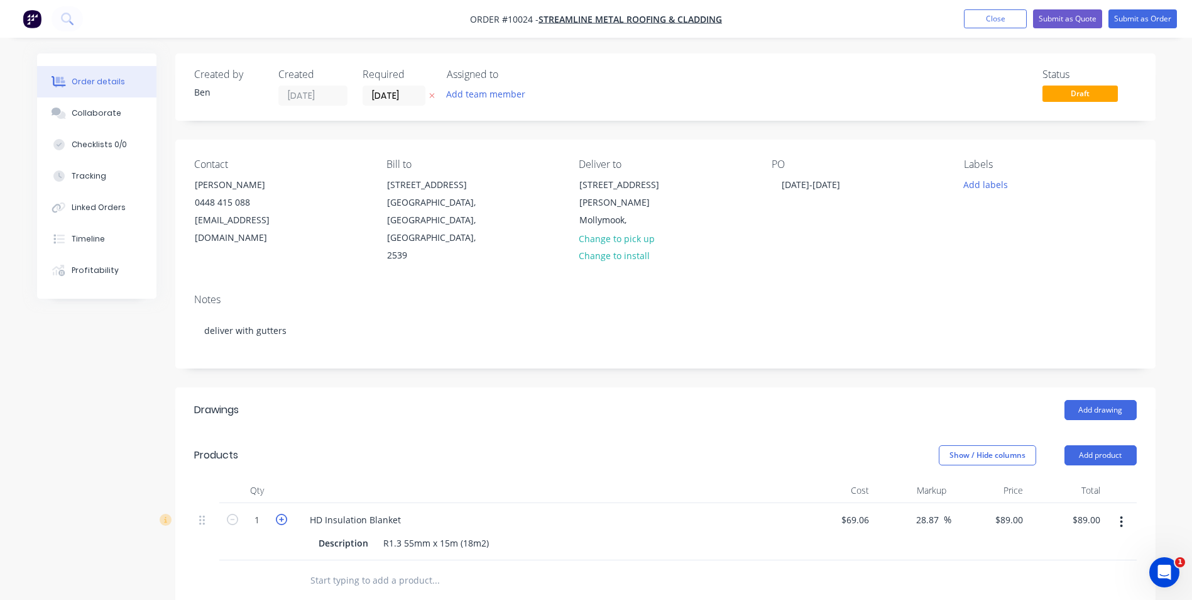
click at [282, 513] on icon "button" at bounding box center [281, 518] width 11 height 11
type input "2"
type input "$178.00"
click at [282, 513] on icon "button" at bounding box center [281, 518] width 11 height 11
type input "3"
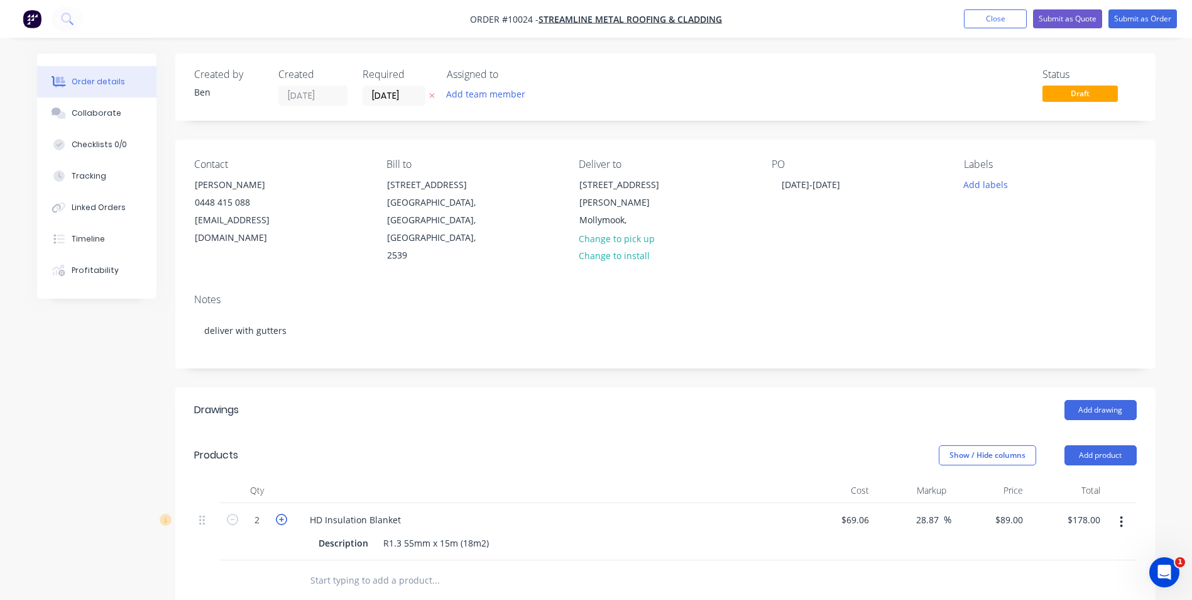
type input "$267.00"
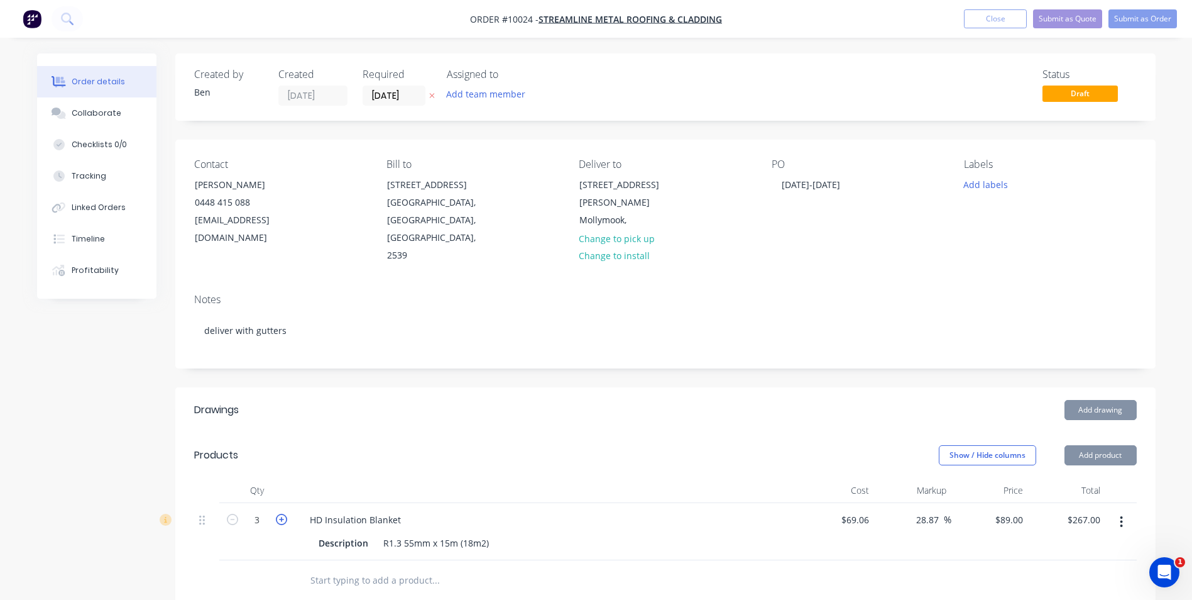
click at [282, 513] on icon "button" at bounding box center [281, 518] width 11 height 11
type input "4"
type input "$356.00"
click at [282, 513] on icon "button" at bounding box center [281, 518] width 11 height 11
type input "5"
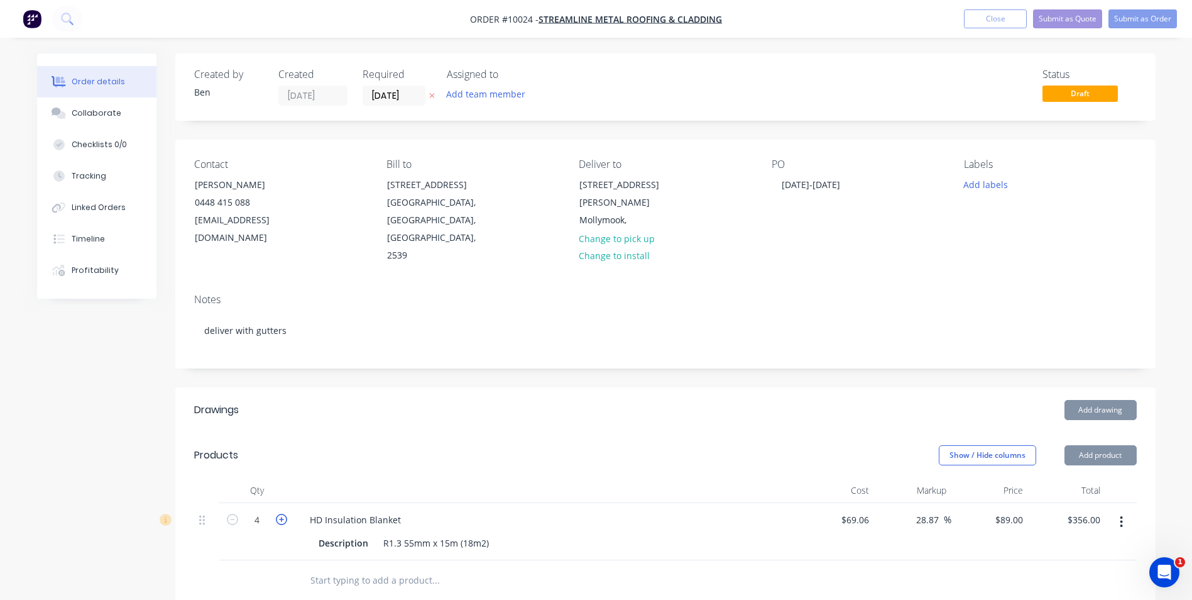
type input "$445.00"
click at [282, 513] on icon "button" at bounding box center [281, 518] width 11 height 11
type input "6"
type input "$534.00"
click at [283, 513] on icon "button" at bounding box center [281, 518] width 11 height 11
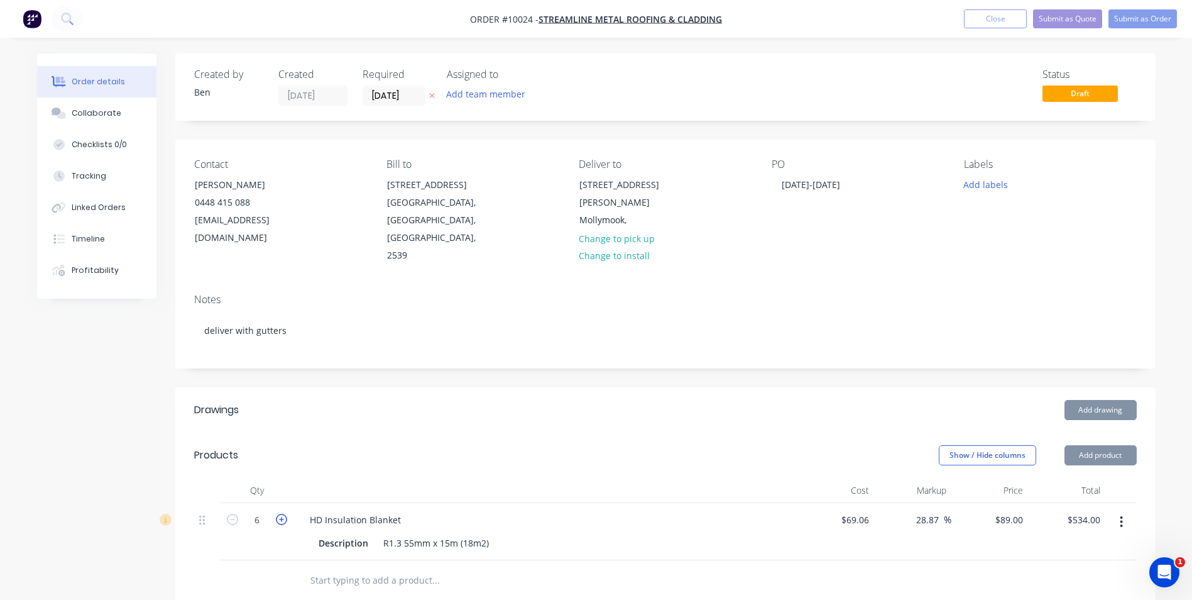
type input "7"
type input "$623.00"
click at [283, 513] on icon "button" at bounding box center [281, 518] width 11 height 11
type input "8"
type input "$712.00"
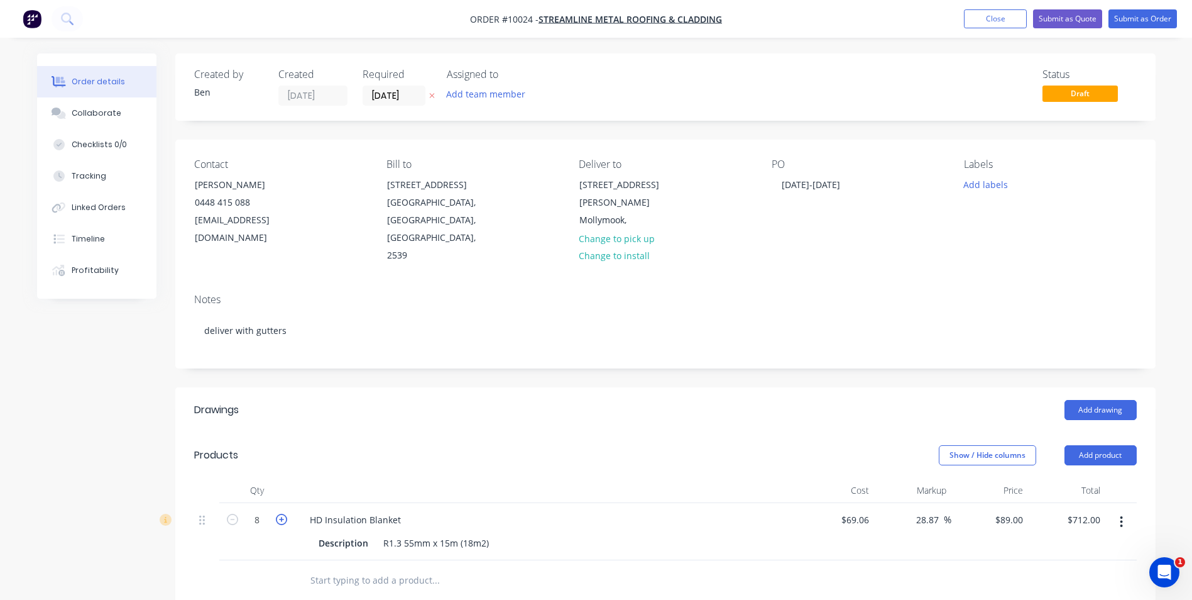
click at [283, 513] on icon "button" at bounding box center [281, 518] width 11 height 11
type input "9"
type input "$801.00"
click at [1130, 14] on button "Submit as Order" at bounding box center [1143, 18] width 69 height 19
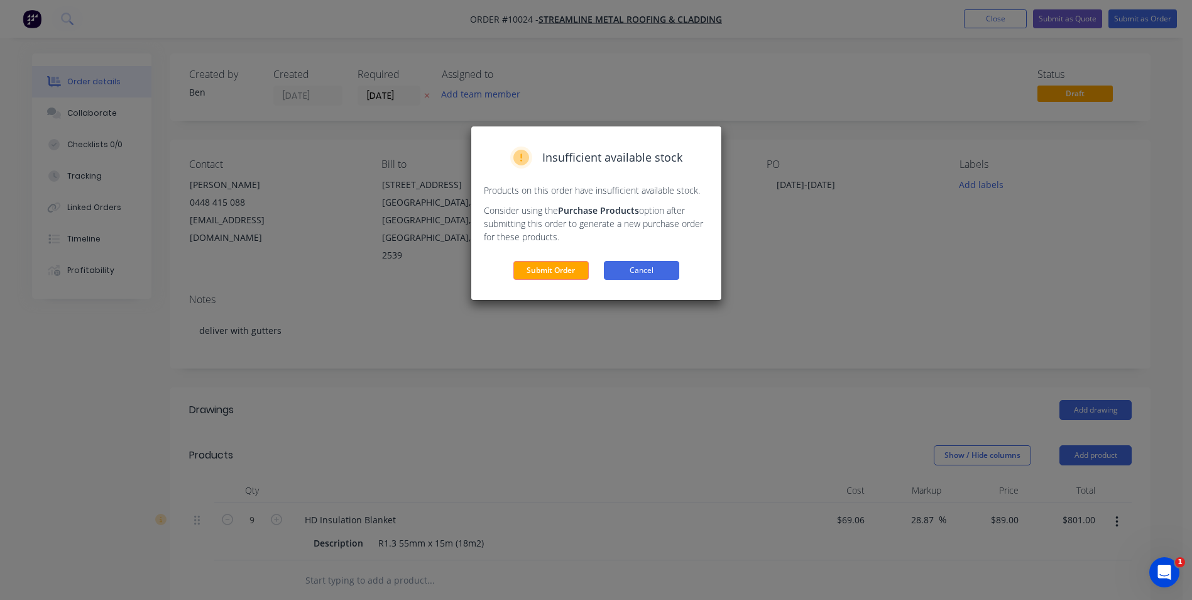
click at [667, 268] on button "Cancel" at bounding box center [641, 270] width 75 height 19
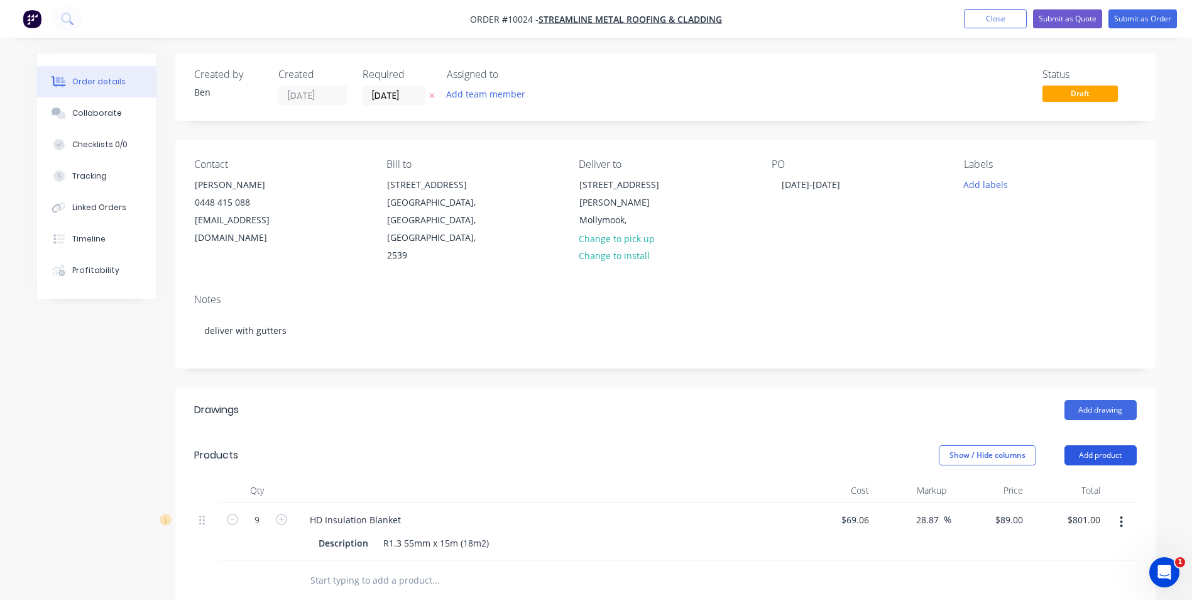
click at [1095, 445] on button "Add product" at bounding box center [1101, 455] width 72 height 20
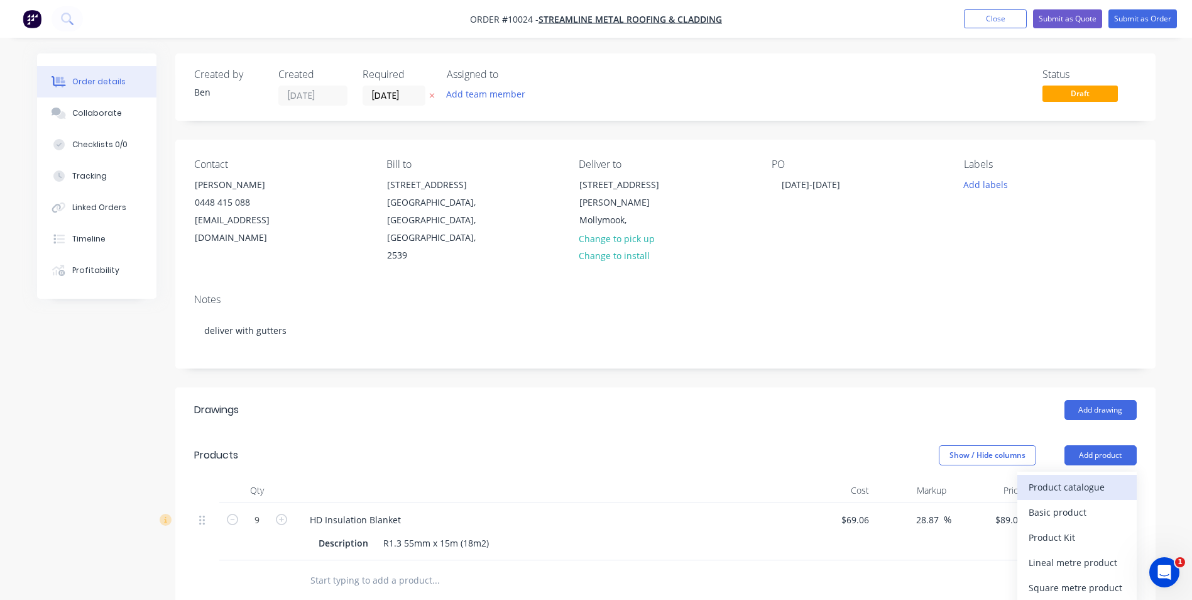
click at [1062, 474] on button "Product catalogue" at bounding box center [1076, 486] width 119 height 25
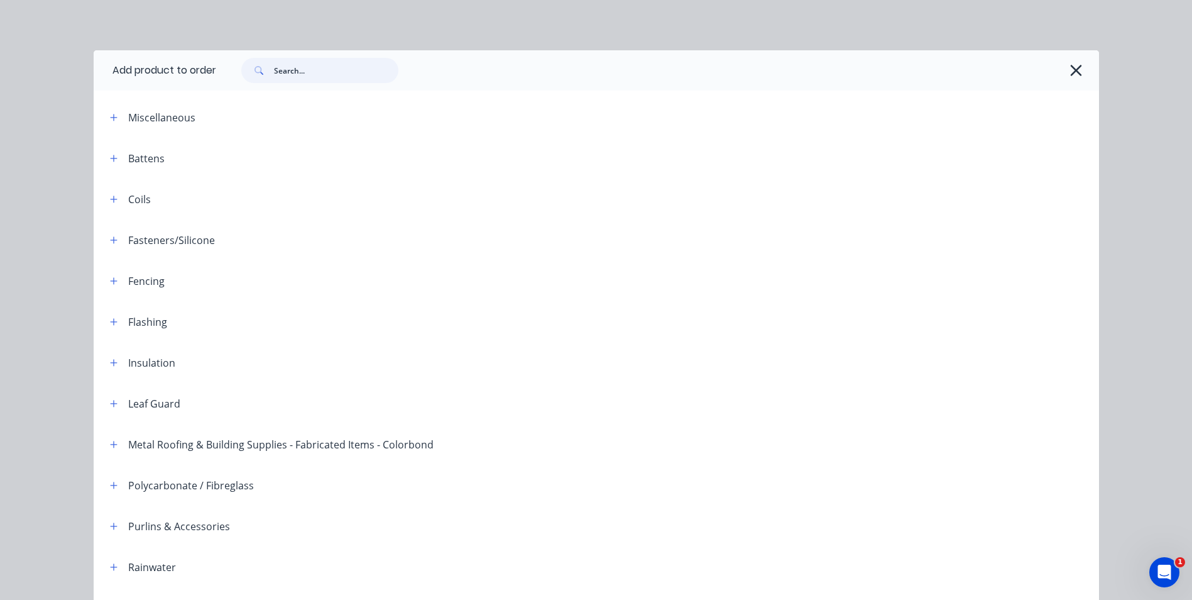
click at [305, 71] on input "text" at bounding box center [336, 70] width 124 height 25
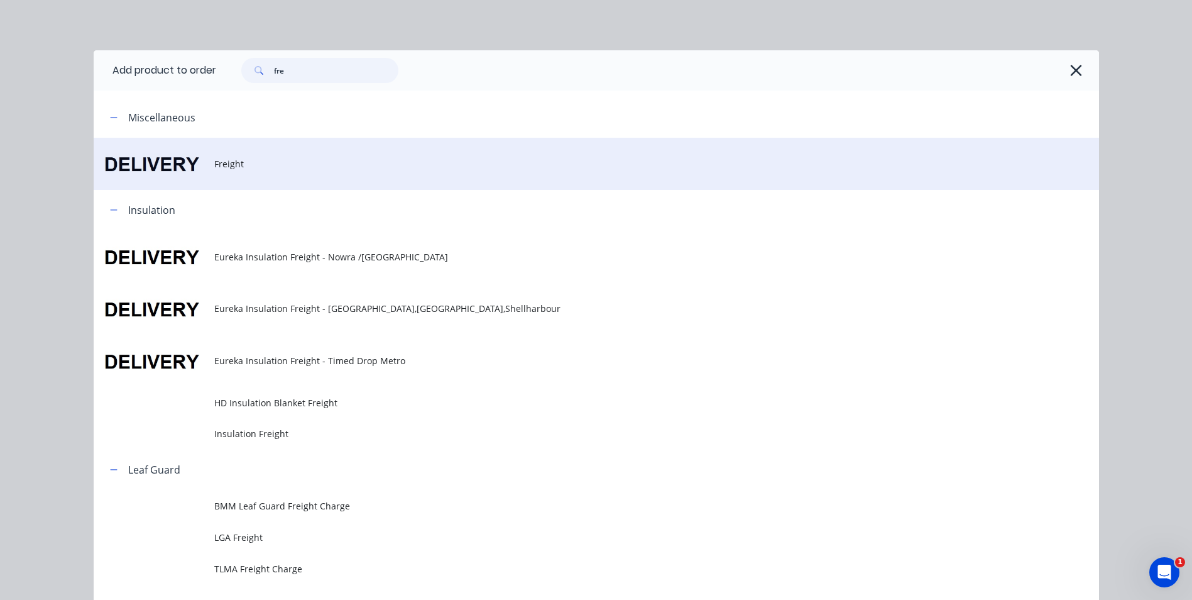
type input "fre"
click at [216, 165] on span "Freight" at bounding box center [568, 163] width 708 height 13
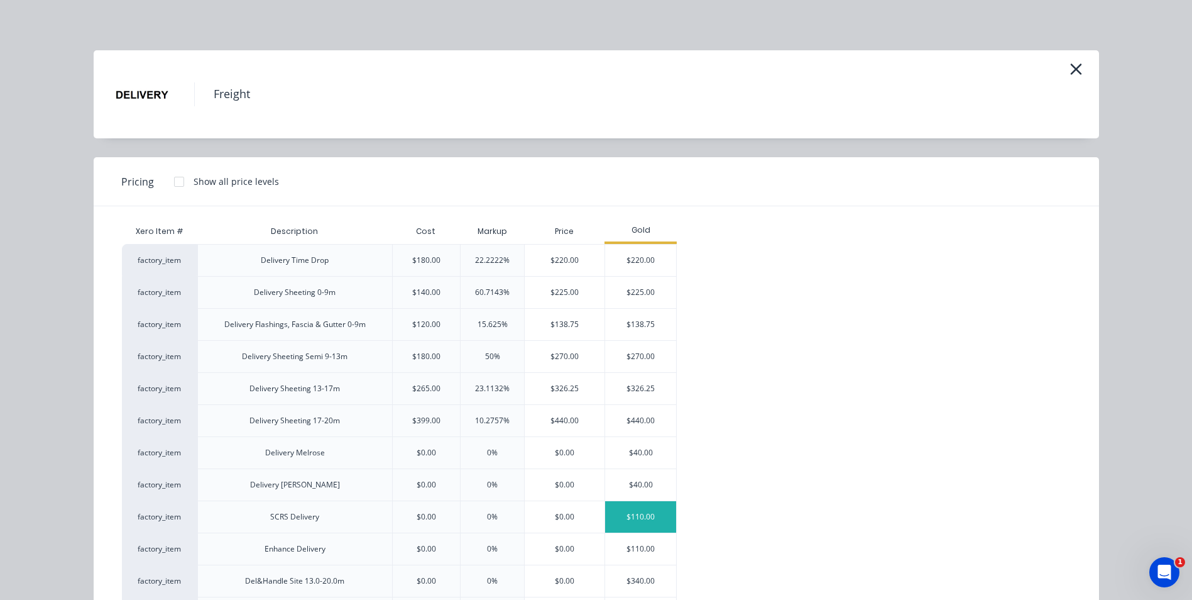
click at [623, 505] on div "$110.00" at bounding box center [640, 516] width 71 height 31
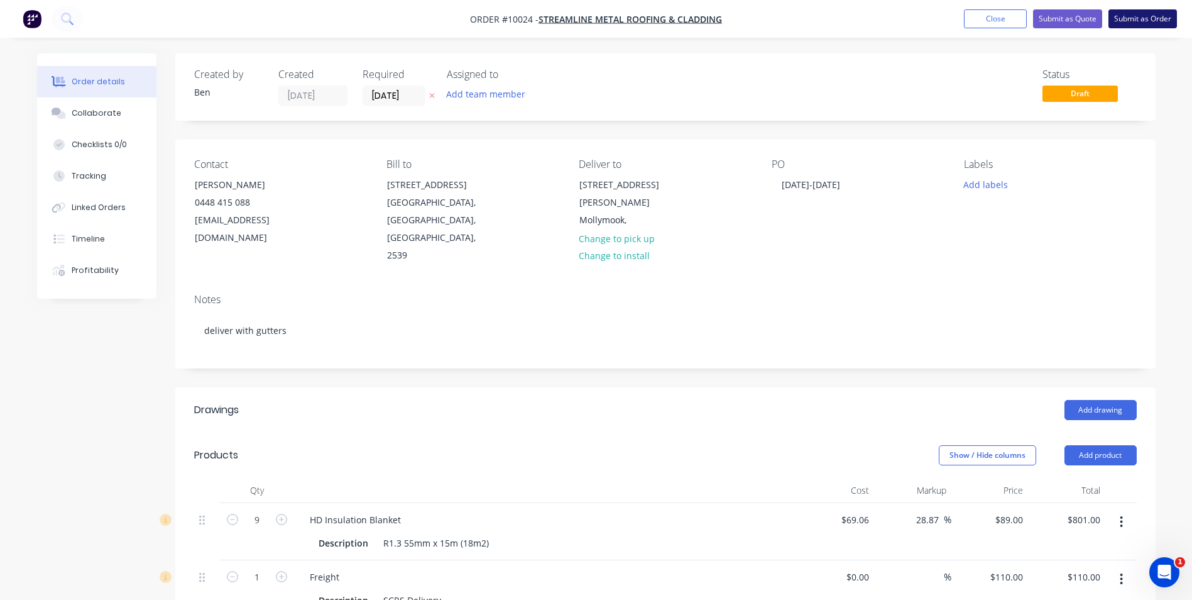
click at [1144, 18] on button "Submit as Order" at bounding box center [1143, 18] width 69 height 19
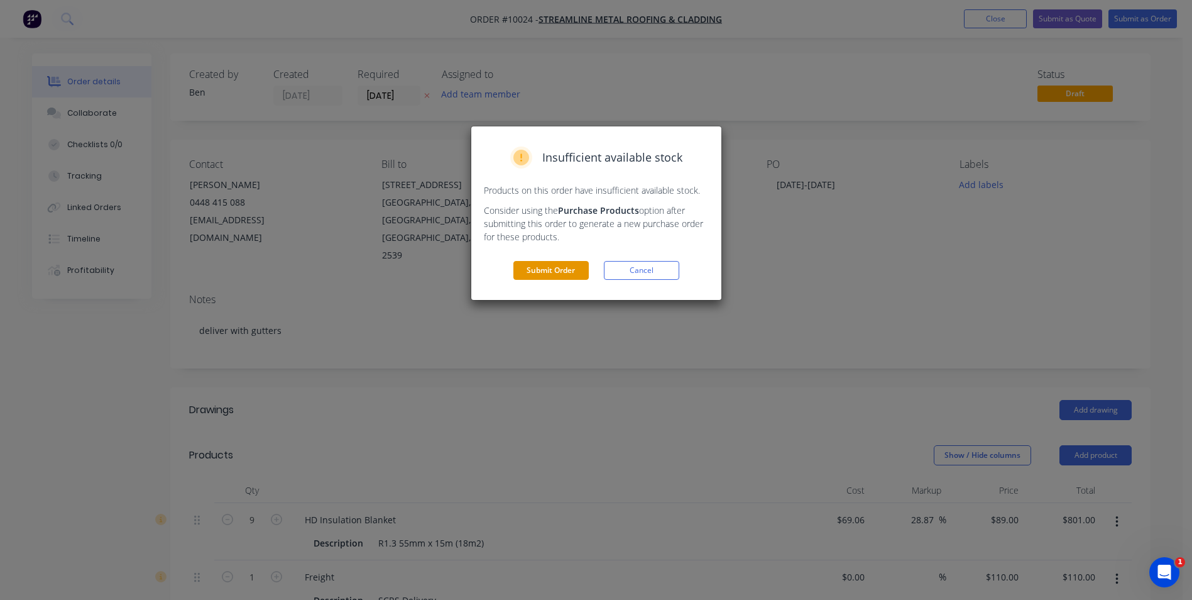
click at [553, 269] on button "Submit Order" at bounding box center [550, 270] width 75 height 19
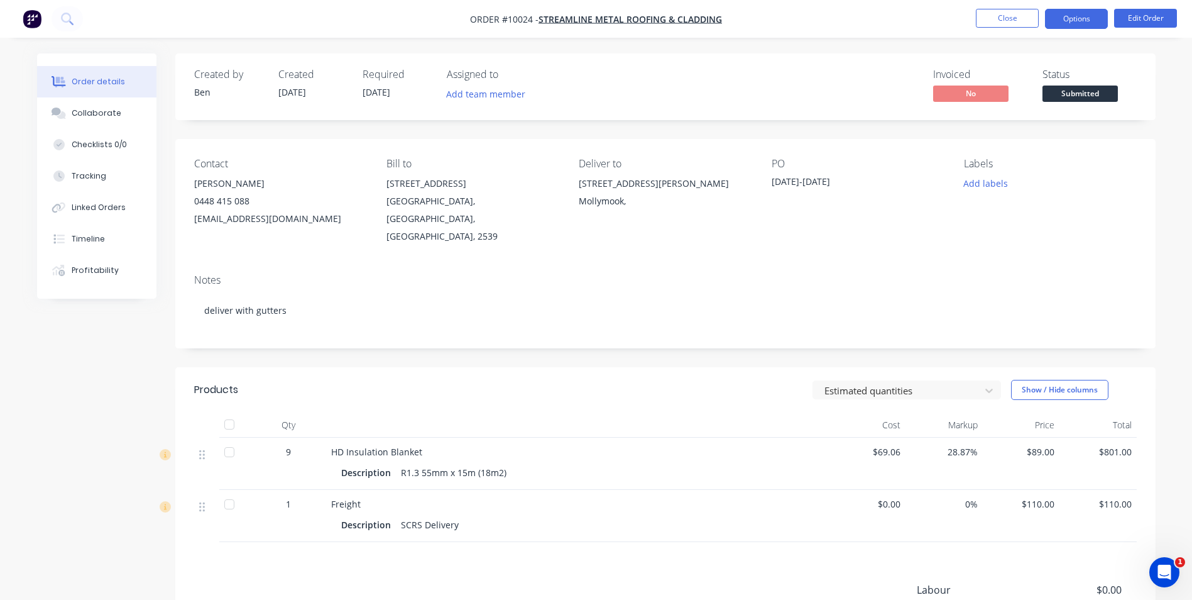
click at [1077, 18] on button "Options" at bounding box center [1076, 19] width 63 height 20
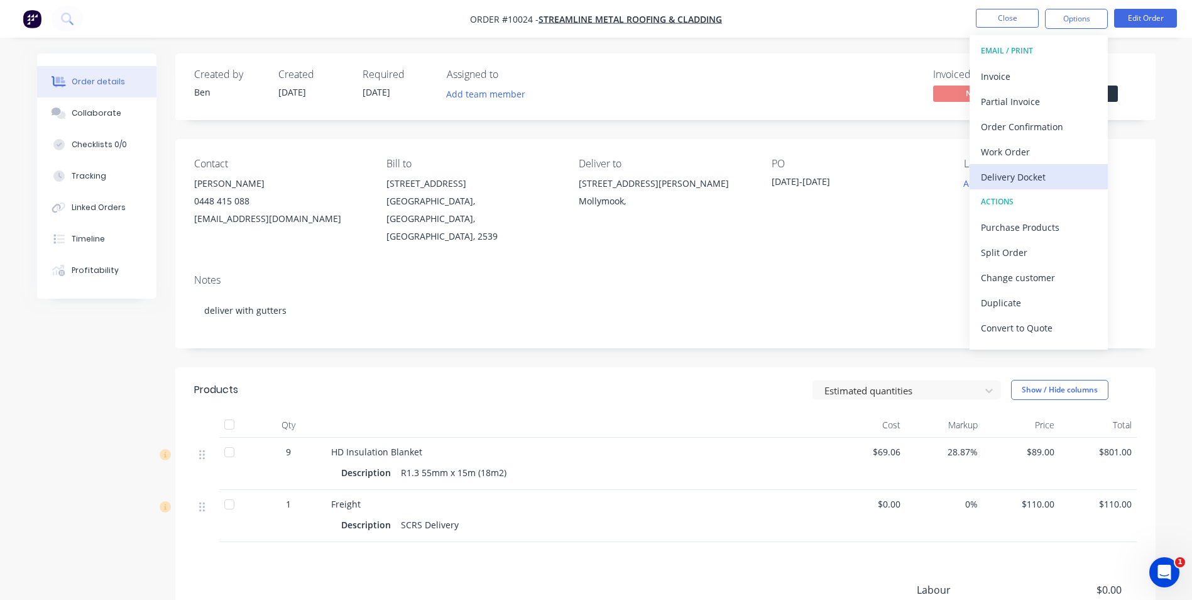
click at [1039, 172] on div "Delivery Docket" at bounding box center [1039, 177] width 116 height 18
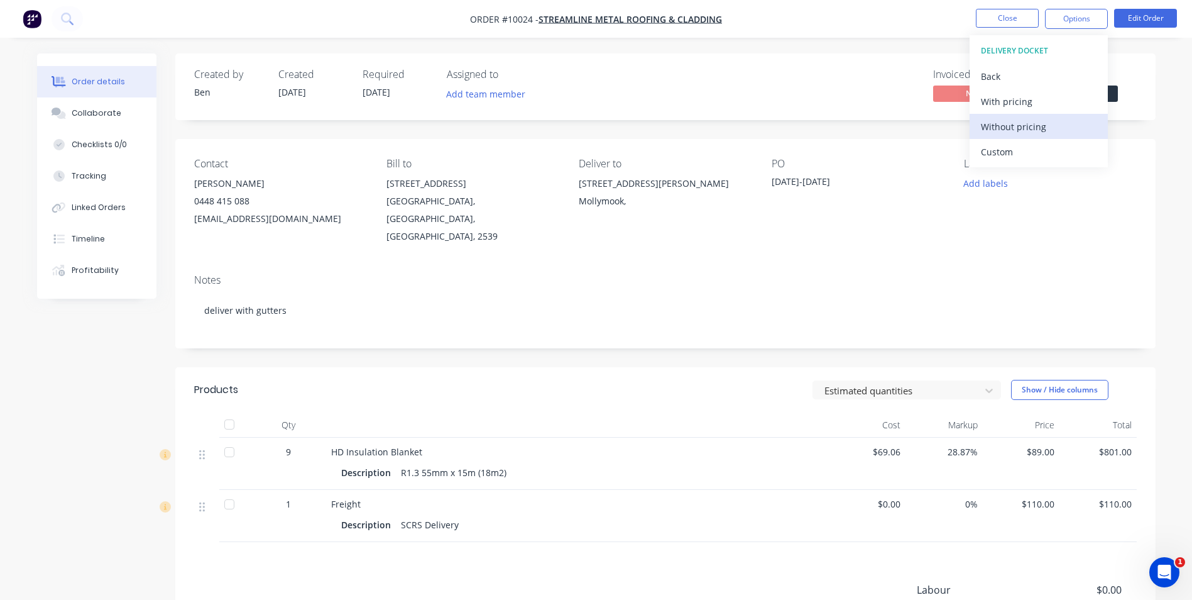
click at [1040, 126] on div "Without pricing" at bounding box center [1039, 127] width 116 height 18
click at [1019, 124] on div "Order Confirmation" at bounding box center [1039, 127] width 116 height 18
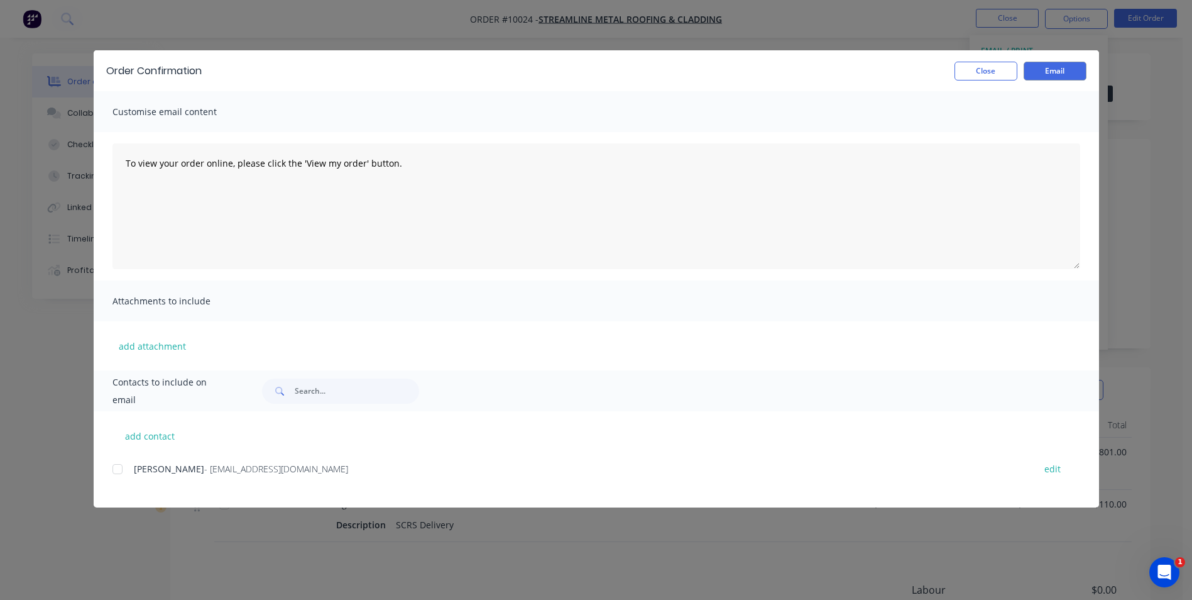
click at [117, 468] on div at bounding box center [117, 468] width 25 height 25
click at [1054, 70] on button "Email" at bounding box center [1055, 71] width 63 height 19
click at [997, 70] on button "Close" at bounding box center [986, 71] width 63 height 19
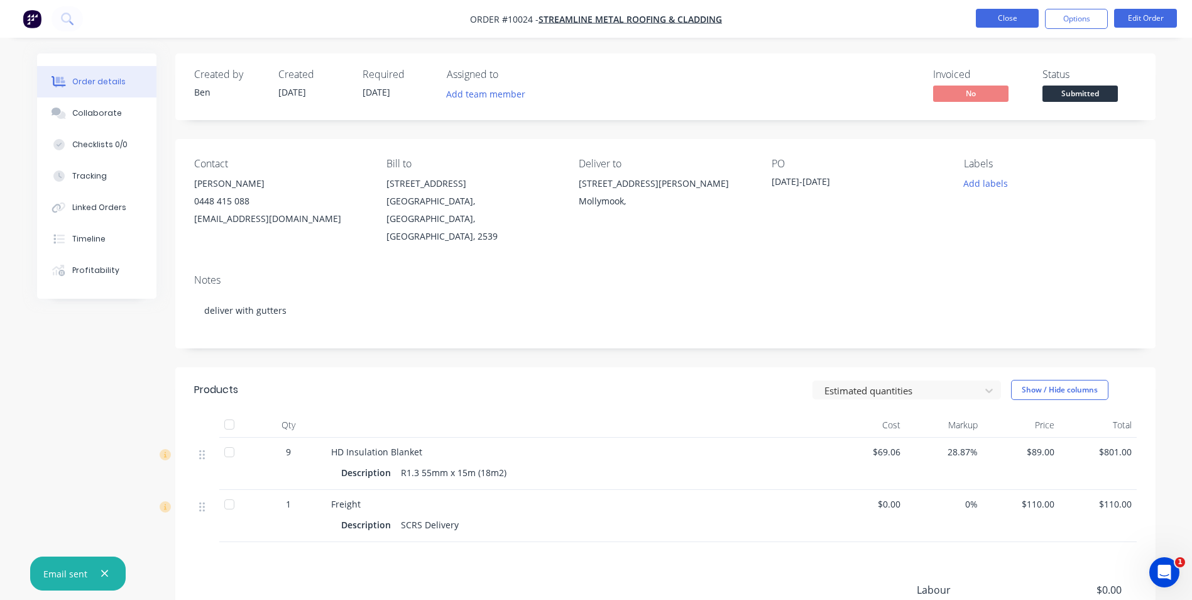
click at [1004, 11] on button "Close" at bounding box center [1007, 18] width 63 height 19
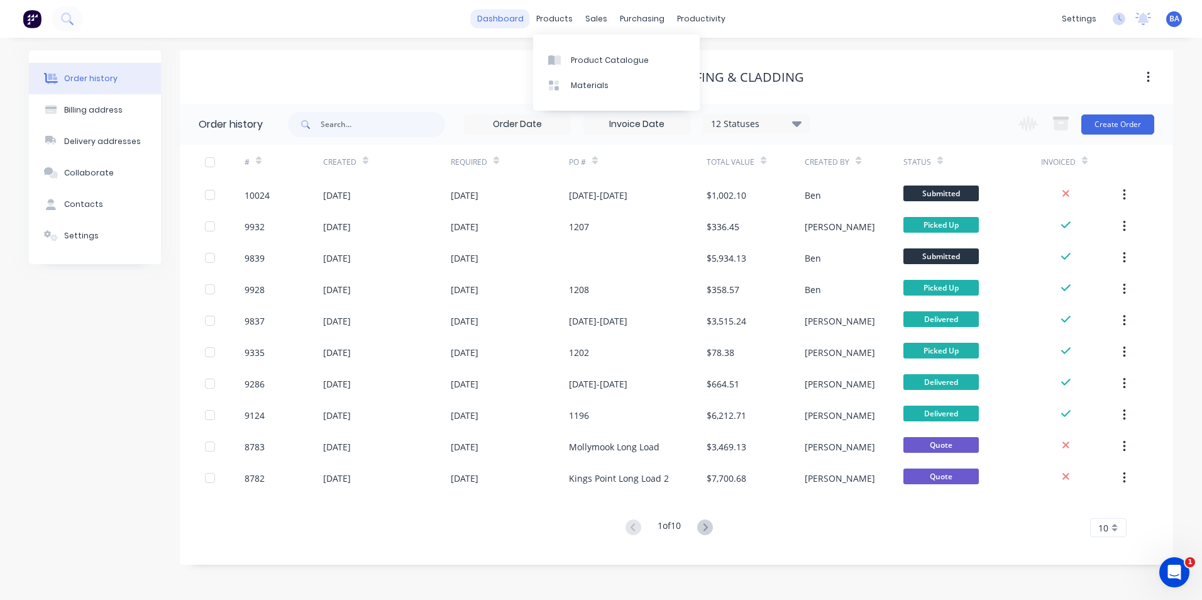
click at [510, 21] on link "dashboard" at bounding box center [500, 18] width 59 height 19
